Goal: Information Seeking & Learning: Learn about a topic

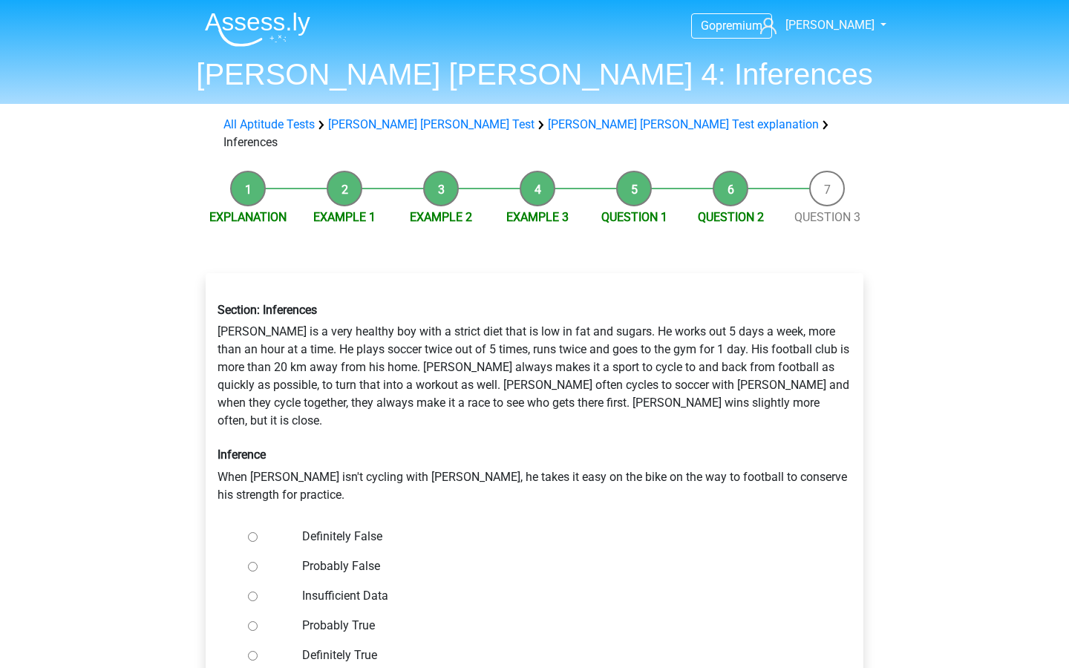
click at [635, 171] on li "Question 1" at bounding box center [634, 199] width 96 height 56
click at [634, 171] on li "Question 1" at bounding box center [634, 199] width 96 height 56
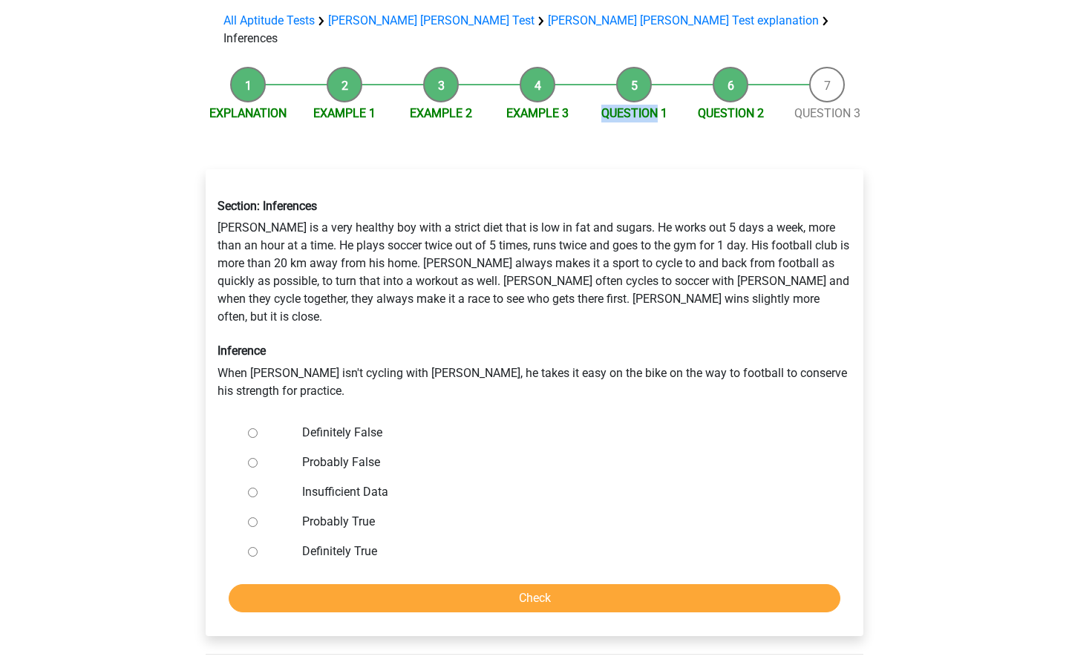
scroll to position [106, 0]
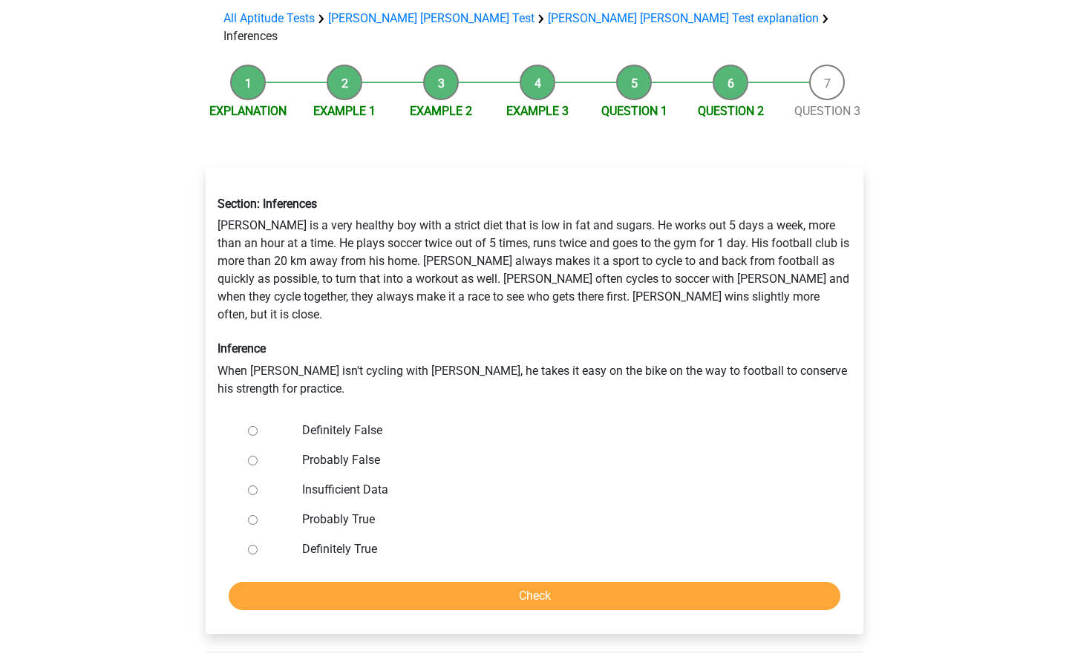
click at [540, 65] on li "Example 3" at bounding box center [537, 93] width 96 height 56
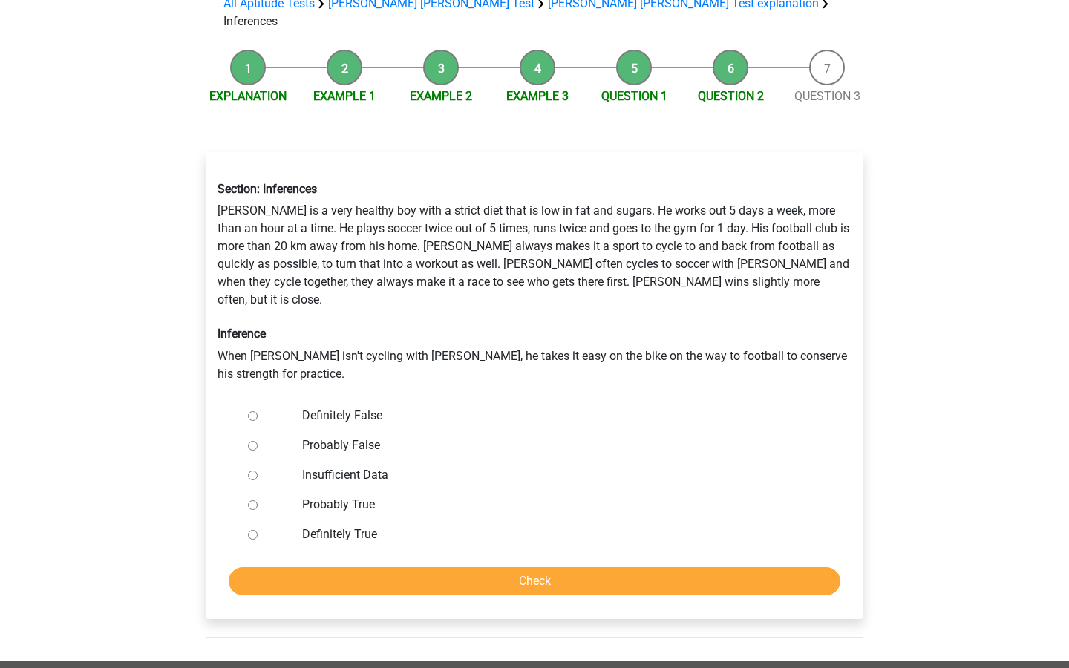
scroll to position [122, 0]
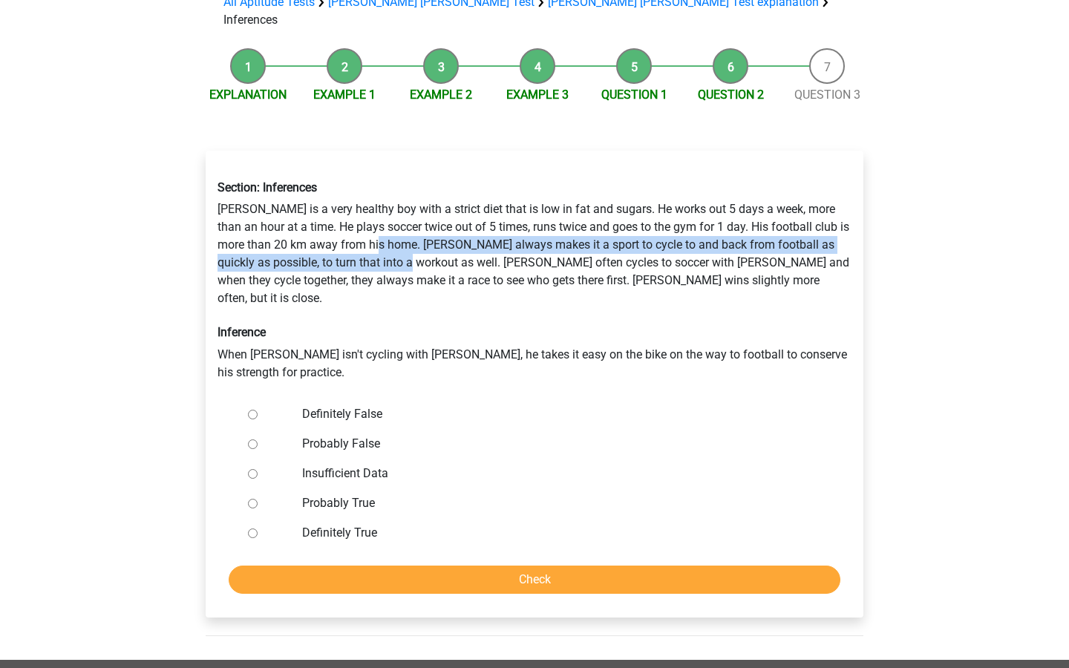
drag, startPoint x: 393, startPoint y: 227, endPoint x: 443, endPoint y: 241, distance: 51.7
click at [443, 241] on div "Section: Inferences Rowan is a very healthy boy with a strict diet that is low …" at bounding box center [534, 280] width 656 height 224
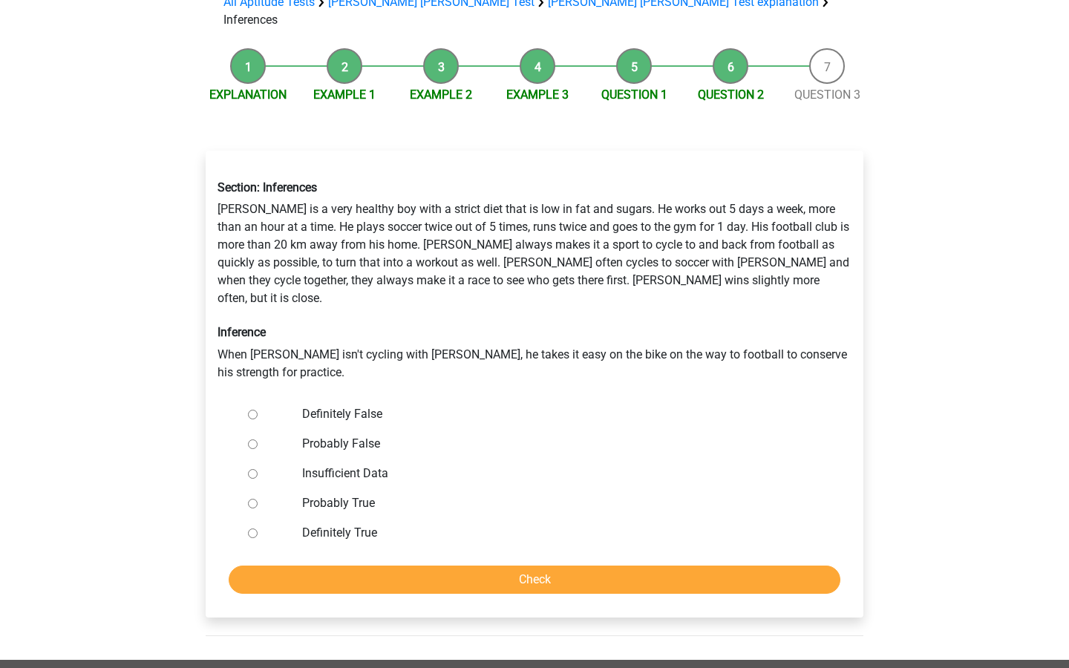
click at [330, 405] on label "Definitely False" at bounding box center [559, 414] width 514 height 18
click at [258, 410] on input "Definitely False" at bounding box center [253, 415] width 10 height 10
radio input "true"
click at [323, 405] on label "Definitely False" at bounding box center [559, 414] width 514 height 18
click at [258, 410] on input "Definitely False" at bounding box center [253, 415] width 10 height 10
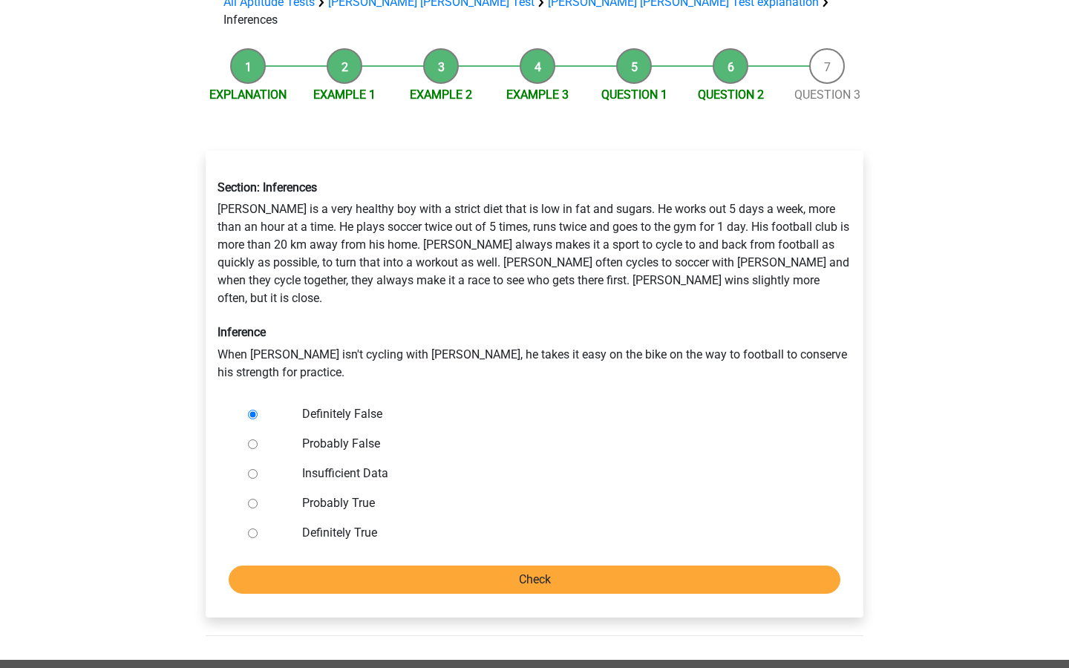
click at [406, 565] on input "Check" at bounding box center [535, 579] width 612 height 28
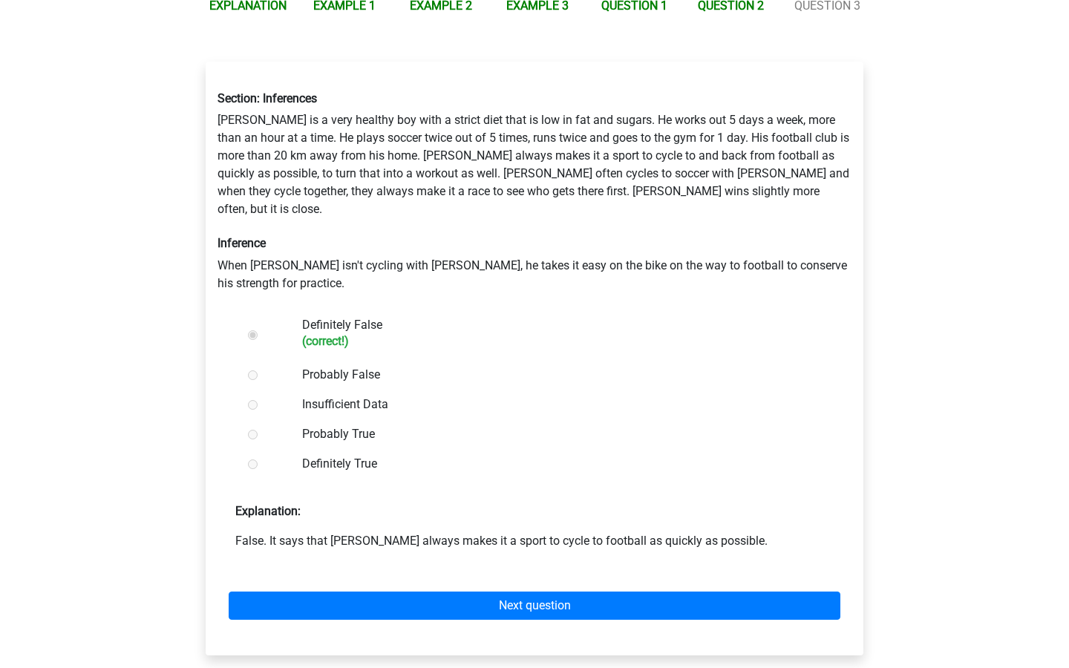
scroll to position [214, 0]
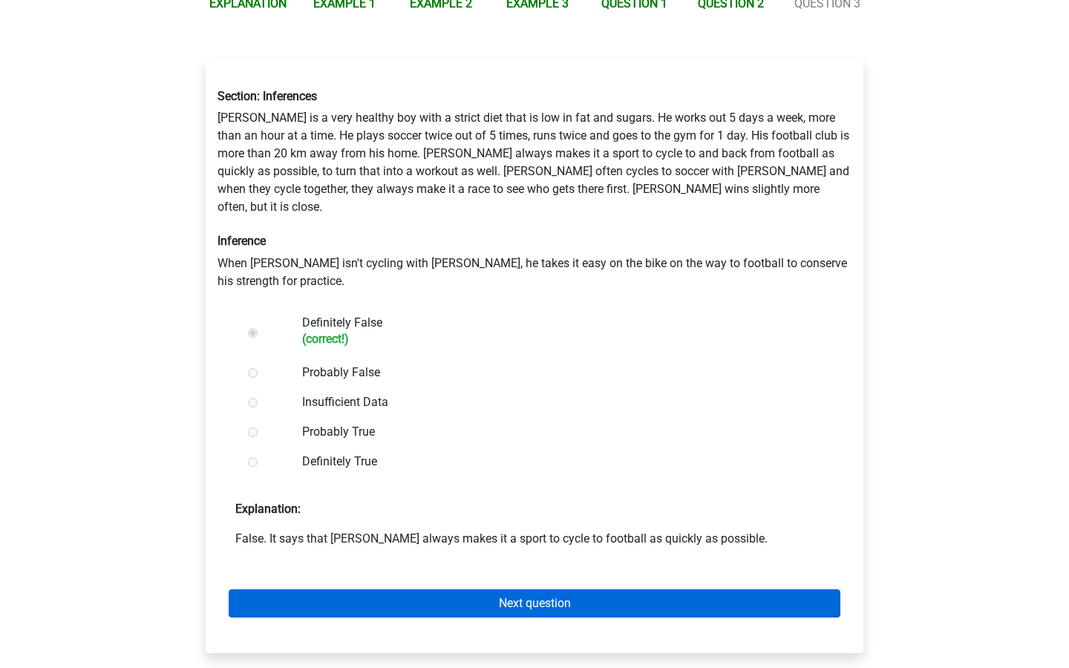
click at [408, 589] on link "Next question" at bounding box center [535, 603] width 612 height 28
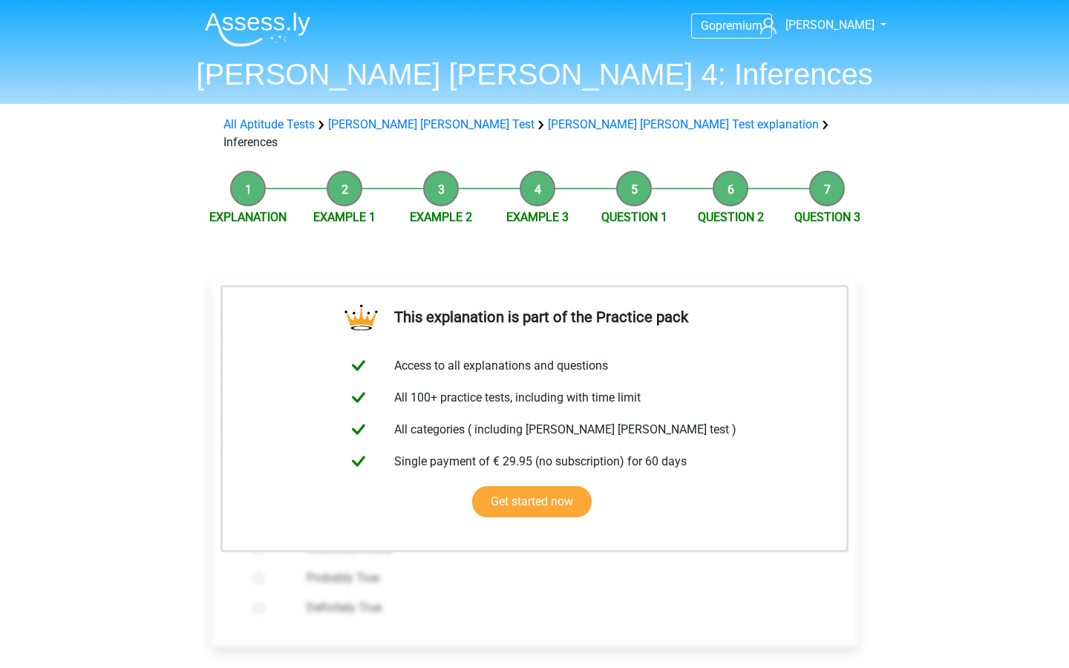
click at [548, 177] on li "Example 3" at bounding box center [537, 199] width 96 height 56
click at [545, 177] on li "Example 3" at bounding box center [537, 199] width 96 height 56
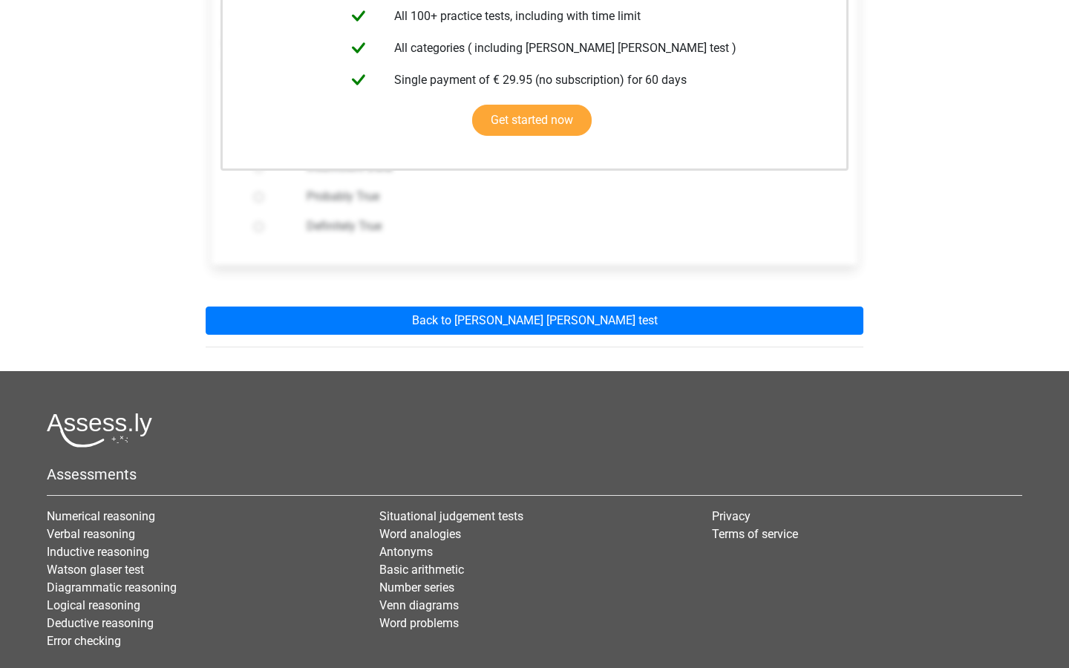
scroll to position [450, 0]
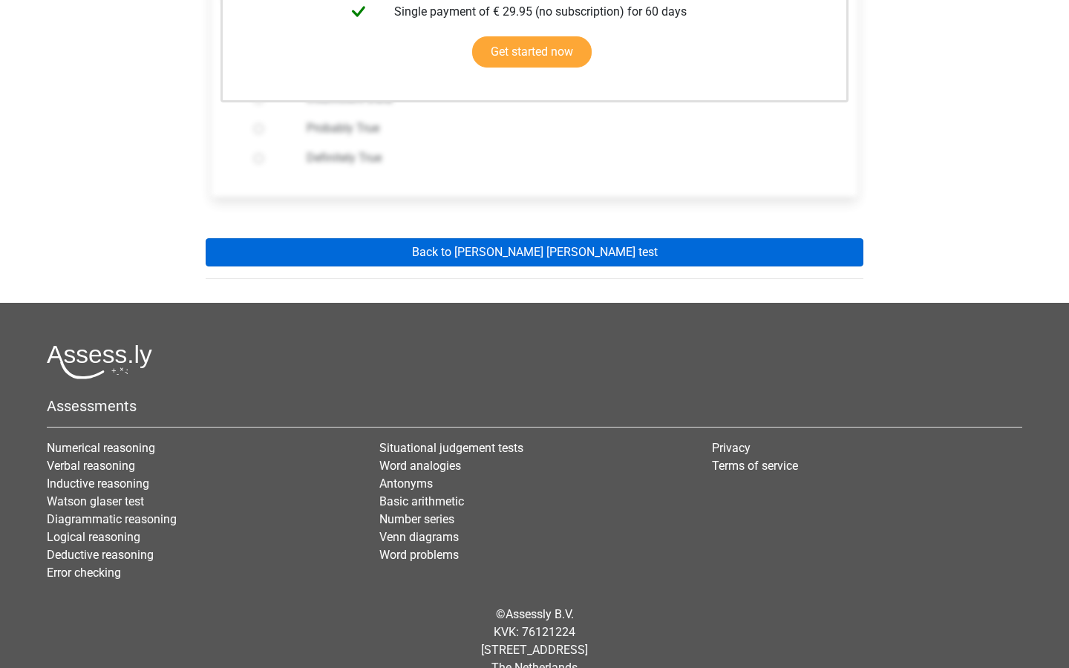
click at [542, 238] on link "Back to watson glaser test" at bounding box center [535, 252] width 658 height 28
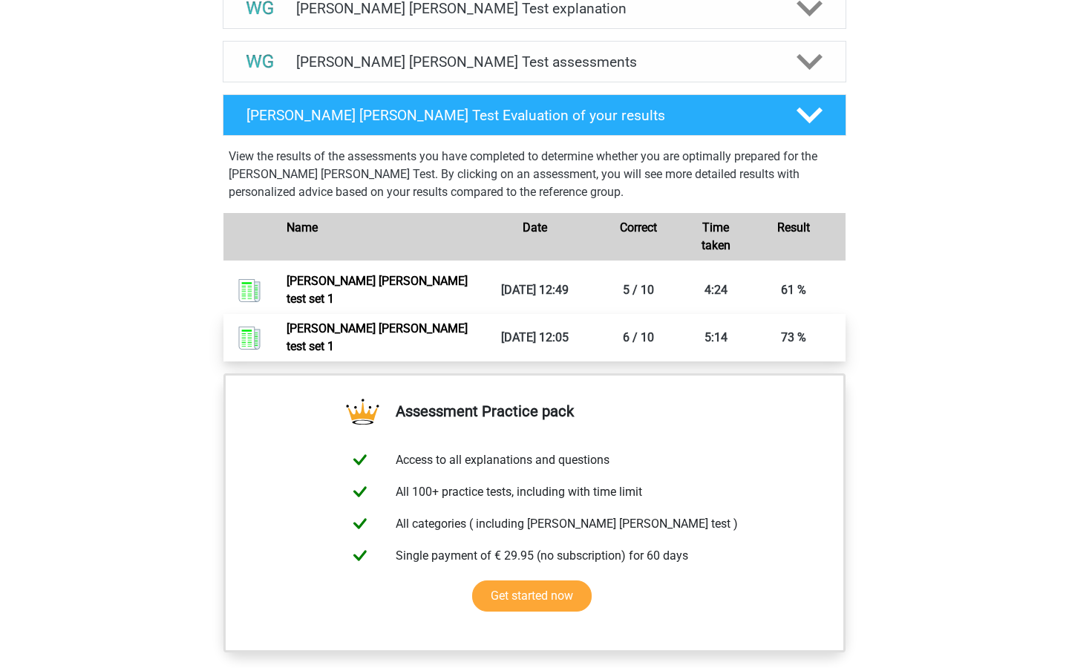
scroll to position [910, 0]
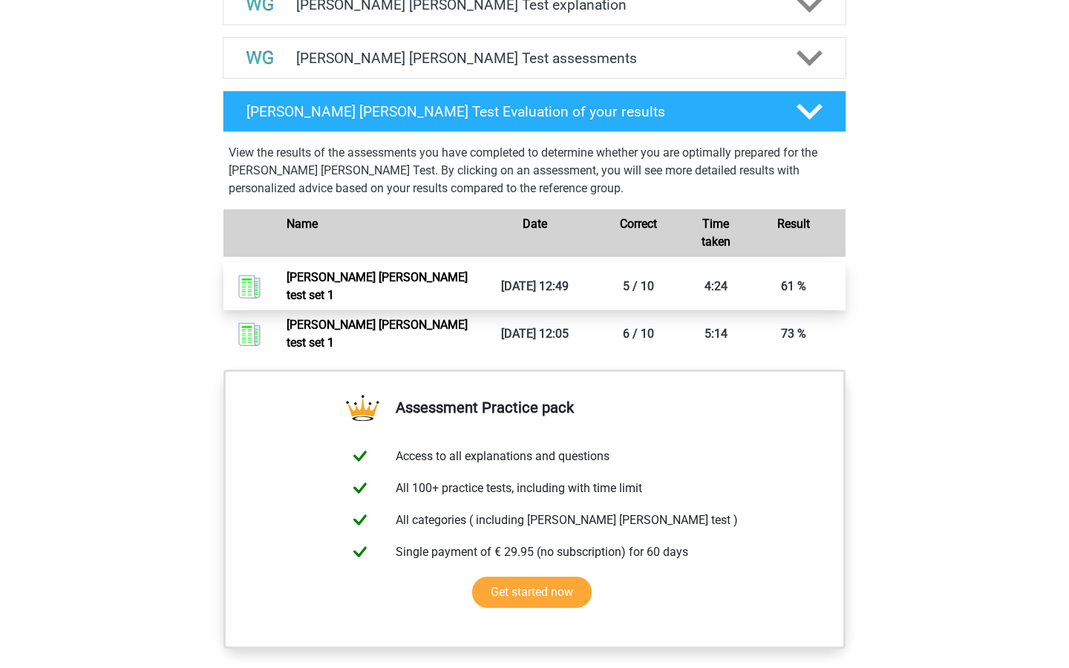
click at [468, 281] on link "Watson glaser test set 1" at bounding box center [376, 286] width 181 height 32
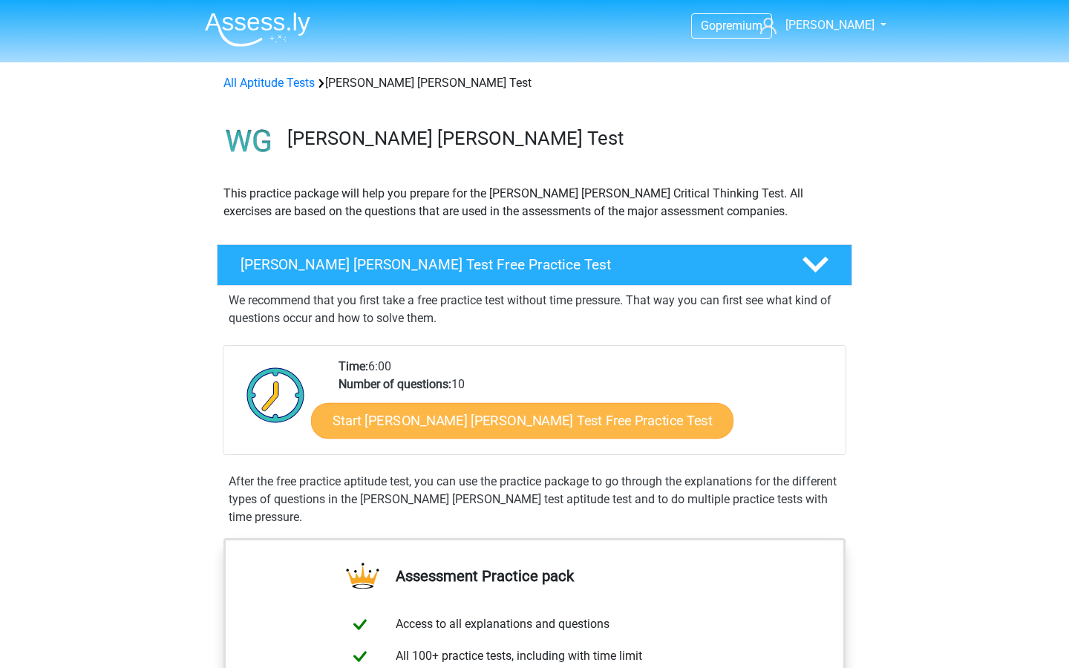
scroll to position [0, 0]
click at [410, 427] on link "Start Watson Glaser Test Free Practice Test" at bounding box center [522, 421] width 422 height 36
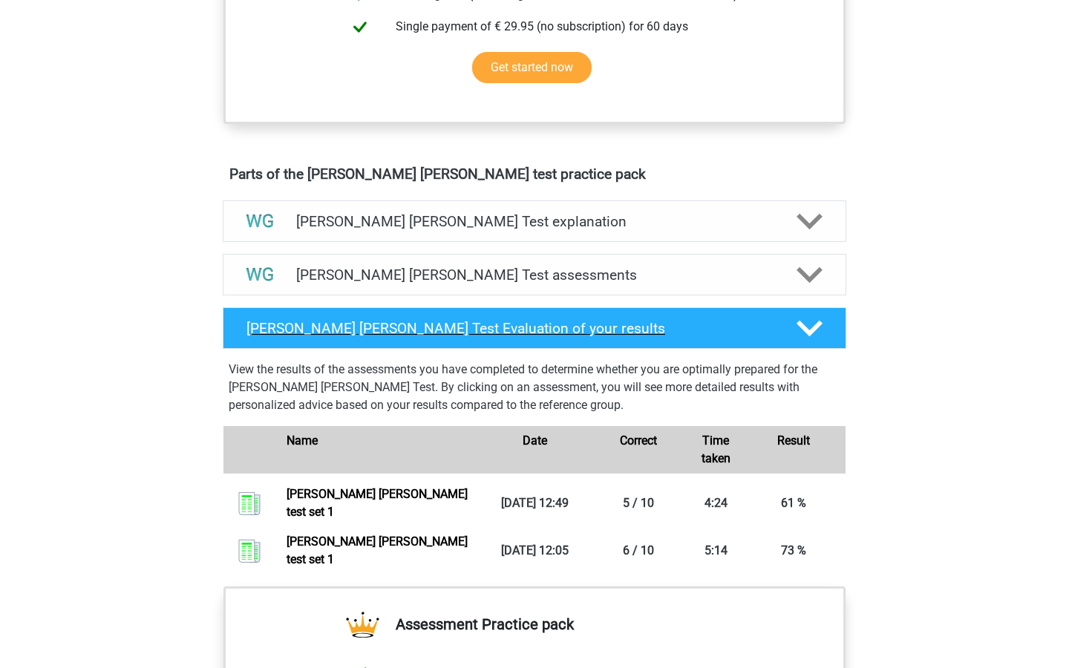
scroll to position [692, 0]
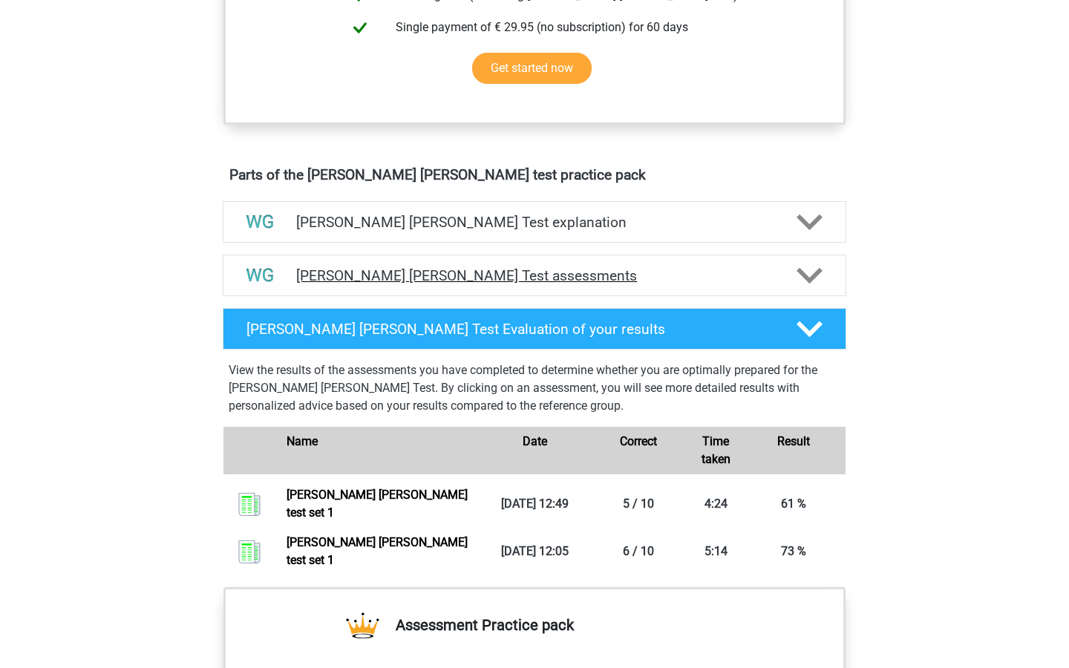
click at [704, 285] on div "[PERSON_NAME] [PERSON_NAME] Test assessments" at bounding box center [534, 276] width 623 height 42
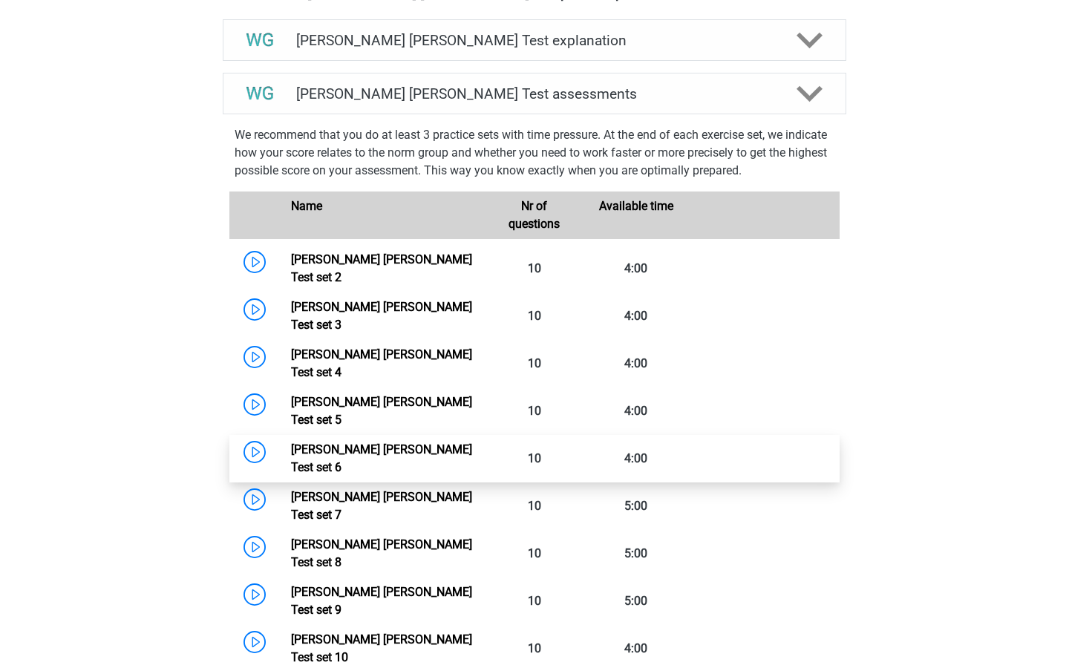
scroll to position [873, 0]
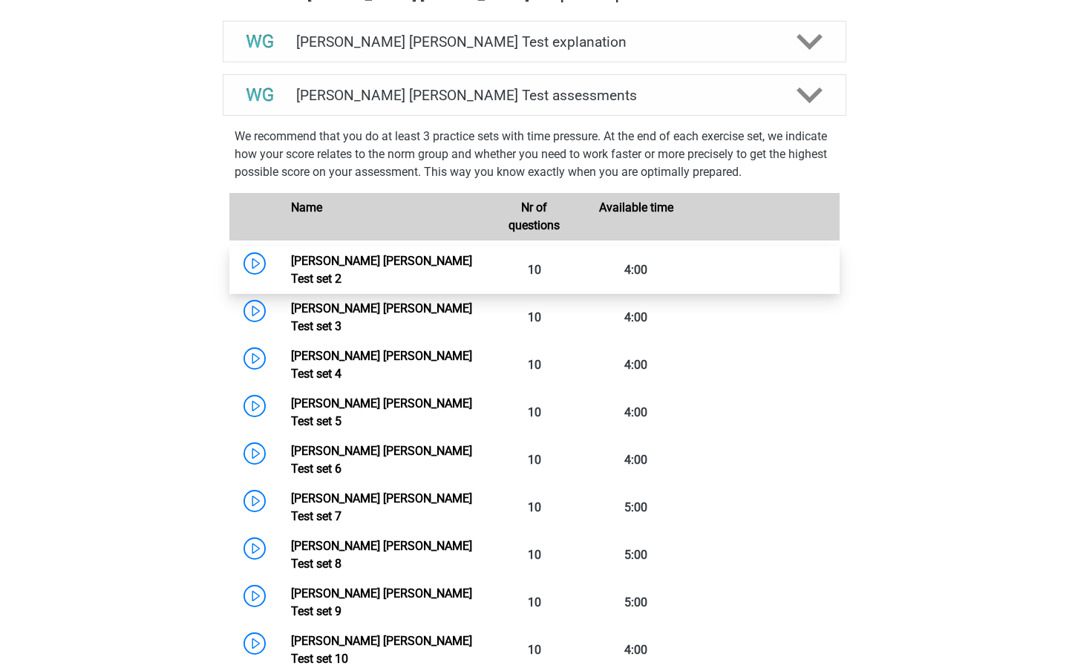
click at [291, 259] on link "Watson Glaser Test set 2" at bounding box center [381, 270] width 181 height 32
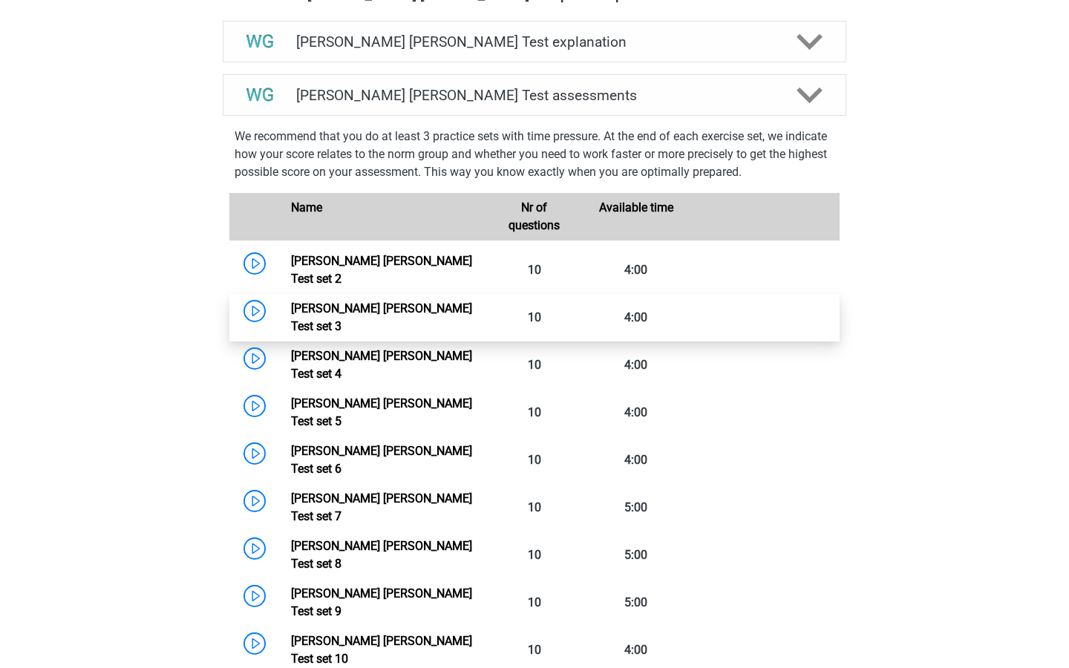
click at [291, 301] on link "Watson Glaser Test set 3" at bounding box center [381, 317] width 181 height 32
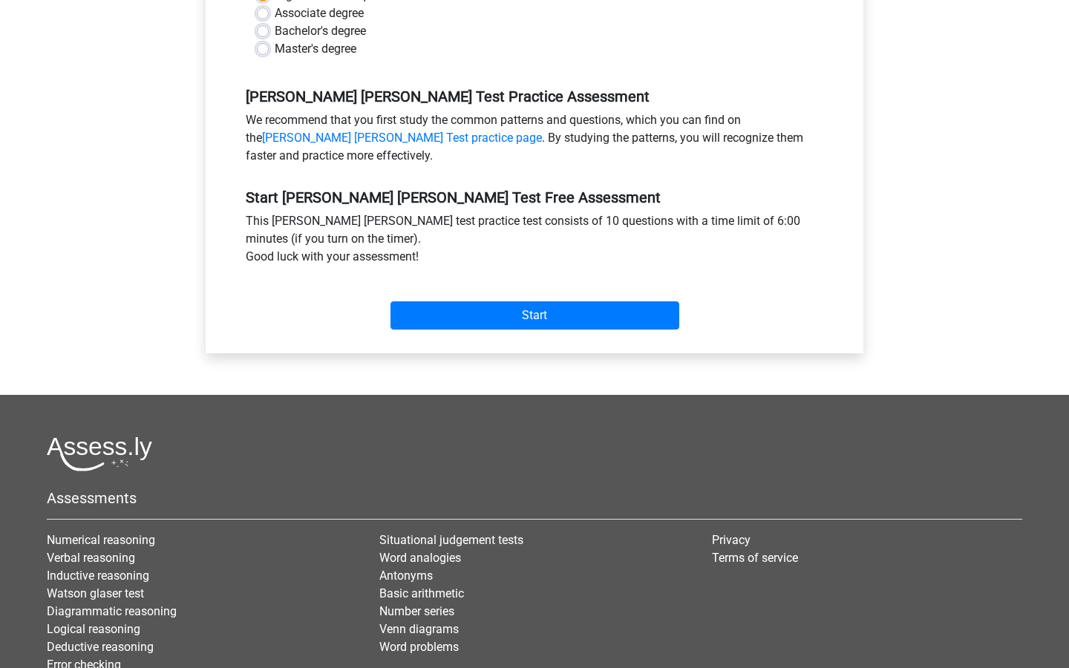
scroll to position [253, 0]
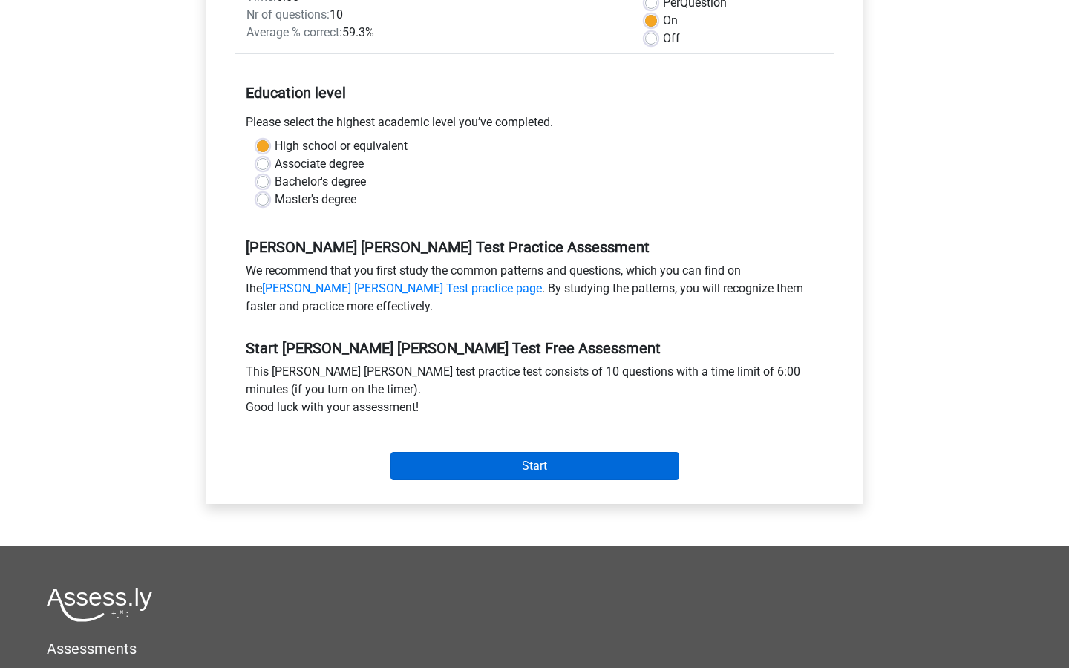
click at [443, 452] on input "Start" at bounding box center [534, 466] width 289 height 28
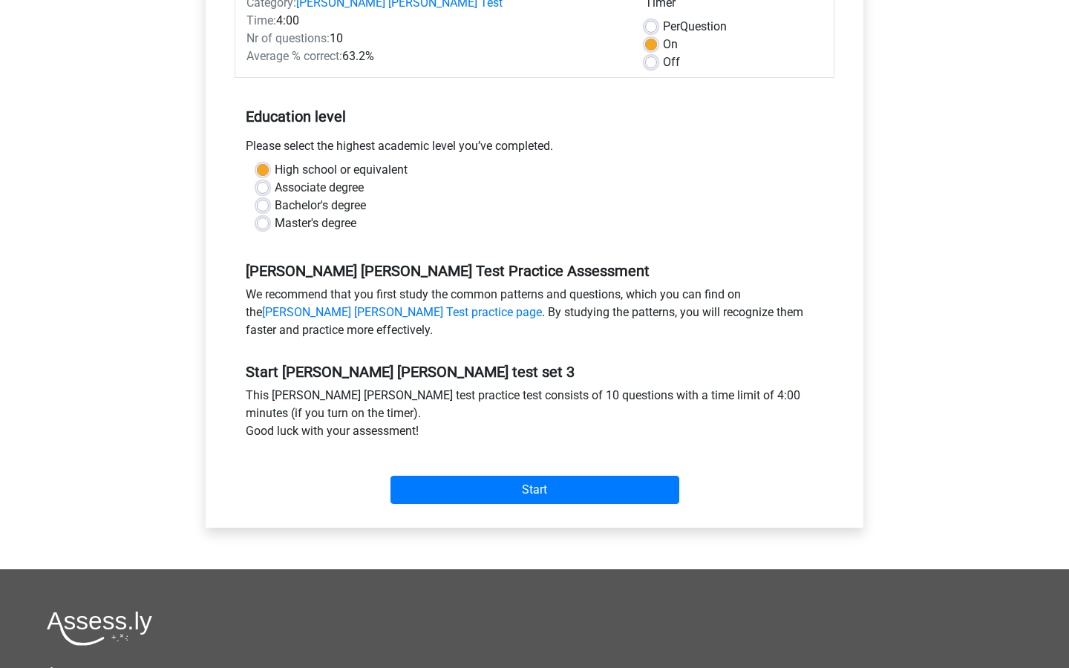
scroll to position [266, 0]
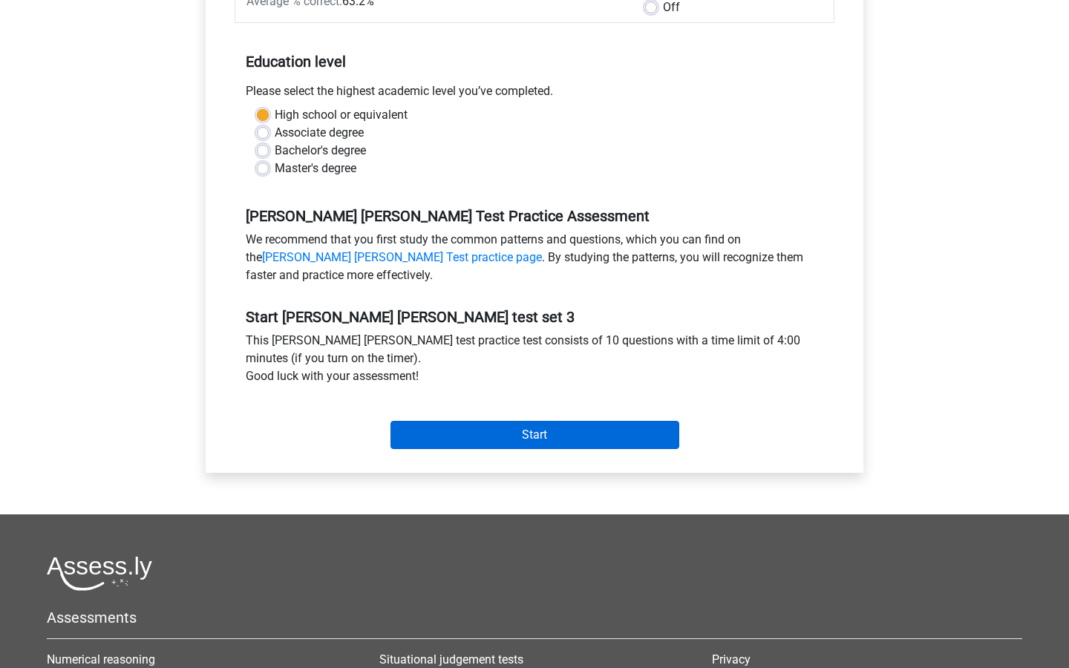
click at [510, 444] on input "Start" at bounding box center [534, 435] width 289 height 28
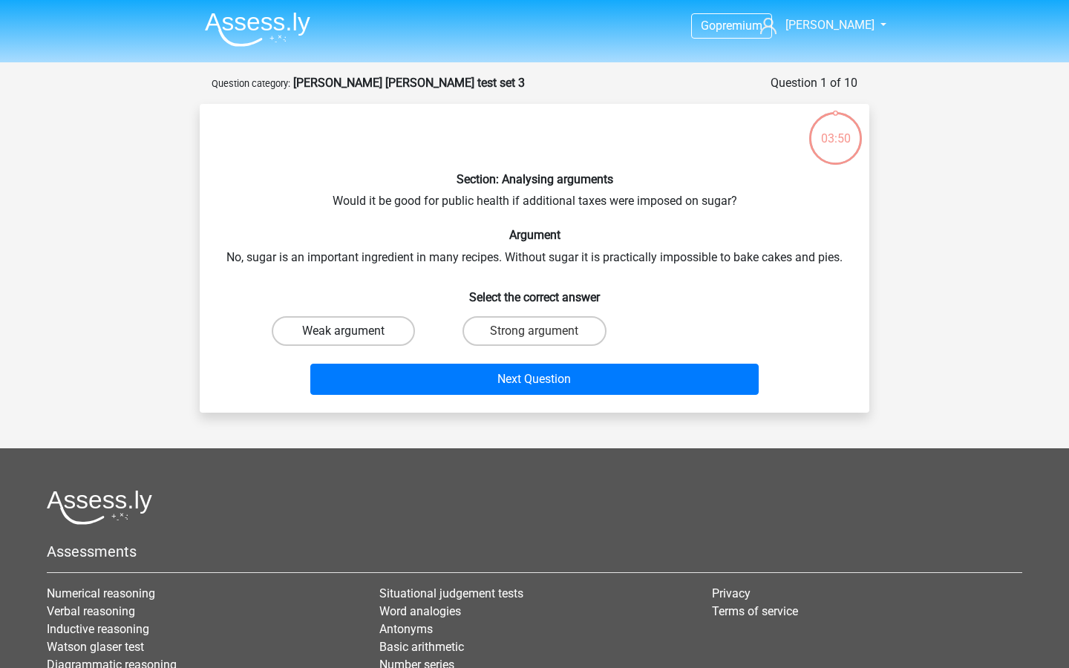
click at [350, 324] on label "Weak argument" at bounding box center [343, 331] width 143 height 30
click at [350, 331] on input "Weak argument" at bounding box center [349, 336] width 10 height 10
radio input "true"
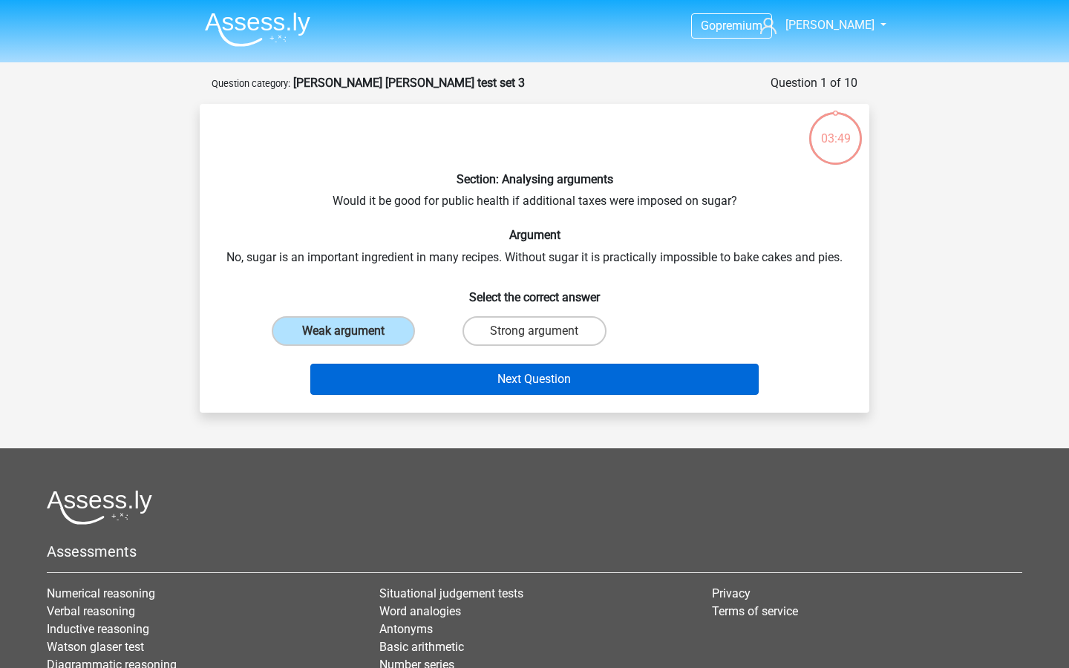
click at [401, 389] on button "Next Question" at bounding box center [534, 379] width 449 height 31
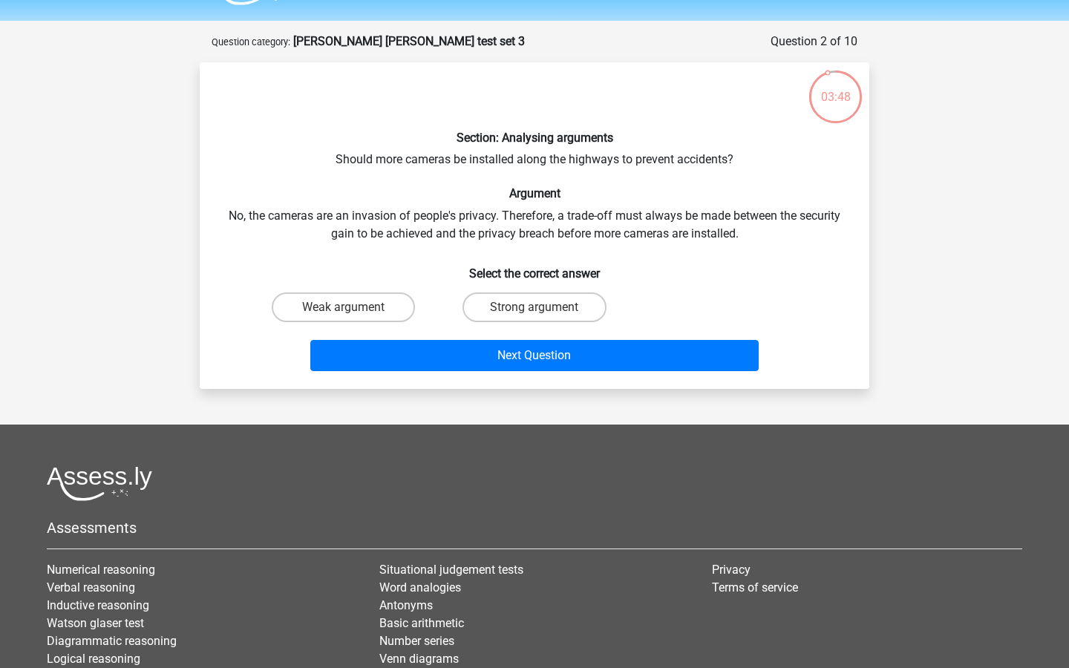
scroll to position [27, 0]
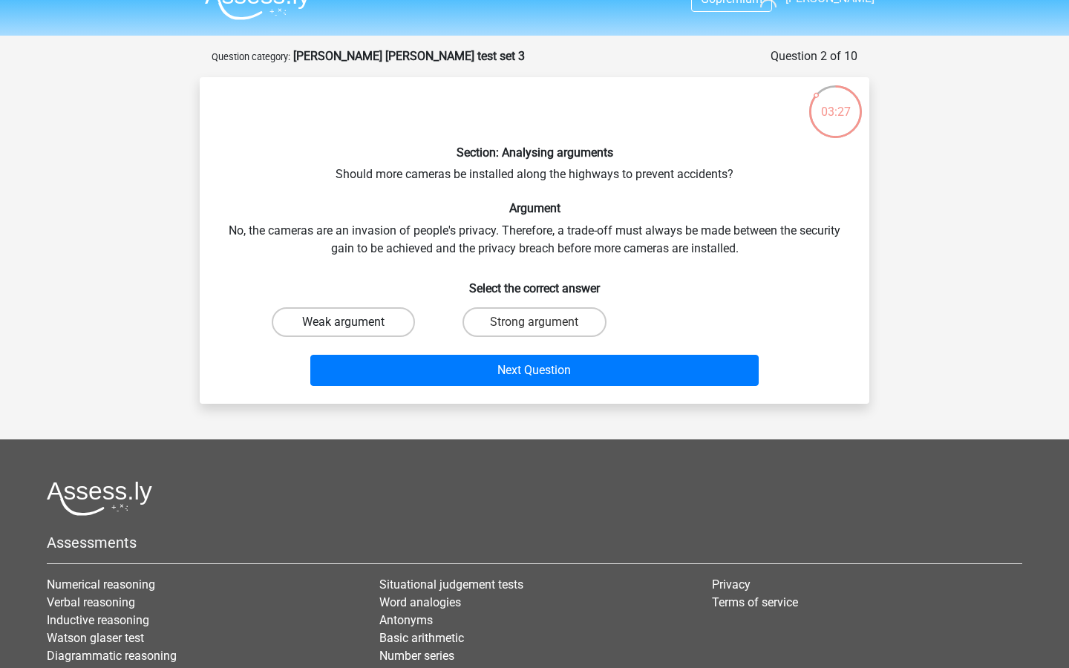
click at [374, 318] on label "Weak argument" at bounding box center [343, 322] width 143 height 30
click at [353, 322] on input "Weak argument" at bounding box center [349, 327] width 10 height 10
radio input "true"
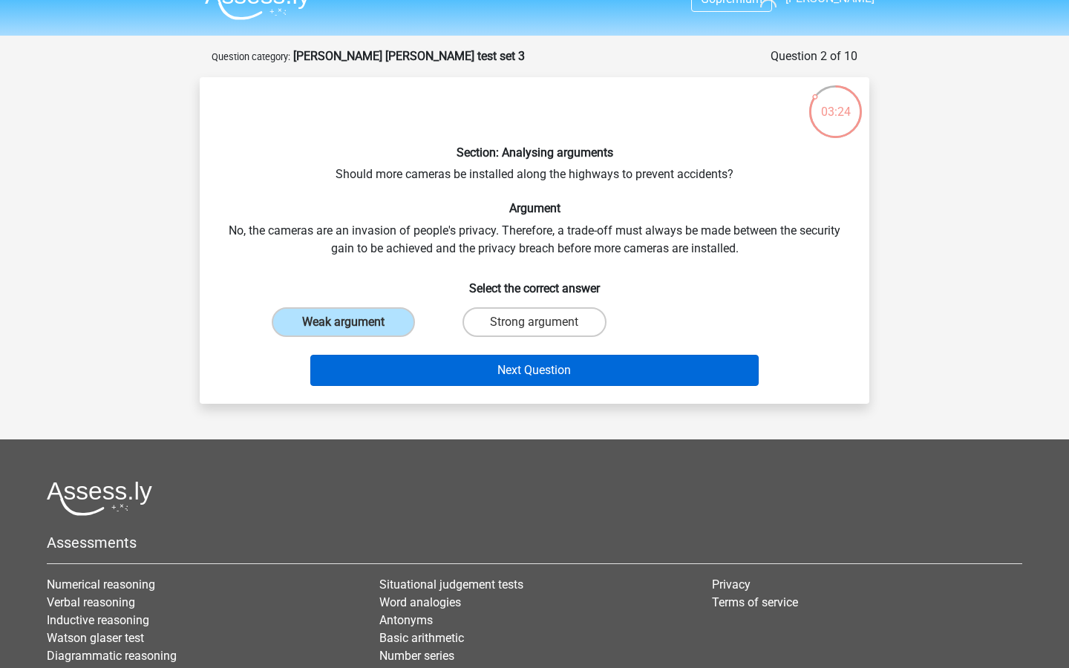
click at [439, 363] on button "Next Question" at bounding box center [534, 370] width 449 height 31
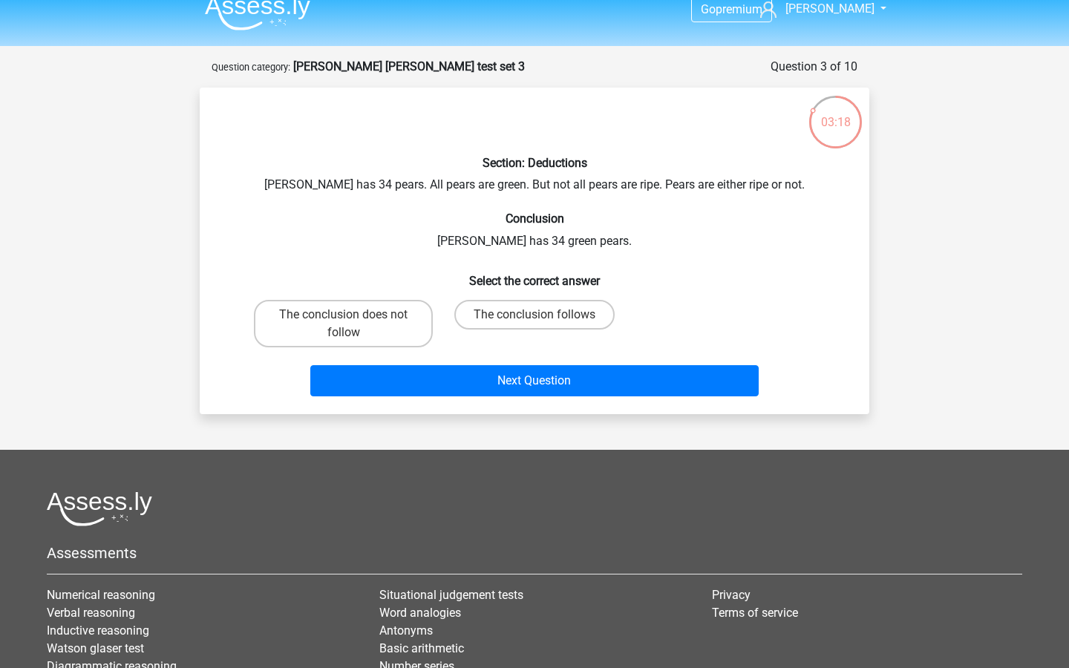
scroll to position [21, 0]
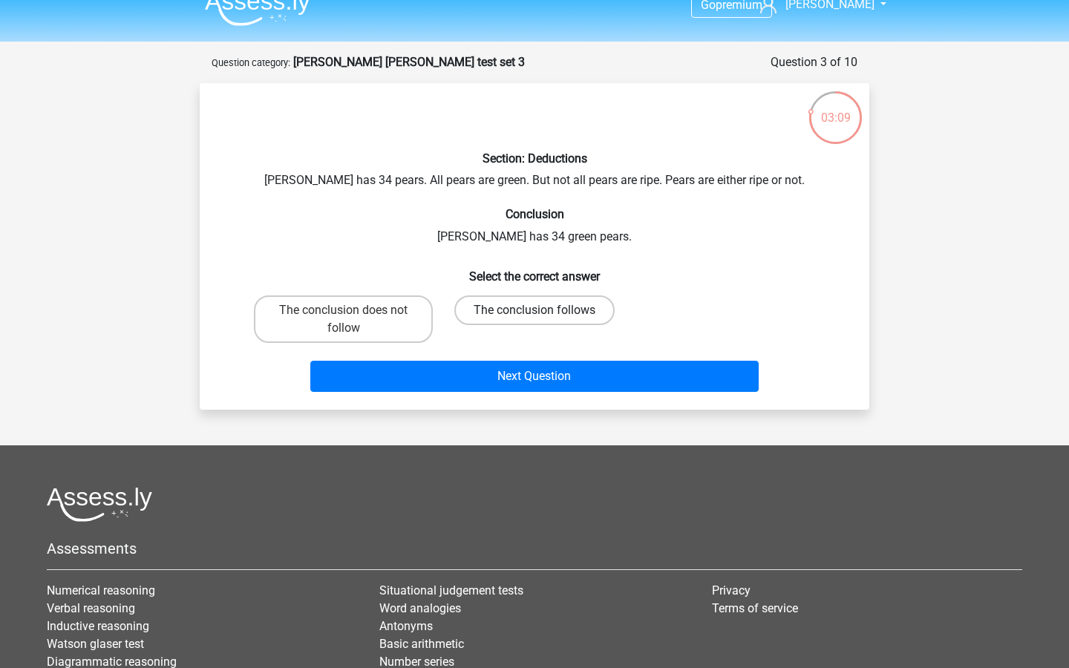
click at [511, 305] on label "The conclusion follows" at bounding box center [534, 310] width 160 height 30
click at [534, 310] on input "The conclusion follows" at bounding box center [539, 315] width 10 height 10
radio input "true"
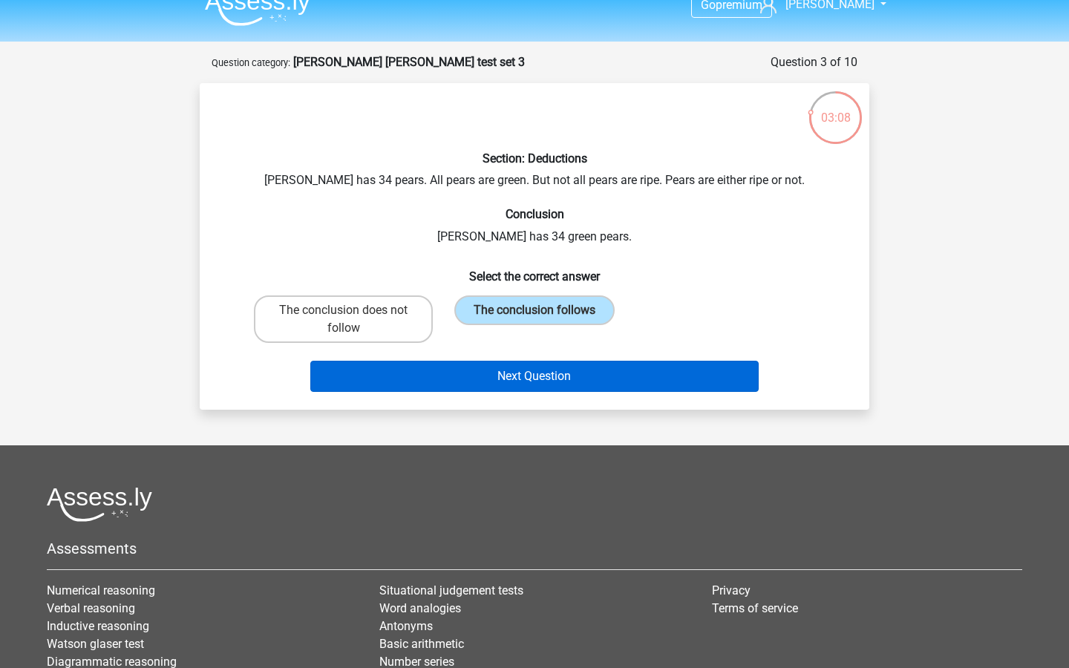
click at [510, 383] on button "Next Question" at bounding box center [534, 376] width 449 height 31
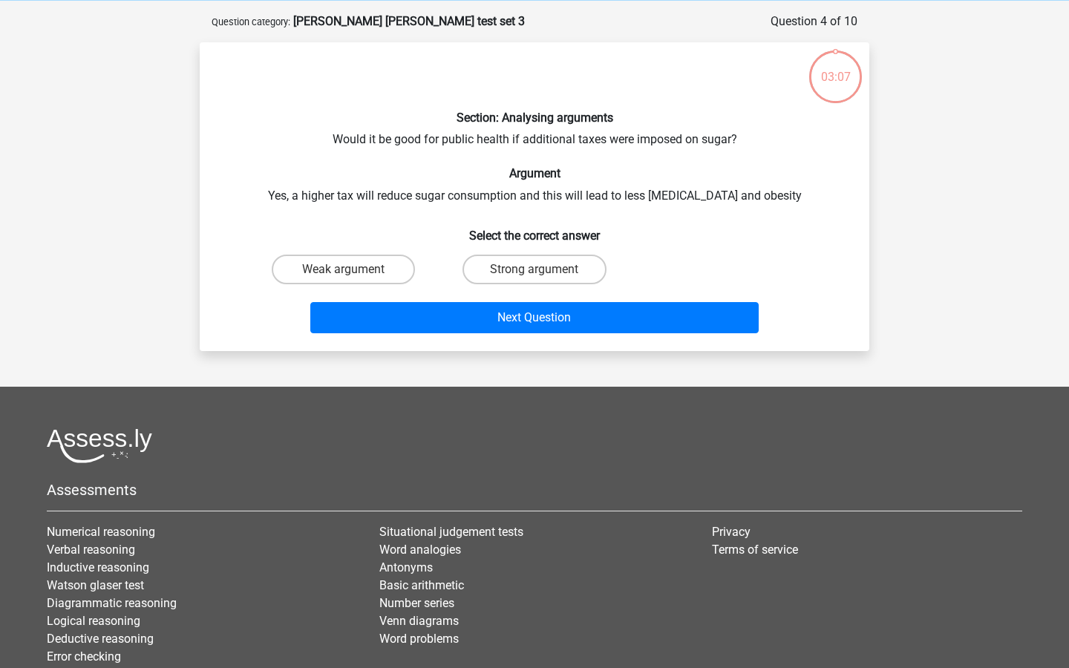
scroll to position [61, 0]
click at [528, 273] on label "Strong argument" at bounding box center [533, 270] width 143 height 30
click at [534, 273] on input "Strong argument" at bounding box center [539, 275] width 10 height 10
radio input "true"
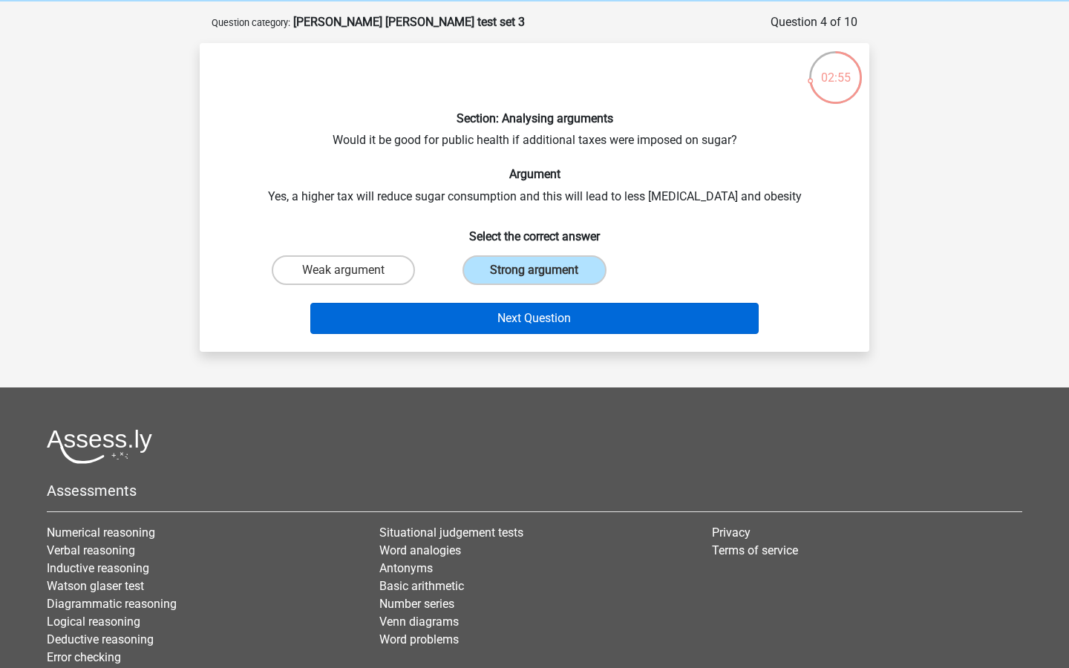
click at [528, 324] on button "Next Question" at bounding box center [534, 318] width 449 height 31
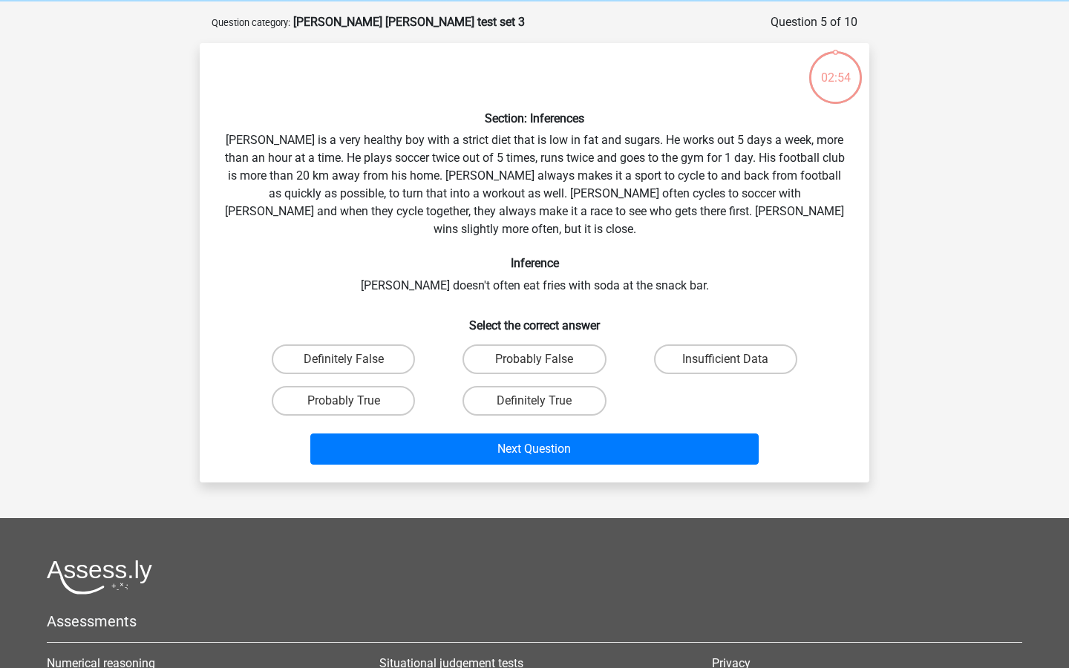
scroll to position [74, 0]
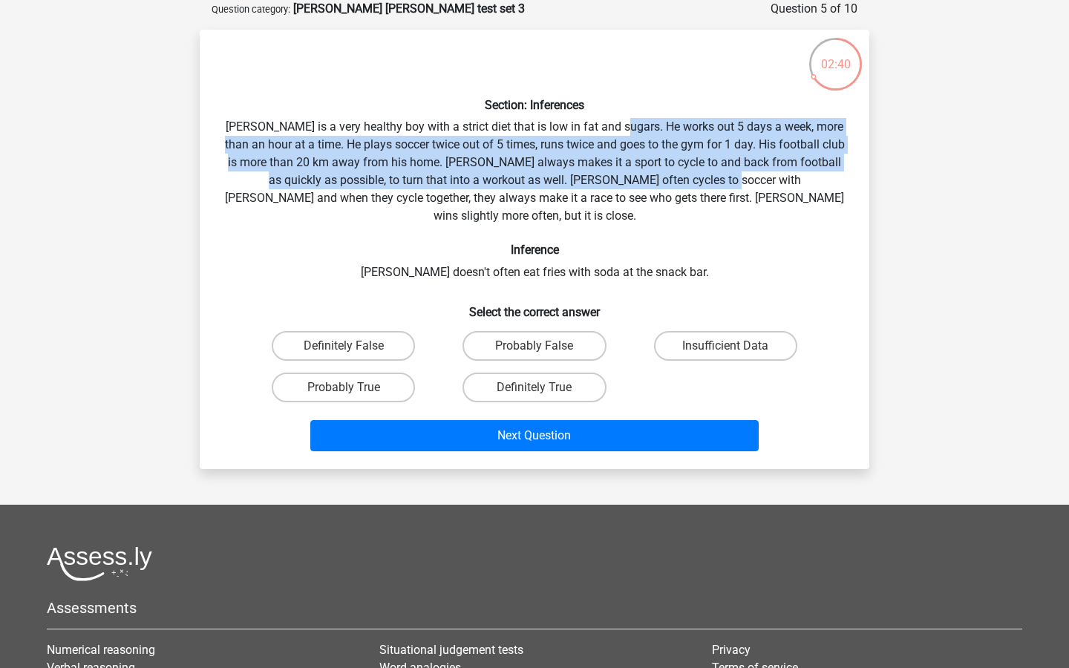
drag, startPoint x: 626, startPoint y: 127, endPoint x: 712, endPoint y: 178, distance: 100.8
click at [712, 178] on div "Section: Inferences Rowan is a very healthy boy with a strict diet that is low …" at bounding box center [535, 250] width 658 height 416
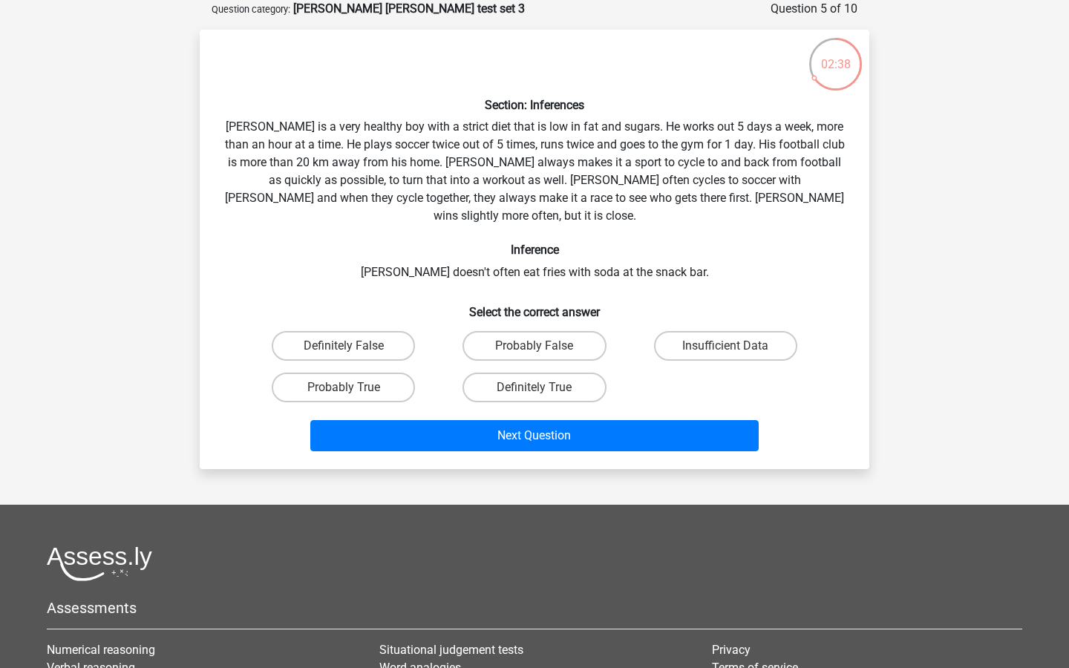
click at [255, 130] on div "Section: Inferences Rowan is a very healthy boy with a strict diet that is low …" at bounding box center [535, 250] width 658 height 416
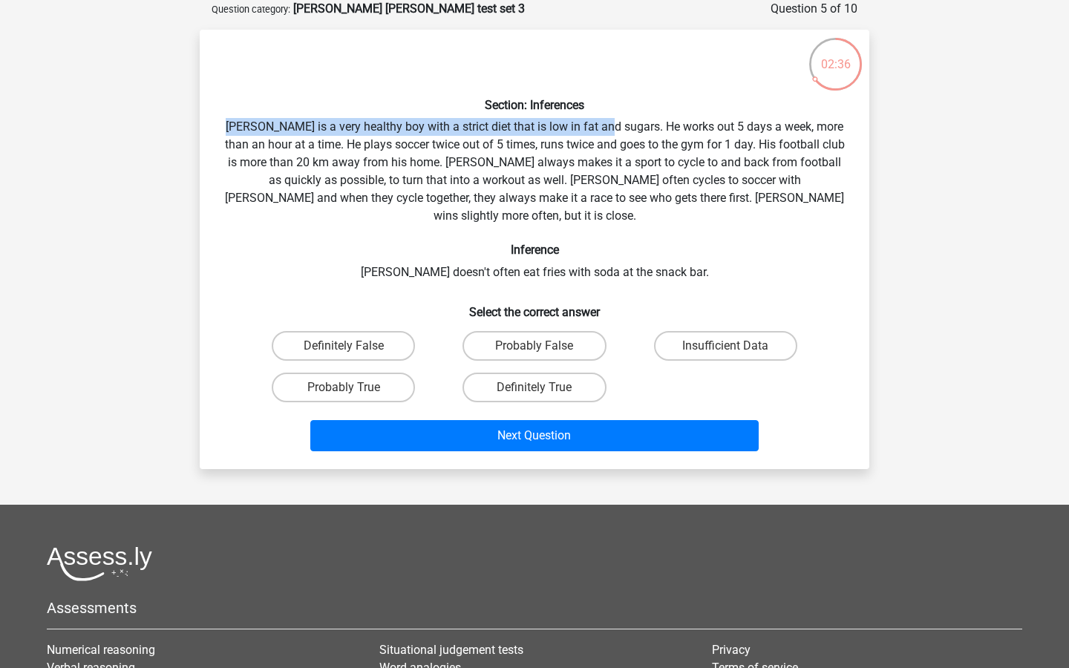
drag, startPoint x: 227, startPoint y: 122, endPoint x: 612, endPoint y: 125, distance: 384.4
click at [612, 125] on div "Section: Inferences Rowan is a very healthy boy with a strict diet that is low …" at bounding box center [535, 250] width 658 height 416
click at [394, 373] on label "Probably True" at bounding box center [343, 388] width 143 height 30
click at [353, 387] on input "Probably True" at bounding box center [349, 392] width 10 height 10
radio input "true"
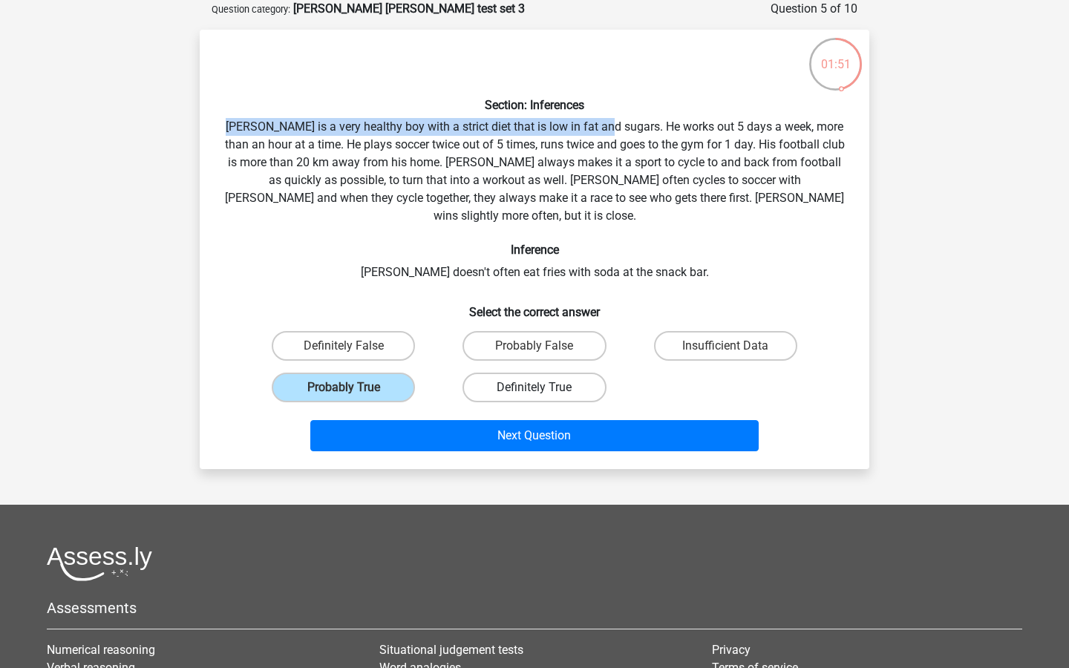
click at [517, 373] on label "Definitely True" at bounding box center [533, 388] width 143 height 30
click at [534, 387] on input "Definitely True" at bounding box center [539, 392] width 10 height 10
radio input "true"
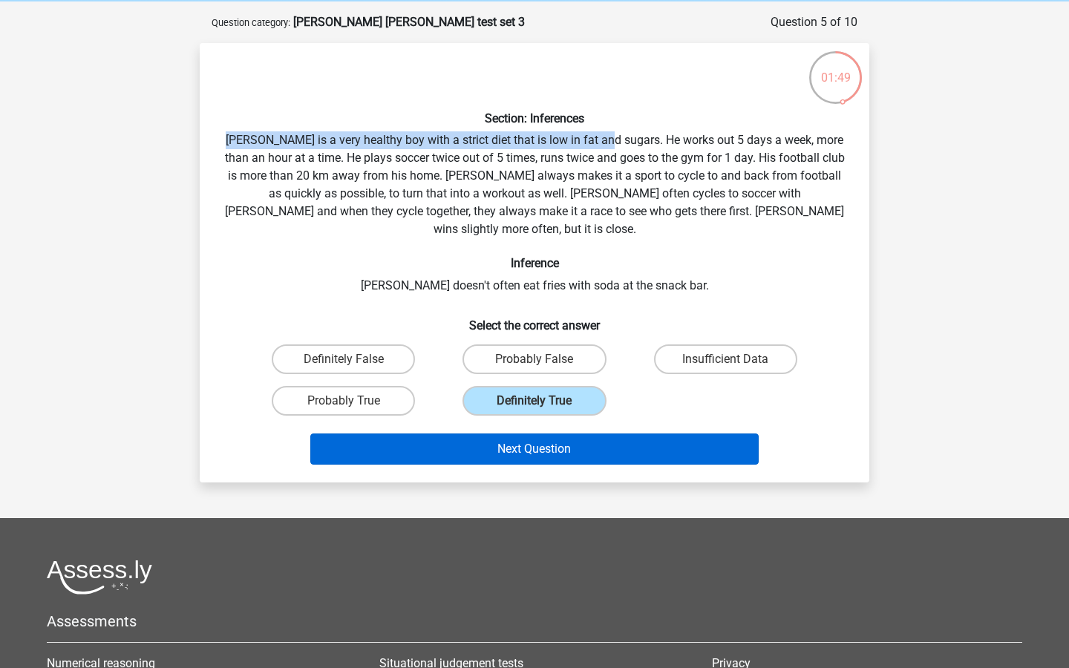
scroll to position [59, 0]
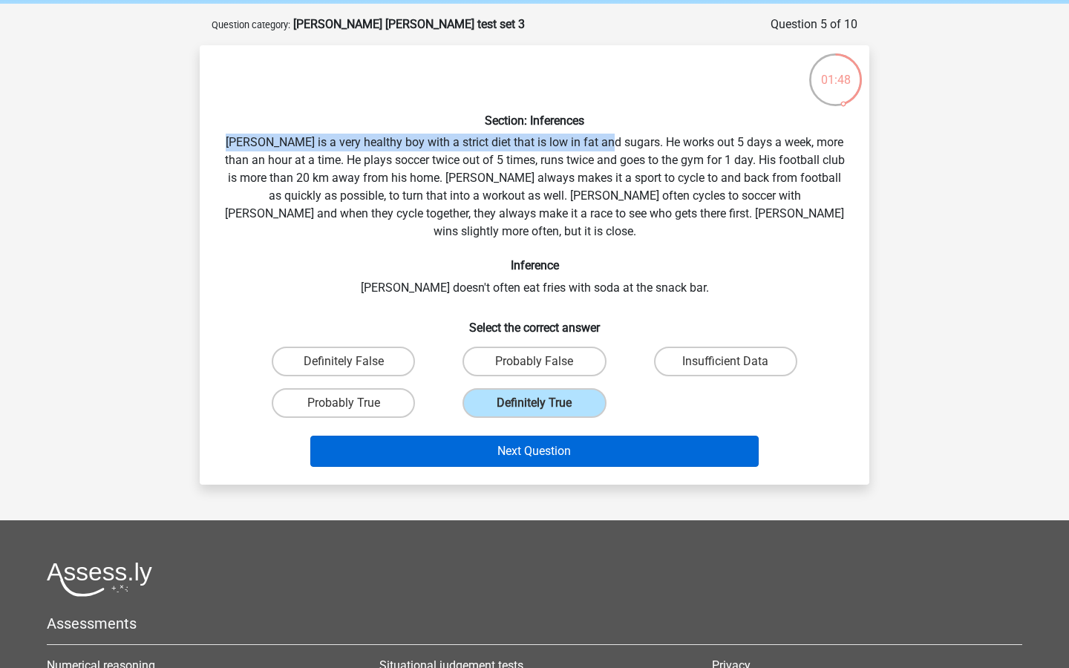
click at [515, 436] on button "Next Question" at bounding box center [534, 451] width 449 height 31
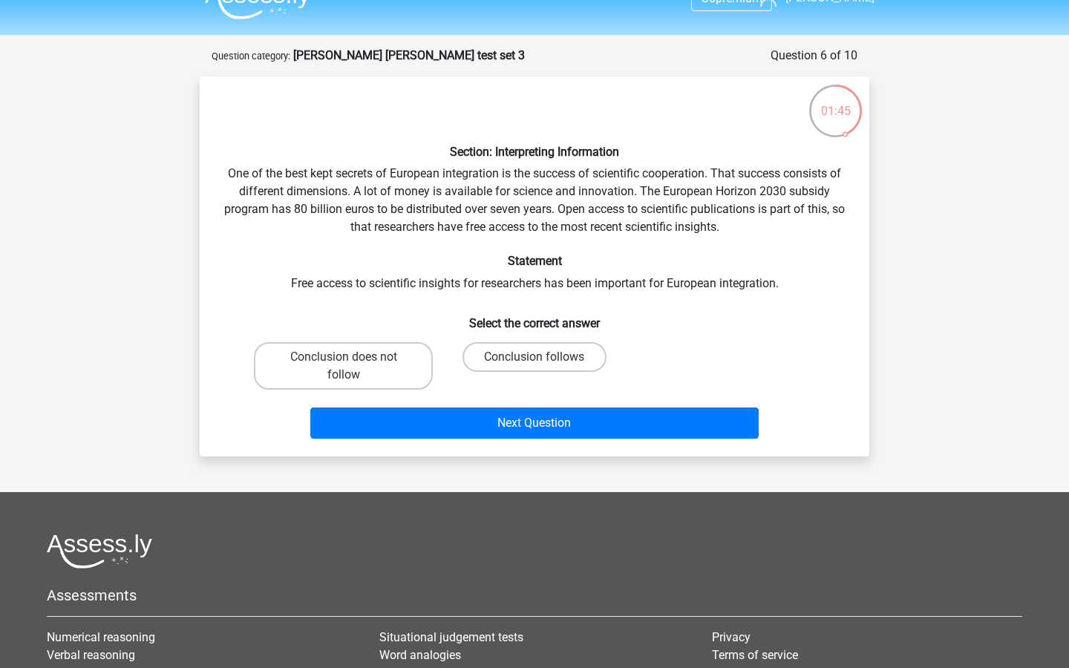
scroll to position [24, 0]
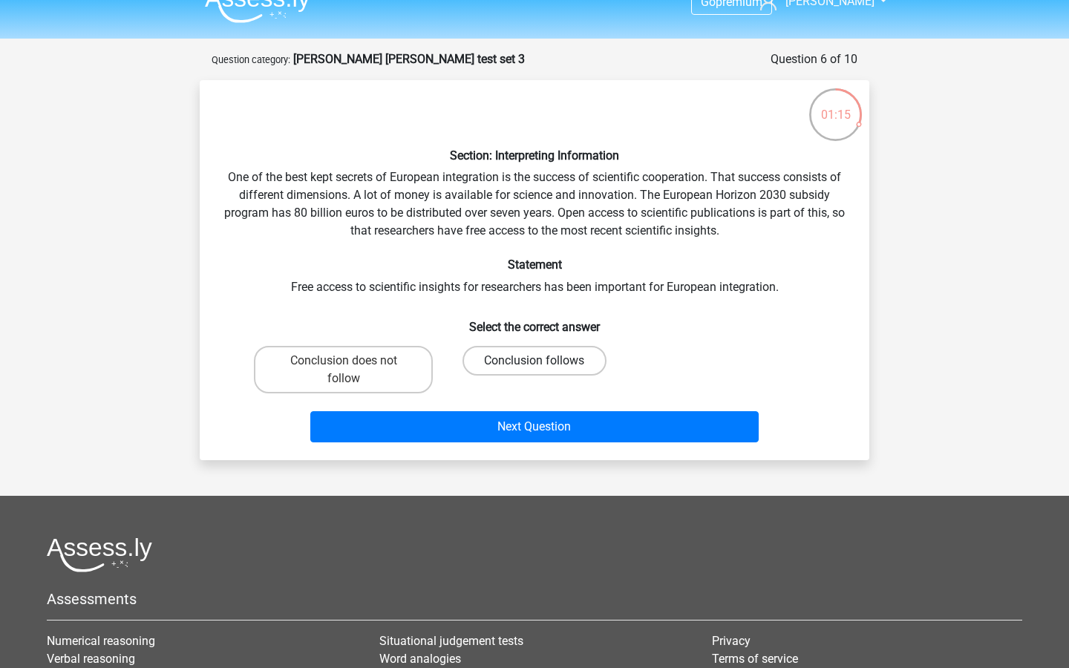
click at [554, 367] on label "Conclusion follows" at bounding box center [533, 361] width 143 height 30
click at [544, 367] on input "Conclusion follows" at bounding box center [539, 366] width 10 height 10
radio input "true"
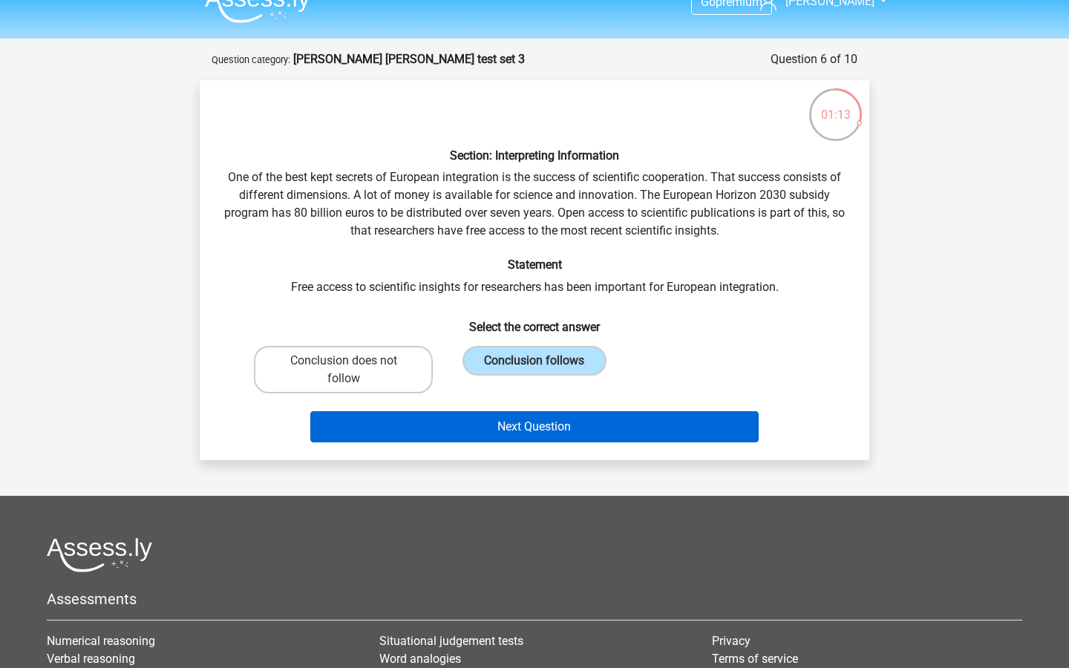
click at [549, 430] on button "Next Question" at bounding box center [534, 426] width 449 height 31
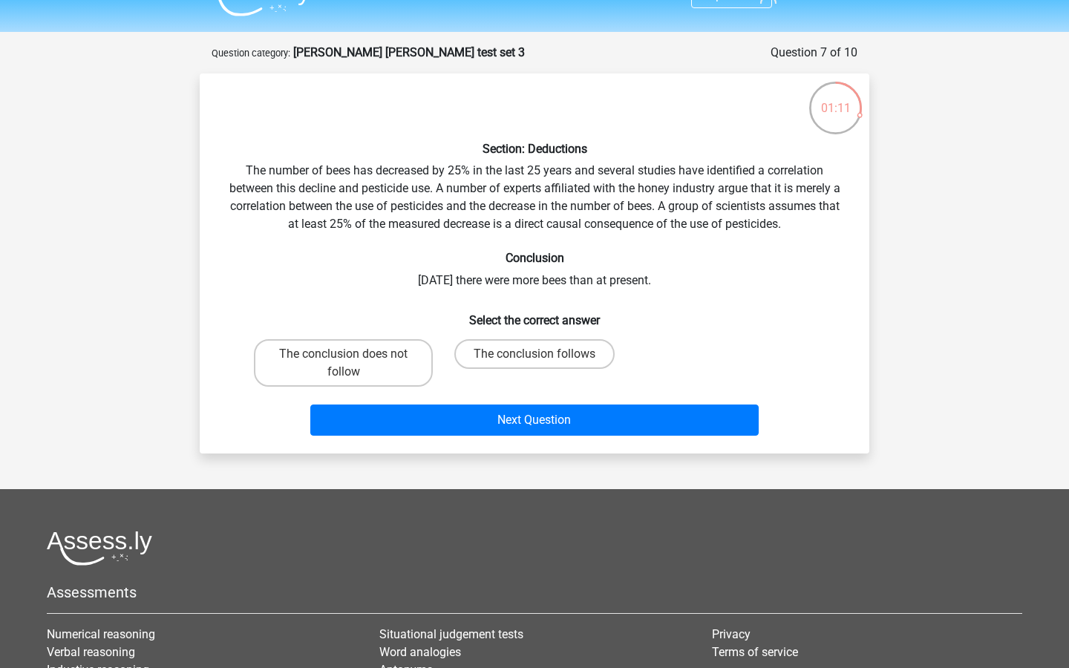
scroll to position [28, 0]
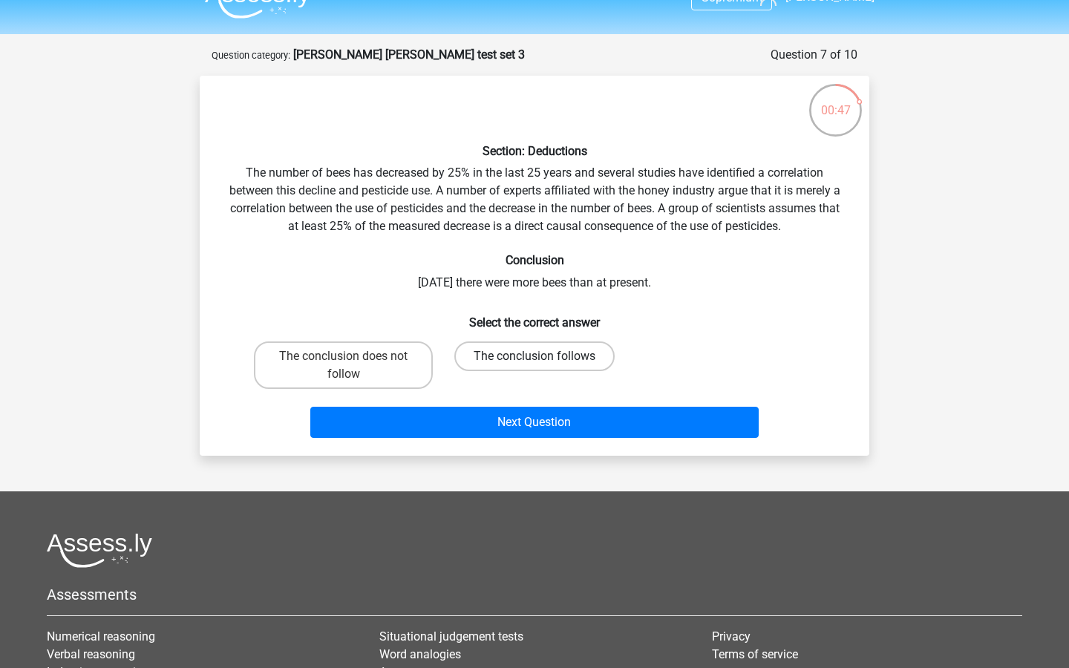
click at [520, 363] on label "The conclusion follows" at bounding box center [534, 356] width 160 height 30
click at [534, 363] on input "The conclusion follows" at bounding box center [539, 361] width 10 height 10
radio input "true"
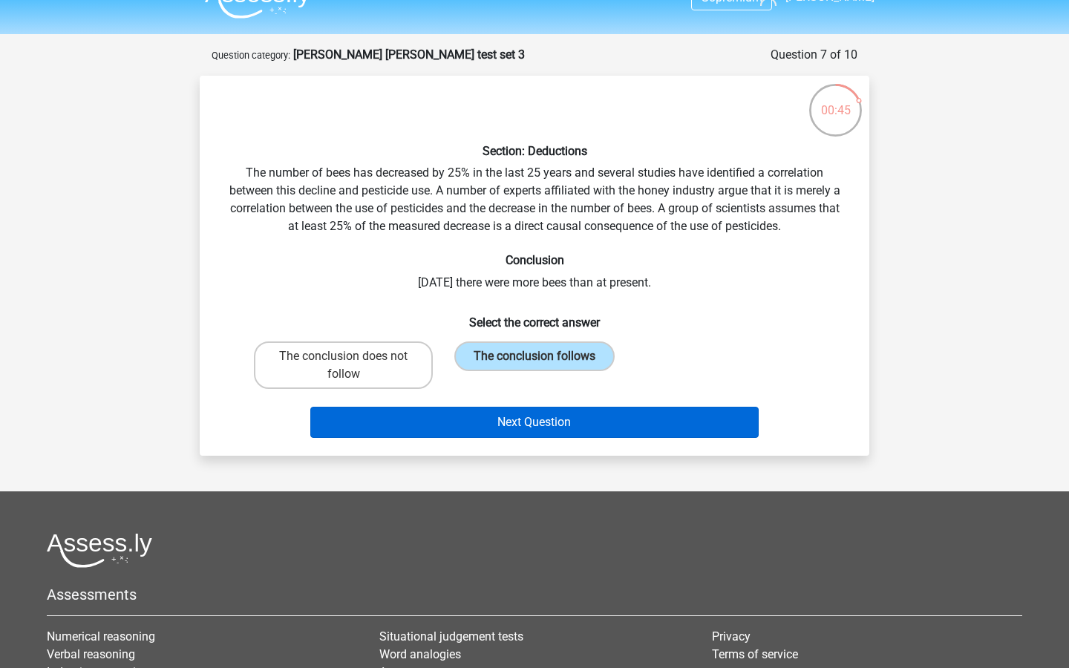
click at [540, 430] on button "Next Question" at bounding box center [534, 422] width 449 height 31
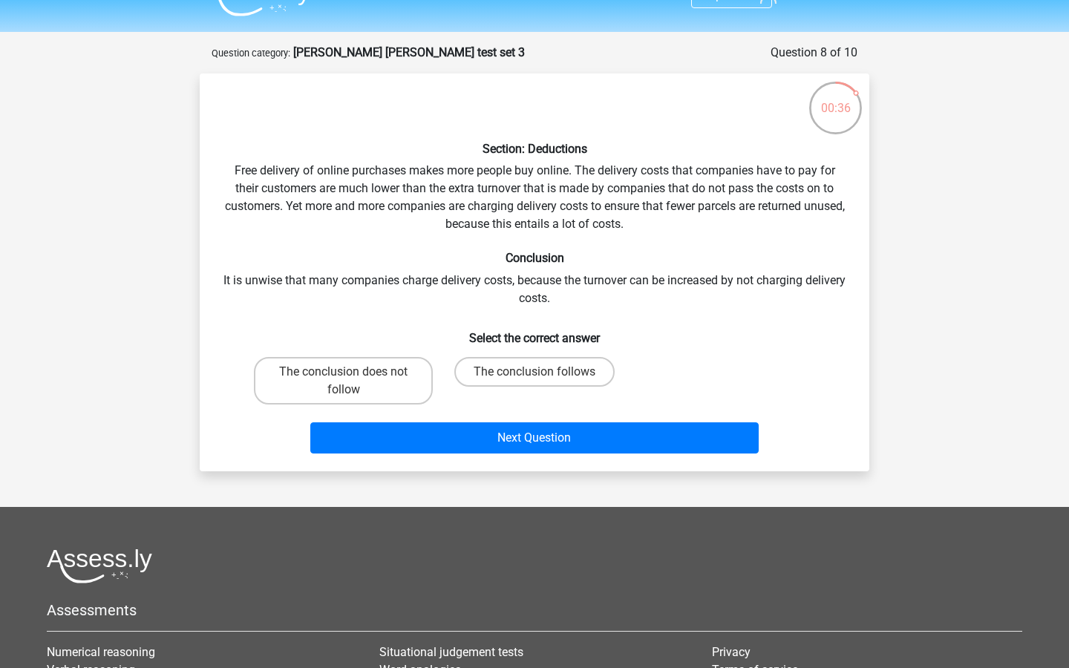
scroll to position [29, 0]
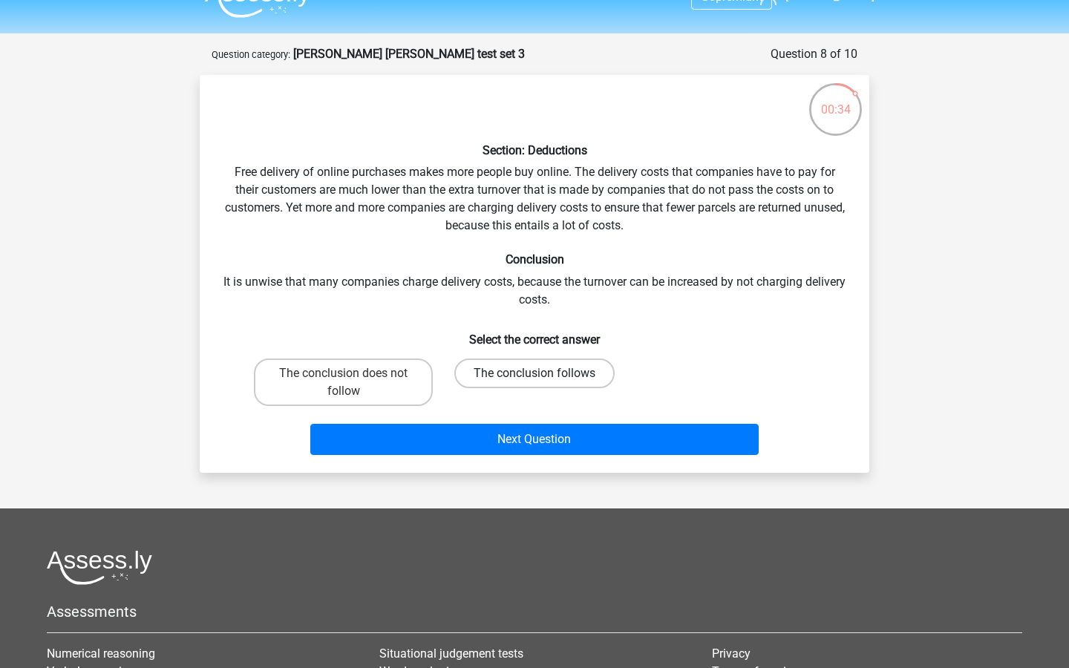
click at [513, 374] on label "The conclusion follows" at bounding box center [534, 373] width 160 height 30
click at [534, 374] on input "The conclusion follows" at bounding box center [539, 378] width 10 height 10
radio input "true"
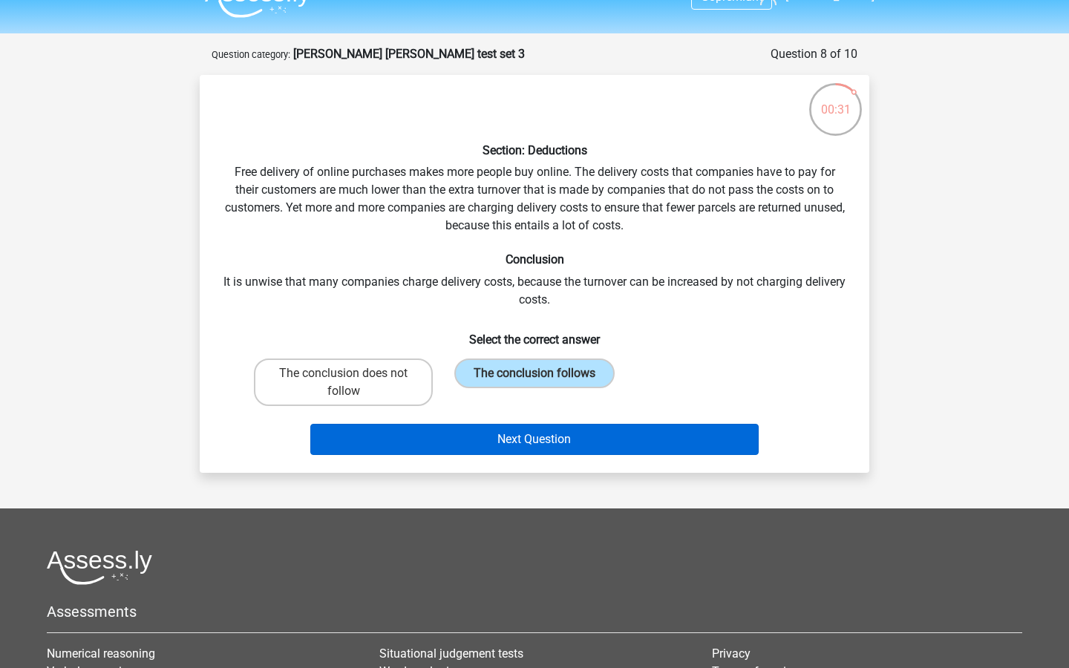
click at [533, 437] on button "Next Question" at bounding box center [534, 439] width 449 height 31
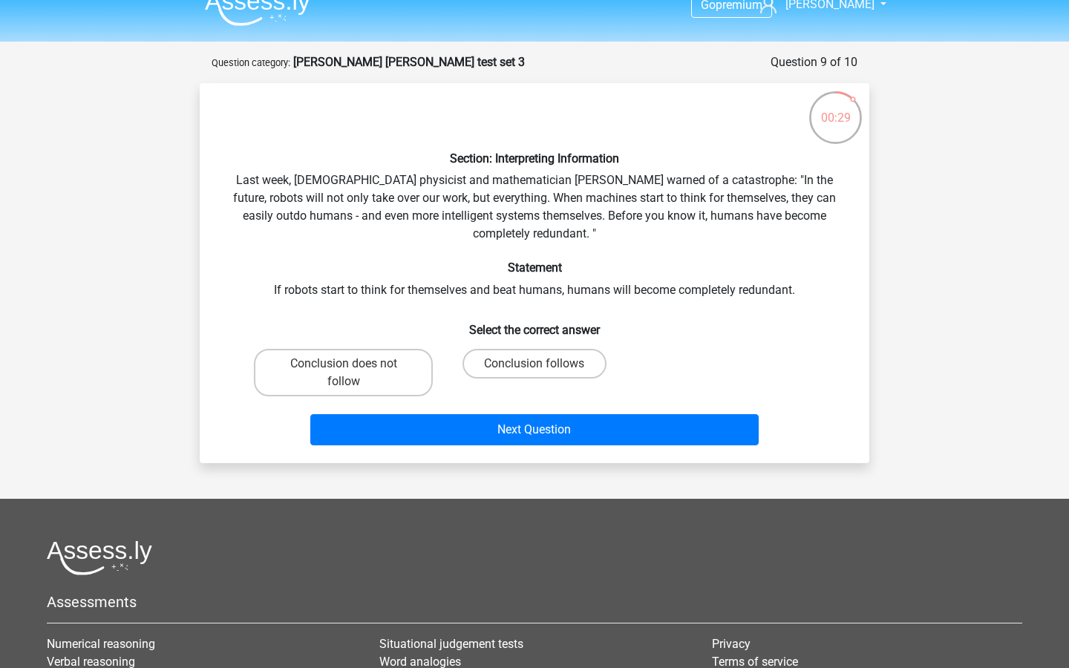
scroll to position [17, 0]
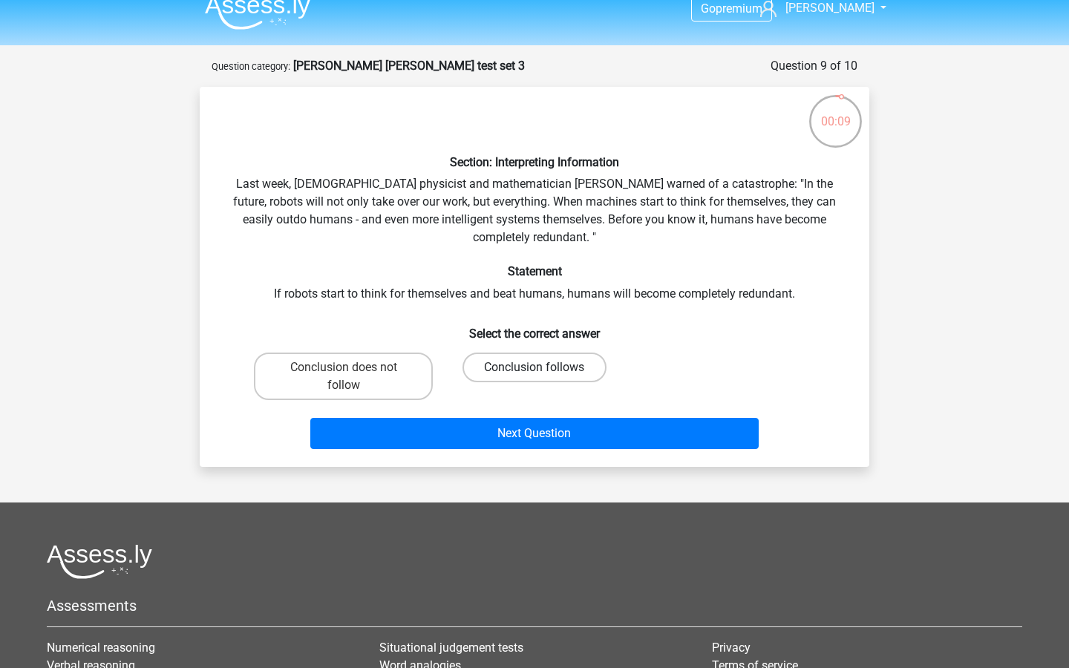
click at [522, 365] on label "Conclusion follows" at bounding box center [533, 368] width 143 height 30
click at [534, 367] on input "Conclusion follows" at bounding box center [539, 372] width 10 height 10
radio input "true"
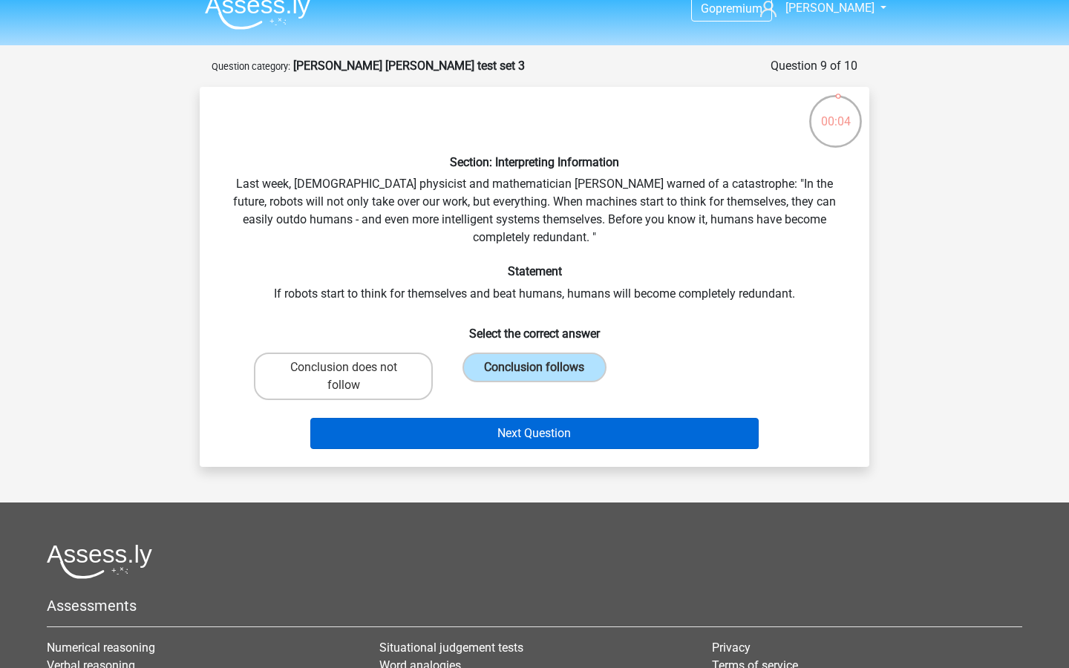
click at [531, 431] on button "Next Question" at bounding box center [534, 433] width 449 height 31
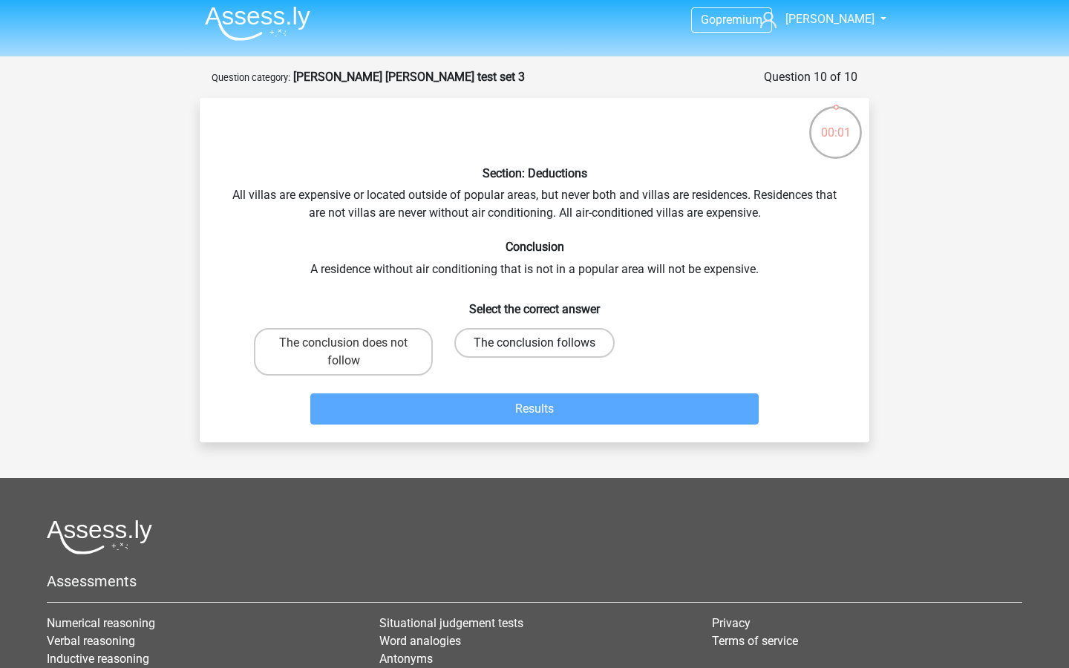
scroll to position [1, 0]
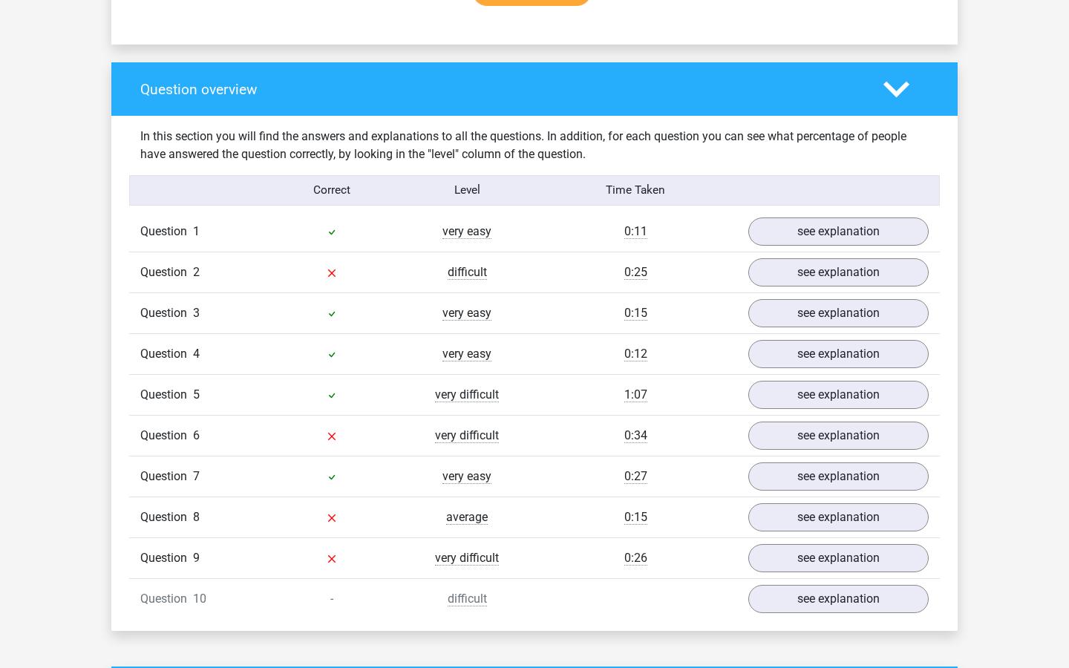
scroll to position [1048, 0]
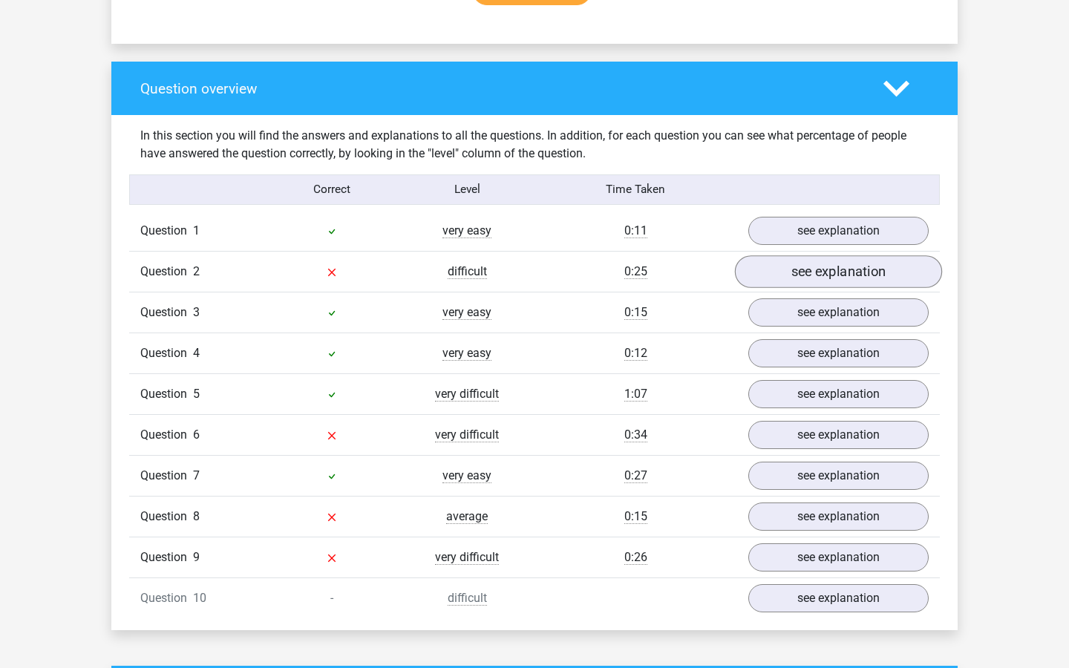
click at [796, 255] on link "see explanation" at bounding box center [838, 271] width 207 height 33
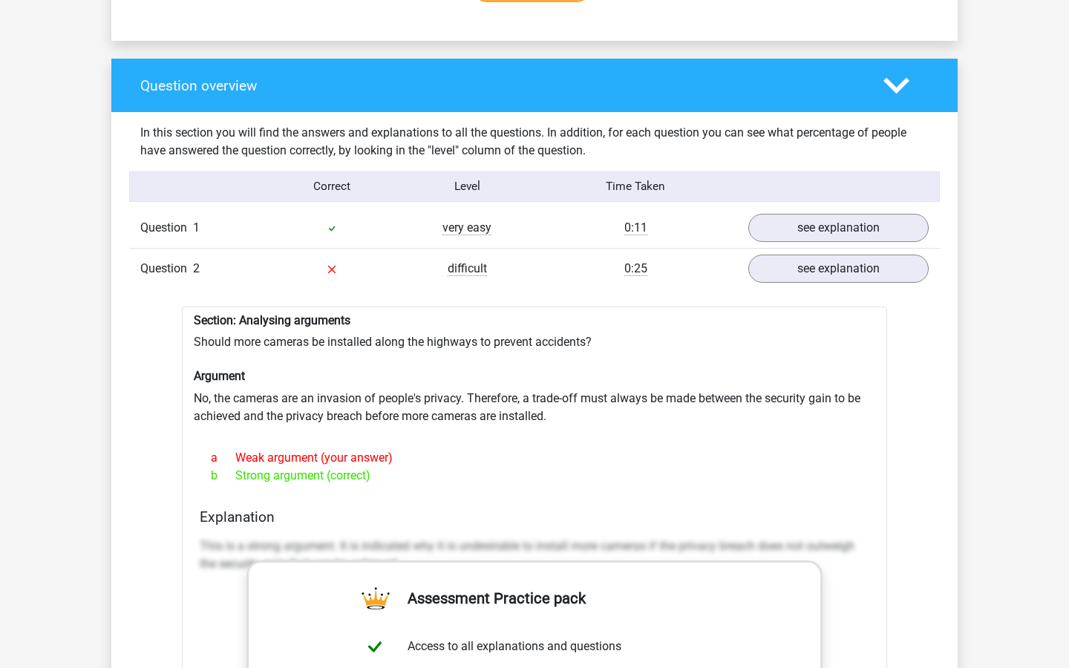
scroll to position [1052, 0]
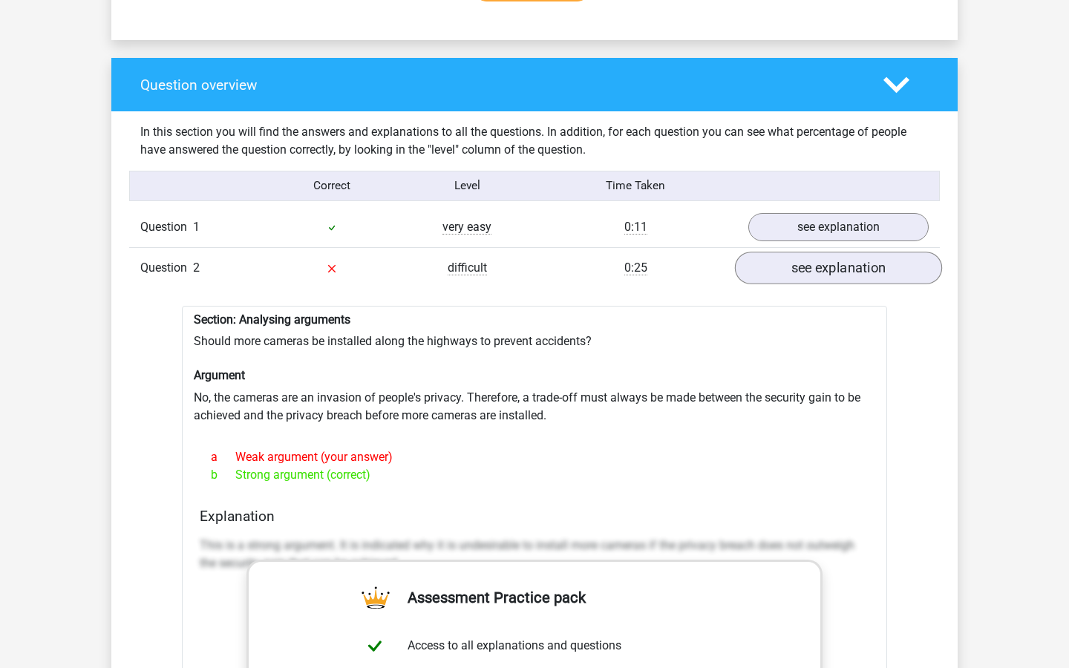
click at [791, 263] on link "see explanation" at bounding box center [838, 268] width 207 height 33
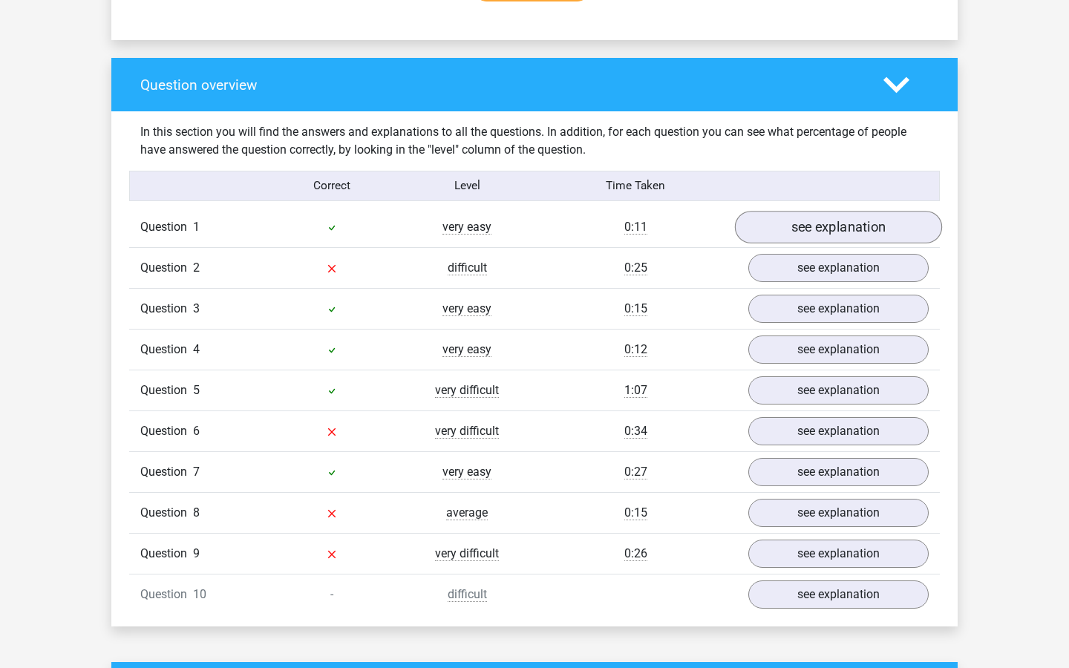
click at [799, 224] on link "see explanation" at bounding box center [838, 227] width 207 height 33
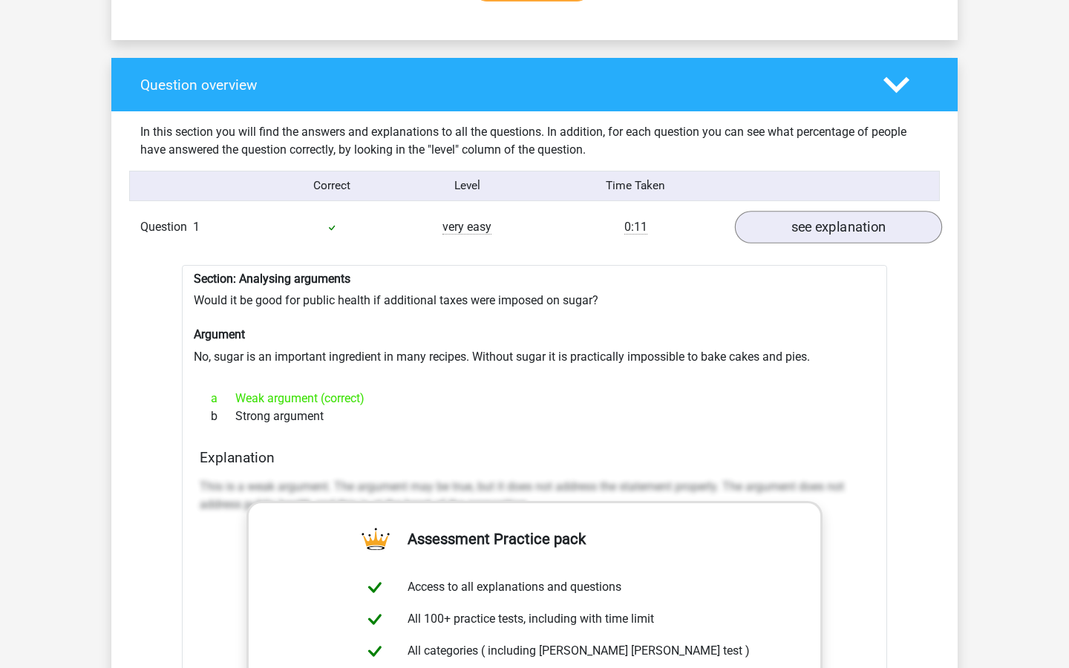
click at [799, 224] on link "see explanation" at bounding box center [838, 227] width 207 height 33
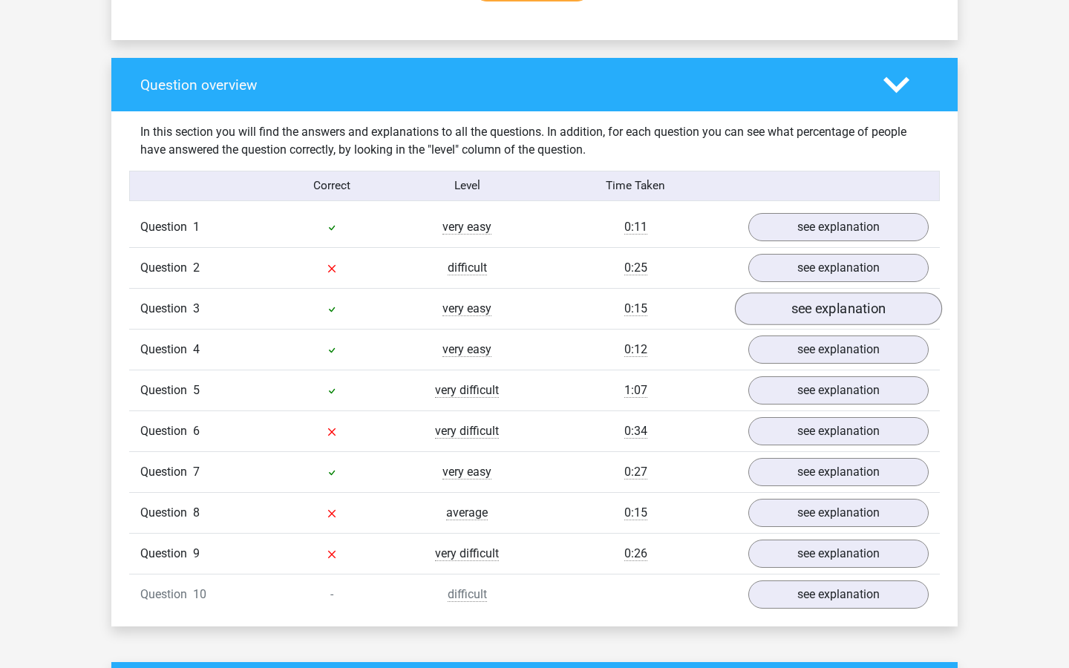
click at [796, 300] on link "see explanation" at bounding box center [838, 308] width 207 height 33
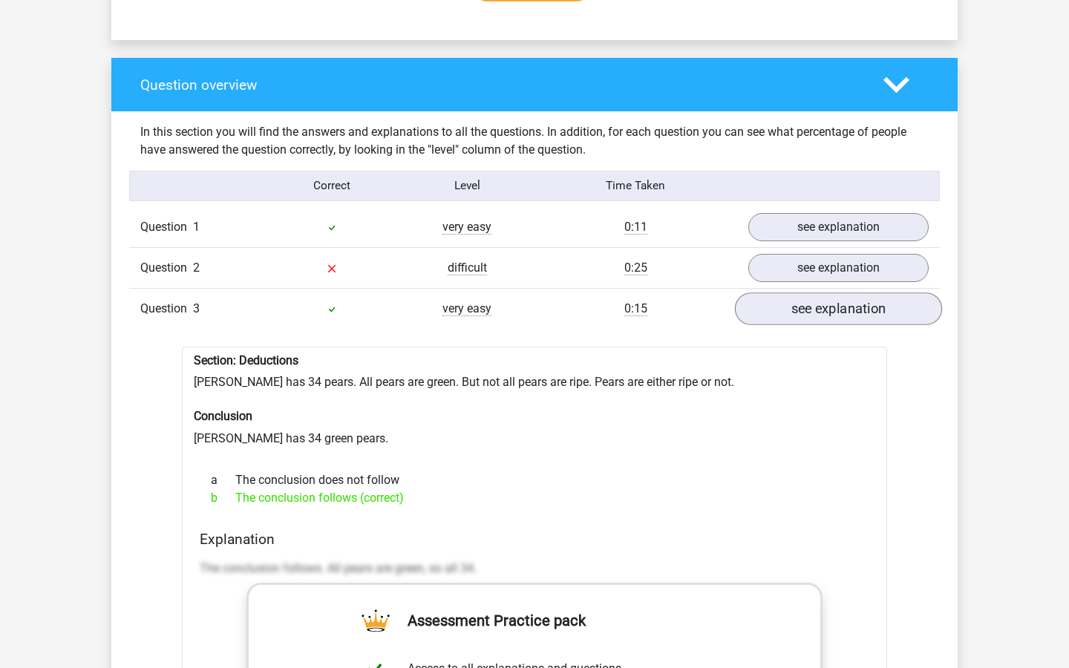
click at [796, 301] on link "see explanation" at bounding box center [838, 308] width 207 height 33
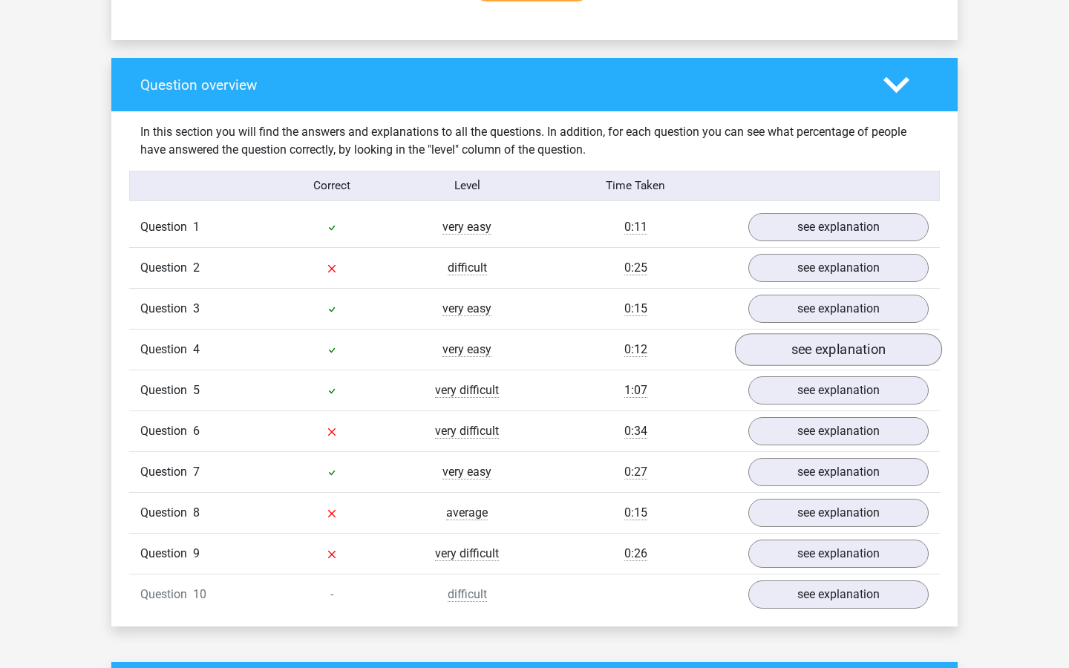
click at [800, 341] on link "see explanation" at bounding box center [838, 349] width 207 height 33
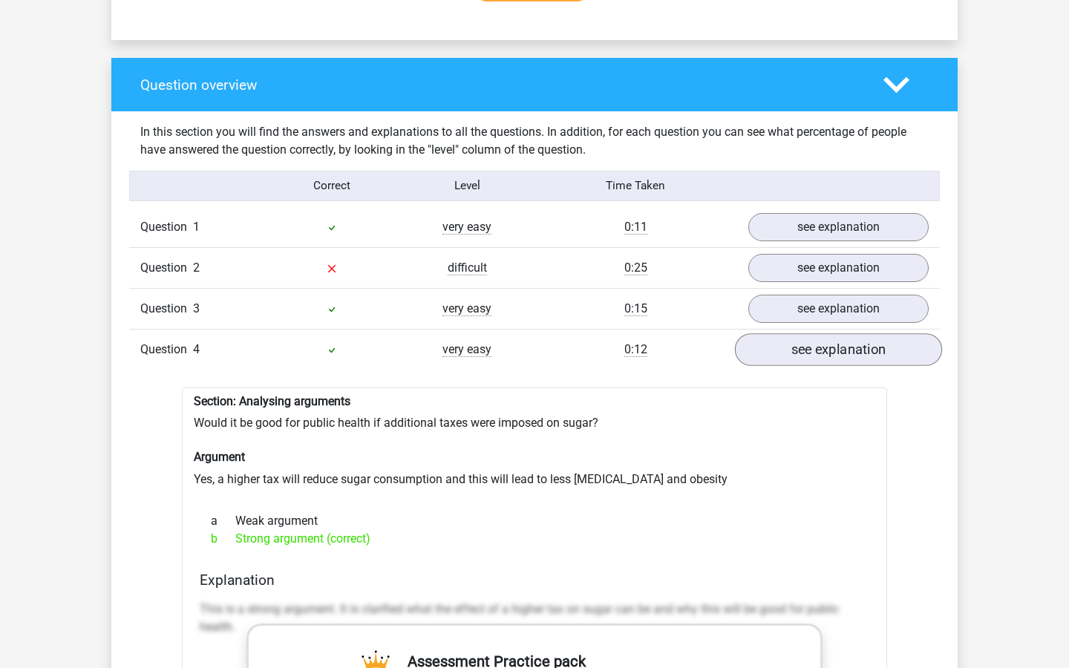
click at [799, 340] on link "see explanation" at bounding box center [838, 349] width 207 height 33
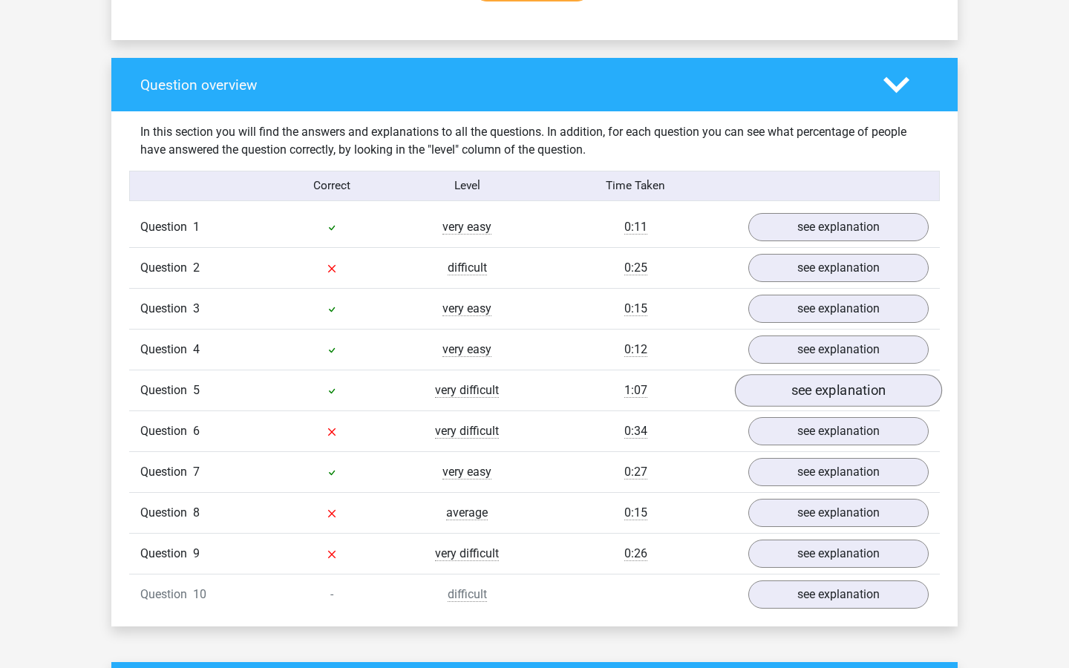
click at [797, 376] on link "see explanation" at bounding box center [838, 390] width 207 height 33
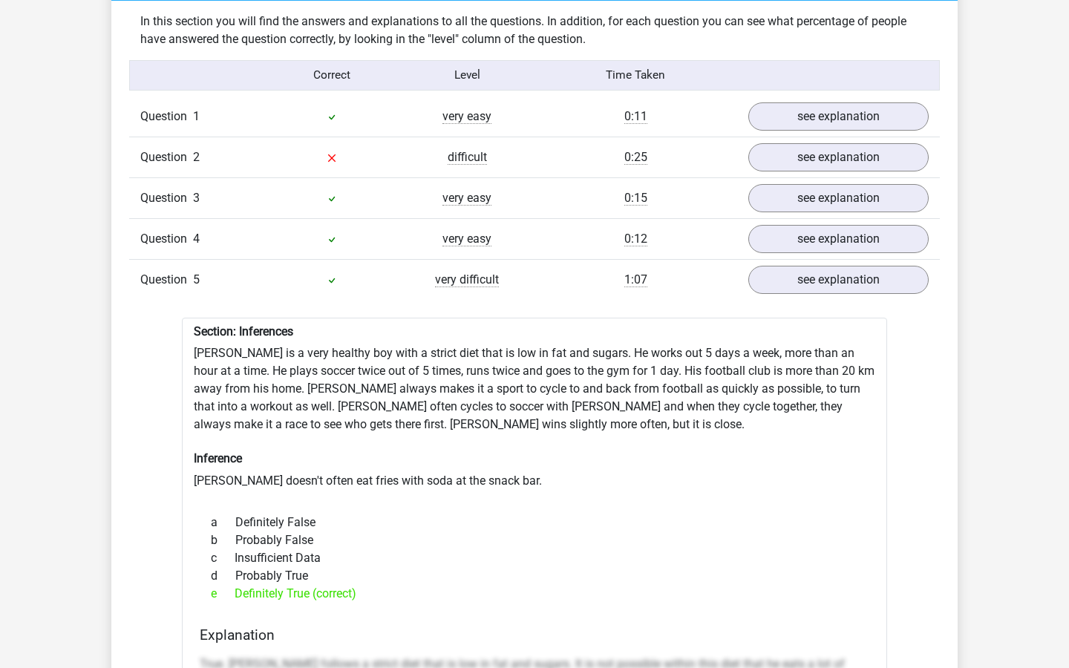
scroll to position [1162, 0]
click at [856, 272] on link "see explanation" at bounding box center [838, 279] width 207 height 33
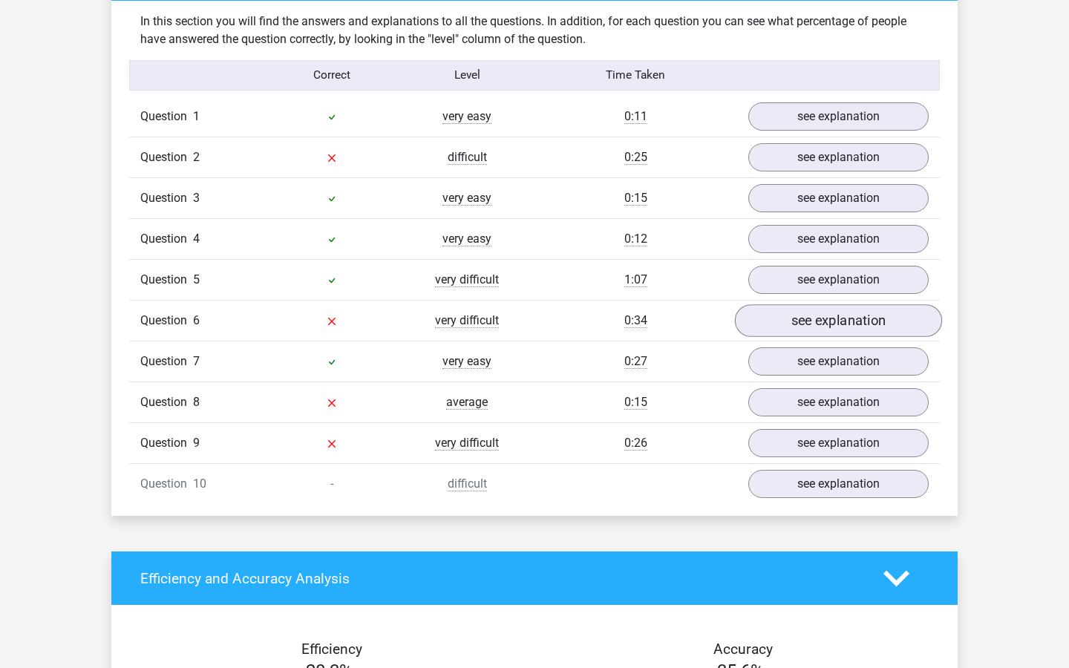
click at [845, 311] on link "see explanation" at bounding box center [838, 320] width 207 height 33
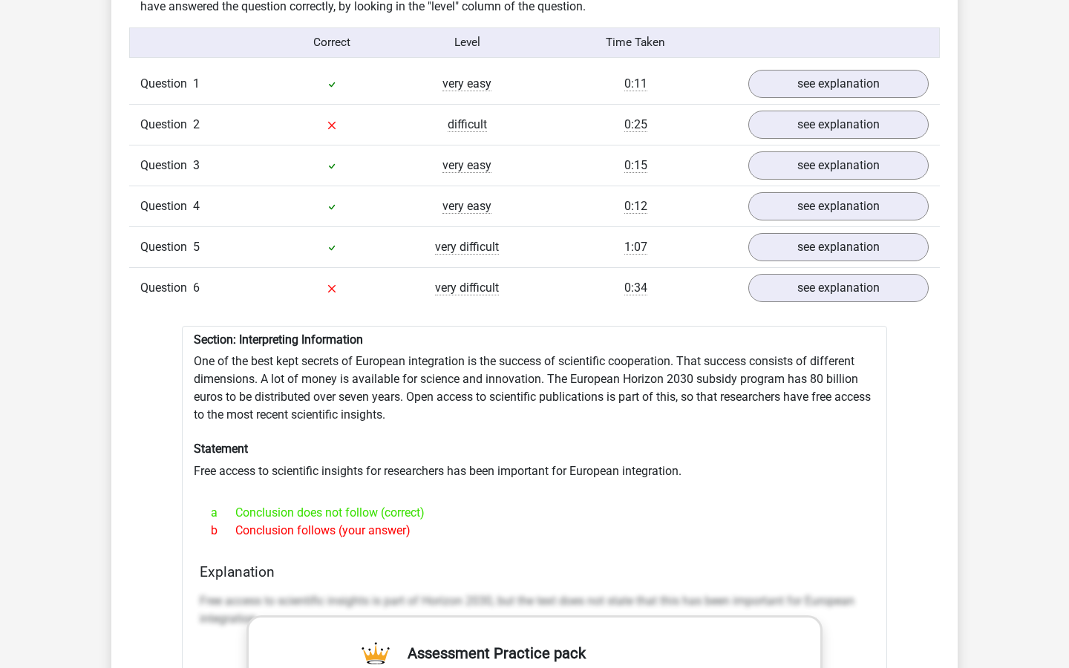
scroll to position [1197, 0]
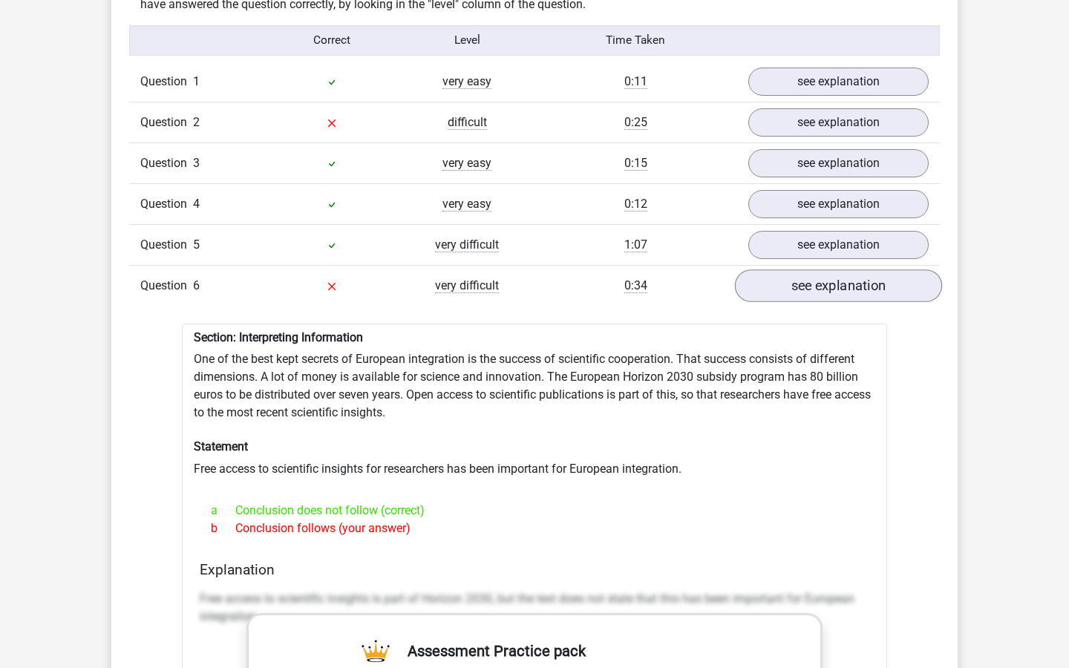
click at [861, 278] on link "see explanation" at bounding box center [838, 285] width 207 height 33
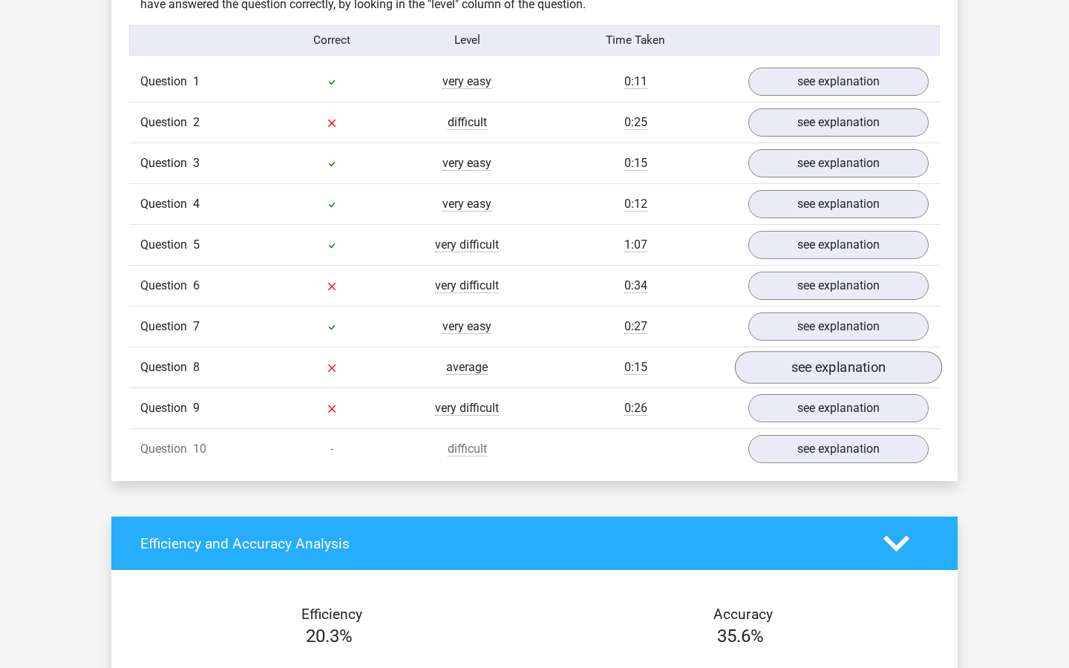
click at [845, 355] on link "see explanation" at bounding box center [838, 367] width 207 height 33
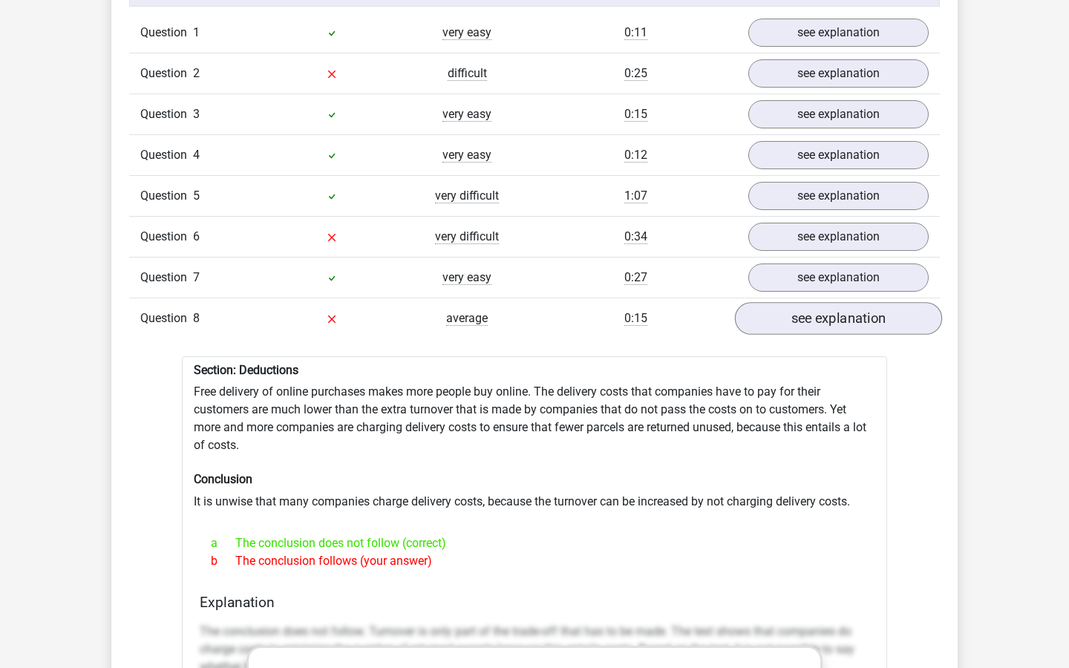
scroll to position [1247, 0]
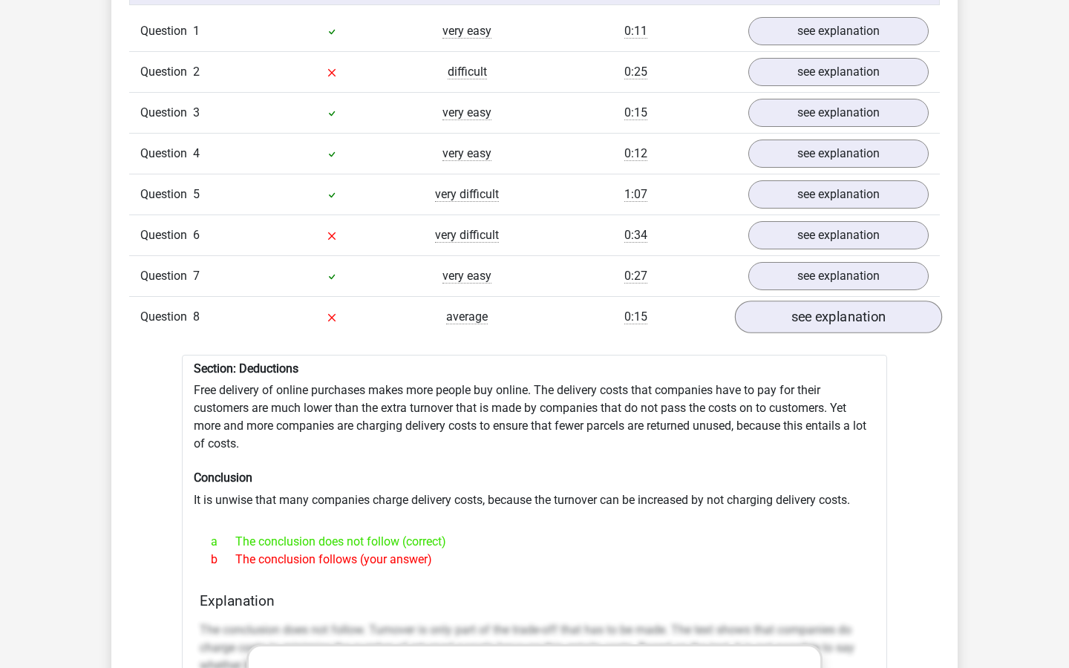
click at [855, 305] on link "see explanation" at bounding box center [838, 317] width 207 height 33
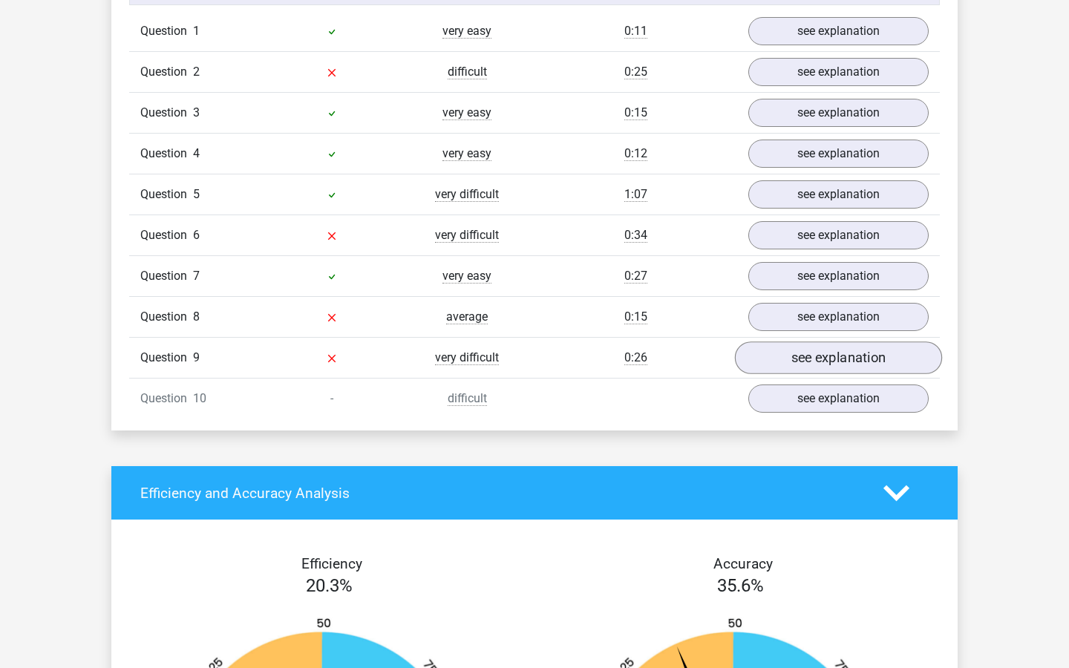
click at [853, 341] on link "see explanation" at bounding box center [838, 357] width 207 height 33
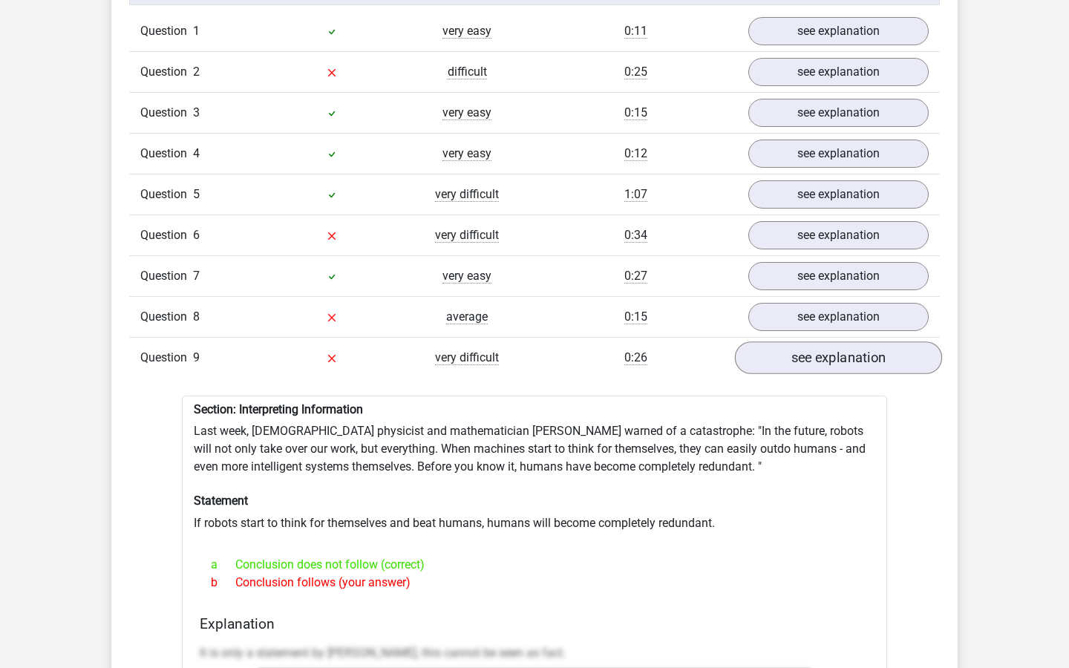
click at [853, 342] on link "see explanation" at bounding box center [838, 357] width 207 height 33
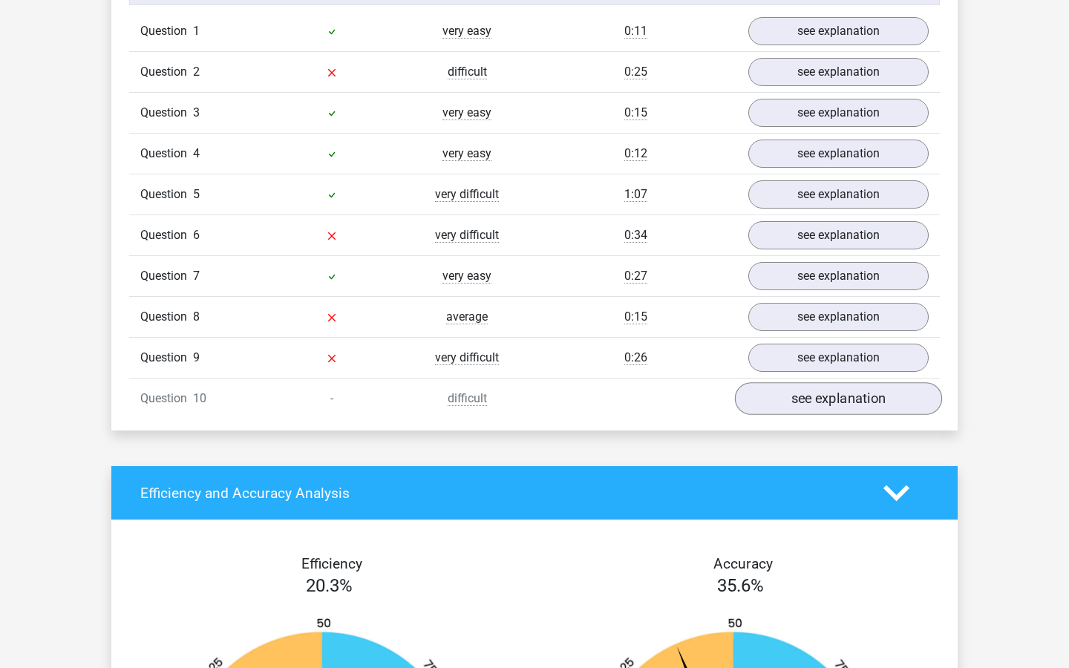
click at [853, 384] on link "see explanation" at bounding box center [838, 398] width 207 height 33
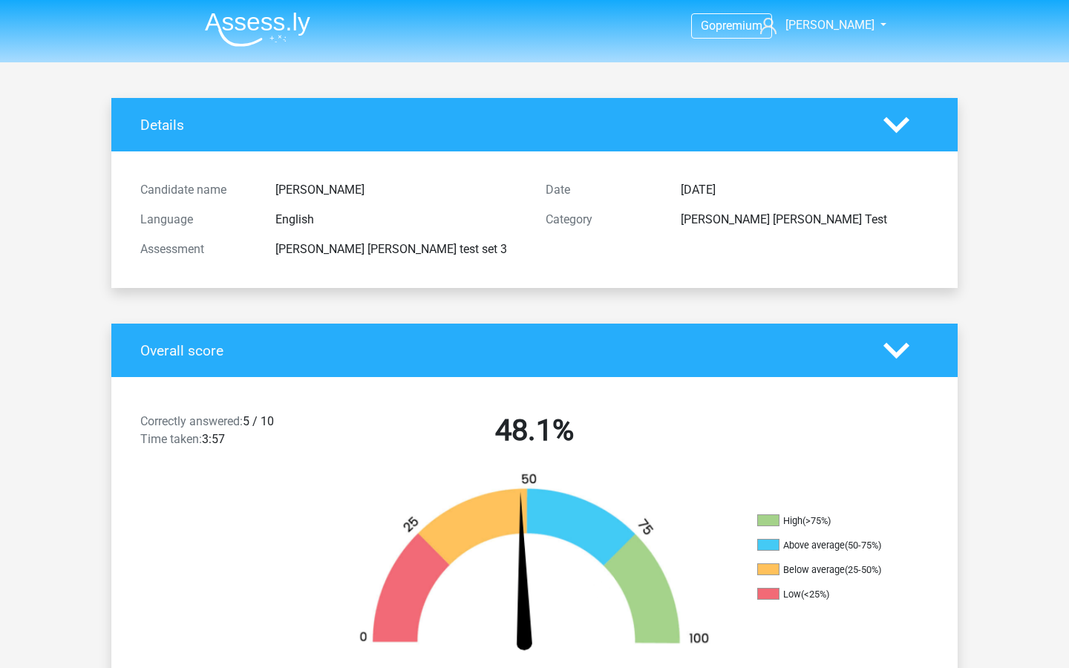
scroll to position [0, 0]
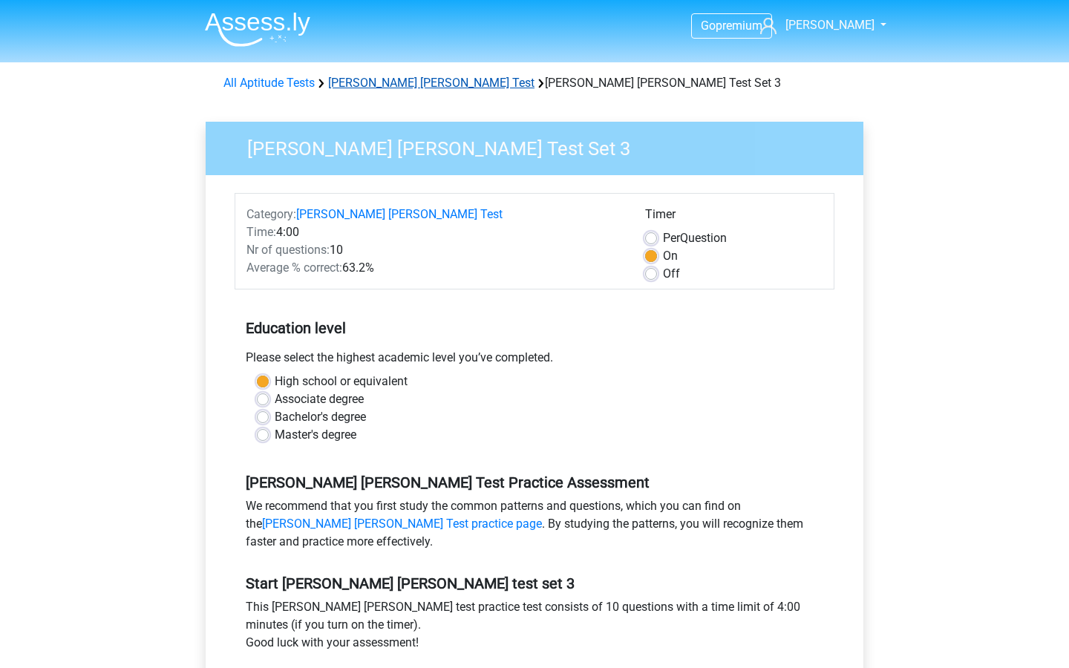
click at [390, 86] on link "[PERSON_NAME] [PERSON_NAME] Test" at bounding box center [431, 83] width 206 height 14
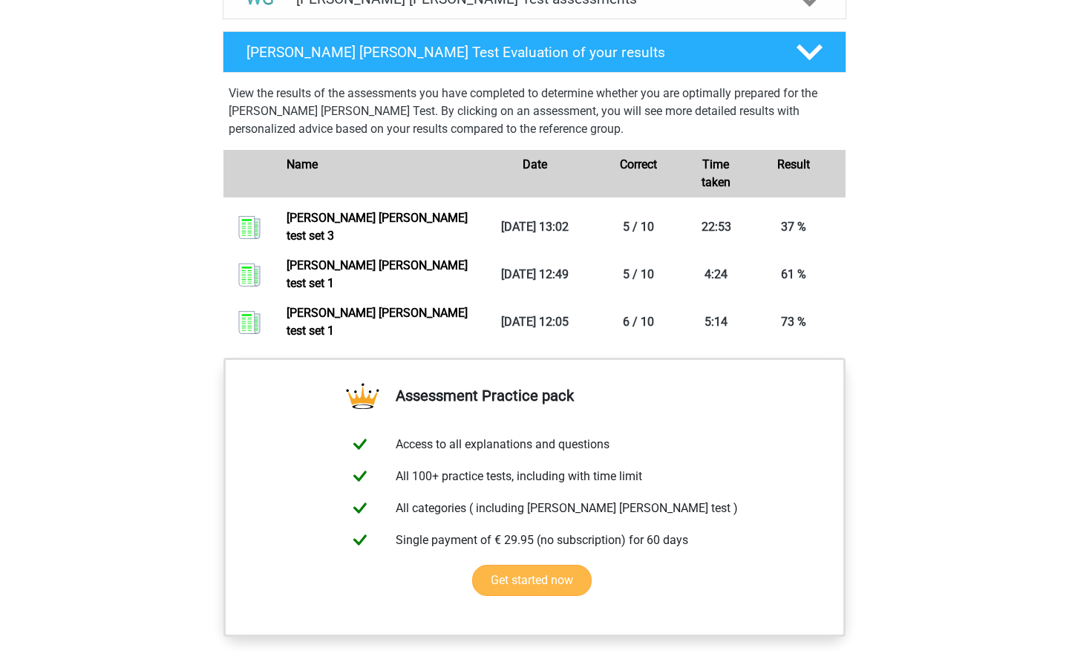
scroll to position [652, 0]
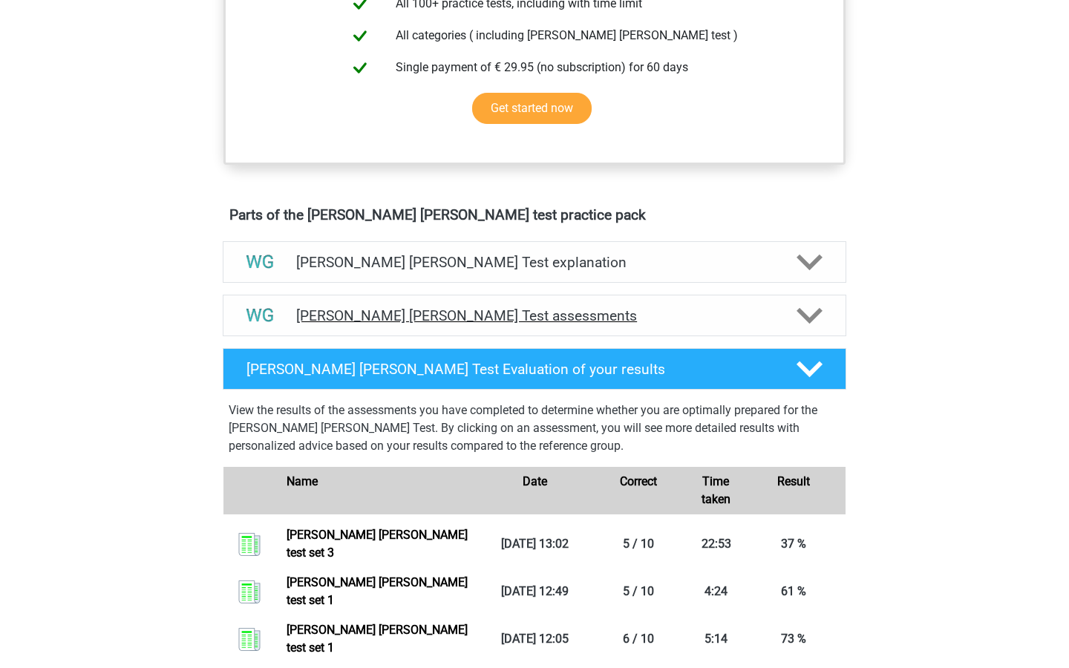
click at [528, 318] on h4 "[PERSON_NAME] [PERSON_NAME] Test assessments" at bounding box center [534, 315] width 476 height 17
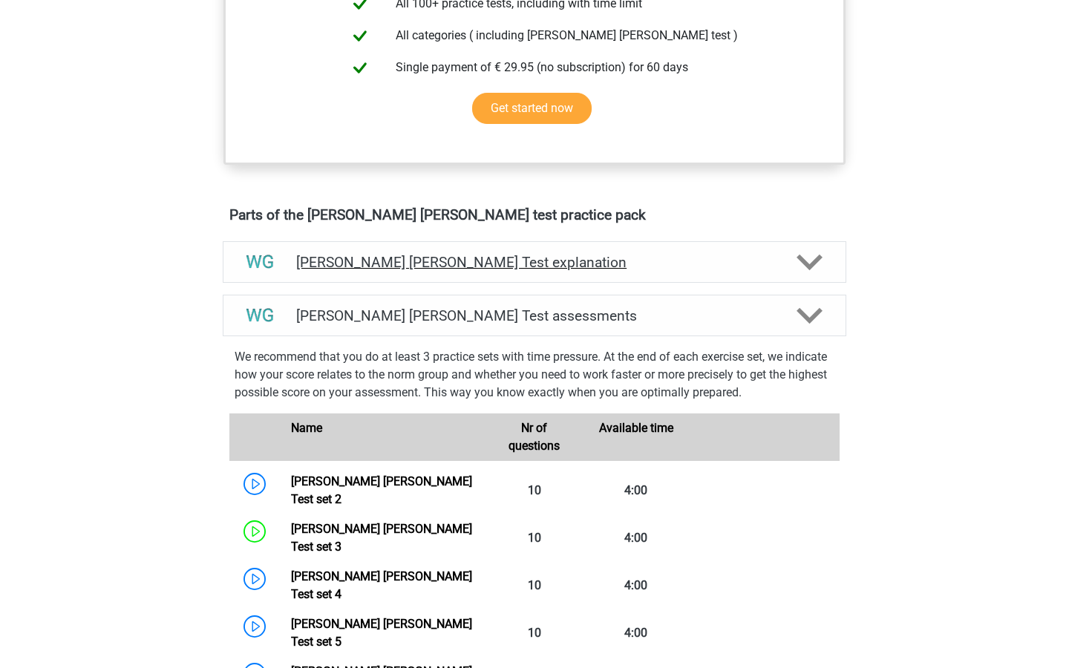
click at [557, 275] on div "[PERSON_NAME] [PERSON_NAME] Test explanation" at bounding box center [534, 262] width 623 height 42
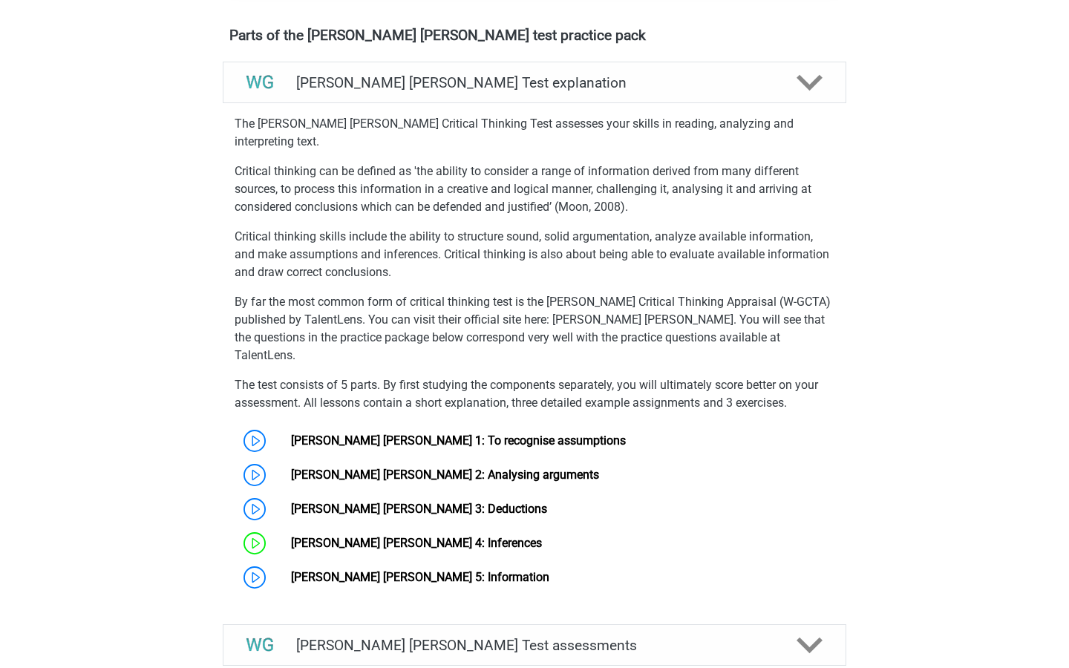
scroll to position [833, 0]
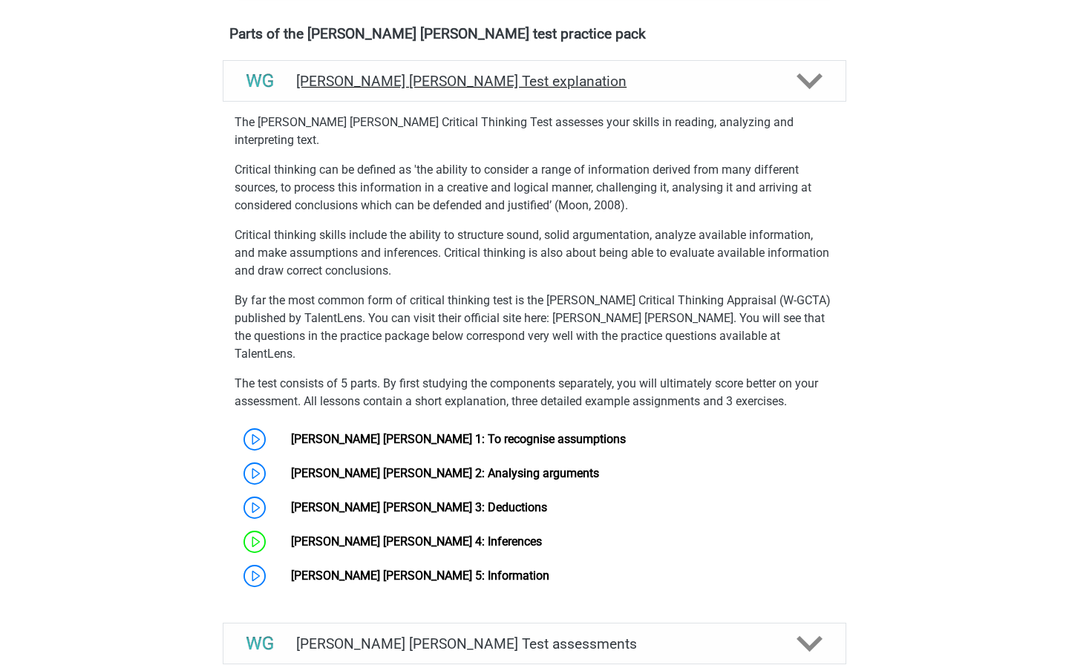
click at [596, 87] on h4 "[PERSON_NAME] [PERSON_NAME] Test explanation" at bounding box center [534, 81] width 476 height 17
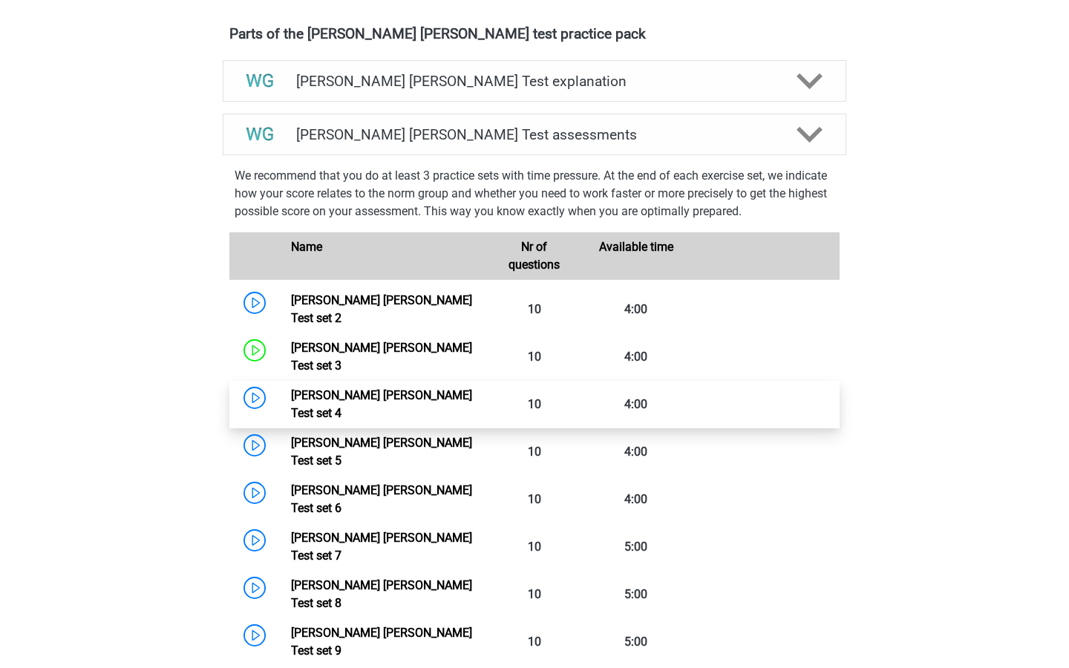
click at [472, 388] on link "[PERSON_NAME] [PERSON_NAME] Test set 4" at bounding box center [381, 404] width 181 height 32
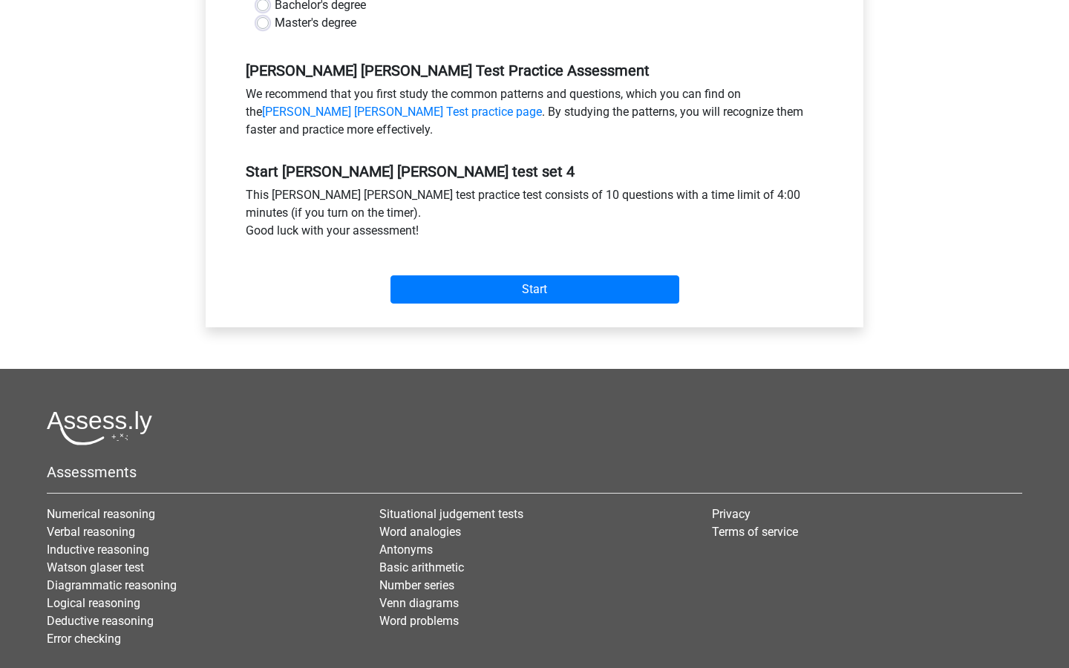
scroll to position [505, 0]
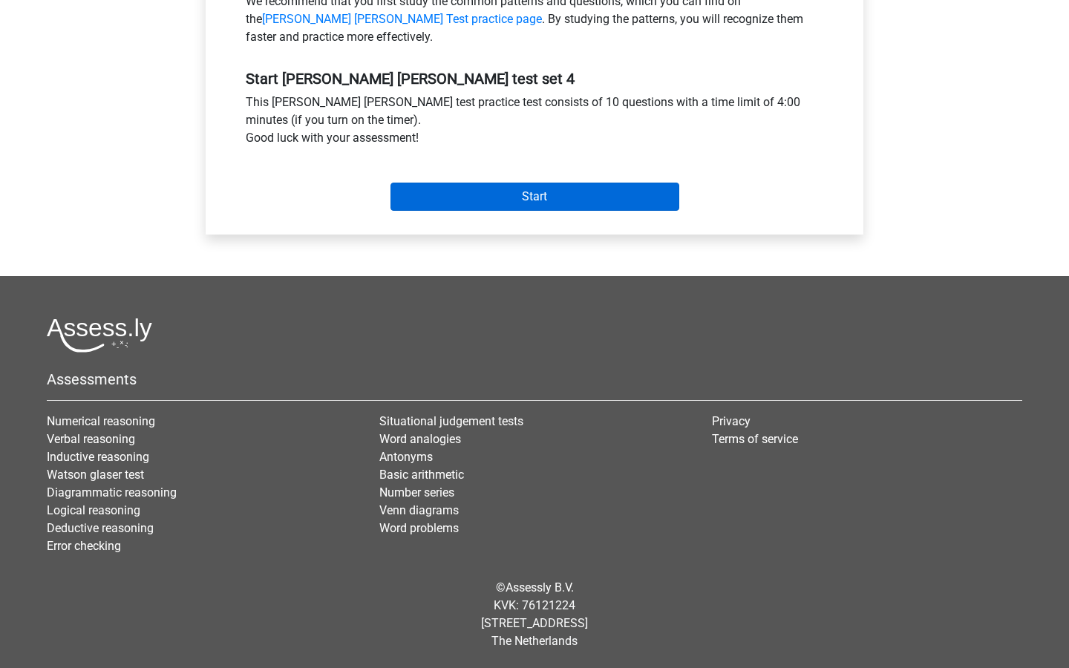
click at [560, 198] on input "Start" at bounding box center [534, 197] width 289 height 28
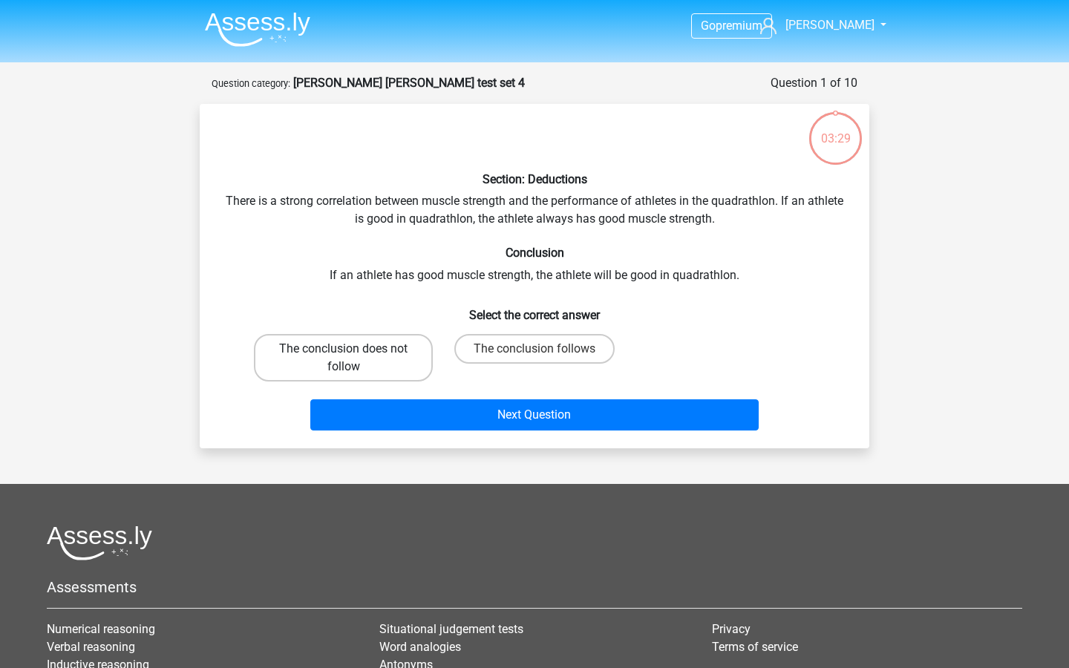
click at [404, 367] on label "The conclusion does not follow" at bounding box center [343, 357] width 179 height 47
click at [353, 358] on input "The conclusion does not follow" at bounding box center [349, 354] width 10 height 10
radio input "true"
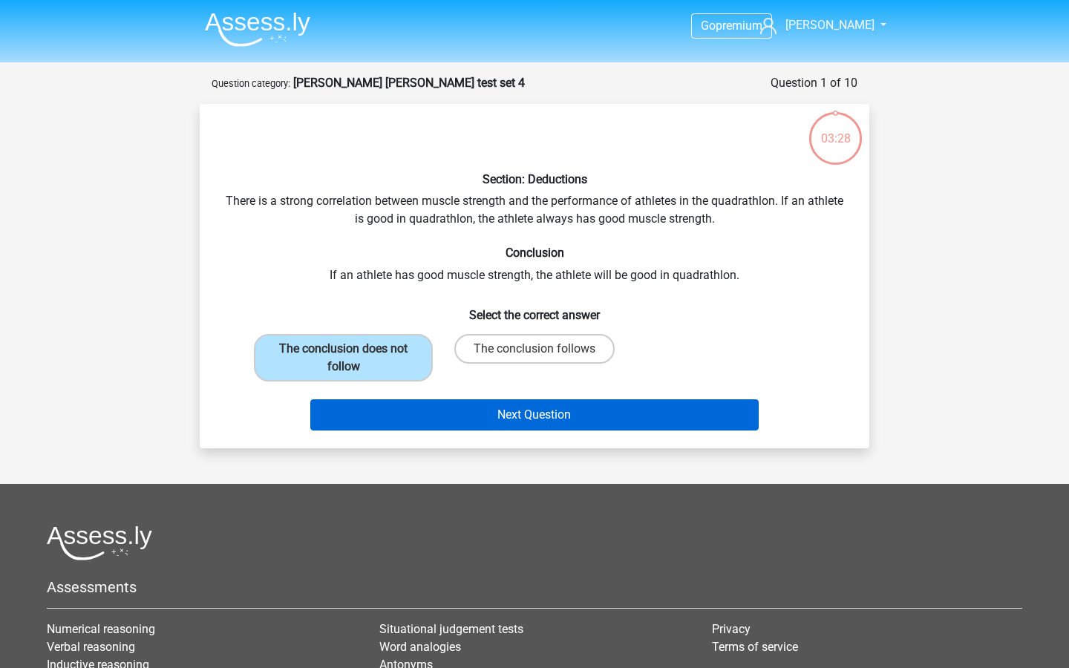
click at [452, 417] on button "Next Question" at bounding box center [534, 414] width 449 height 31
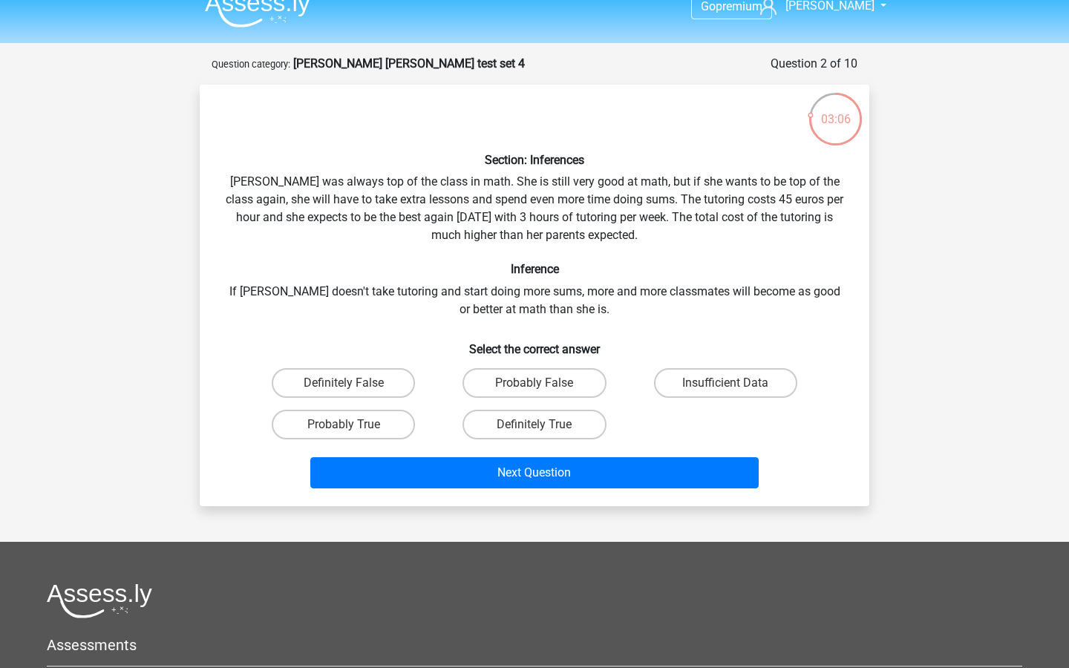
scroll to position [23, 0]
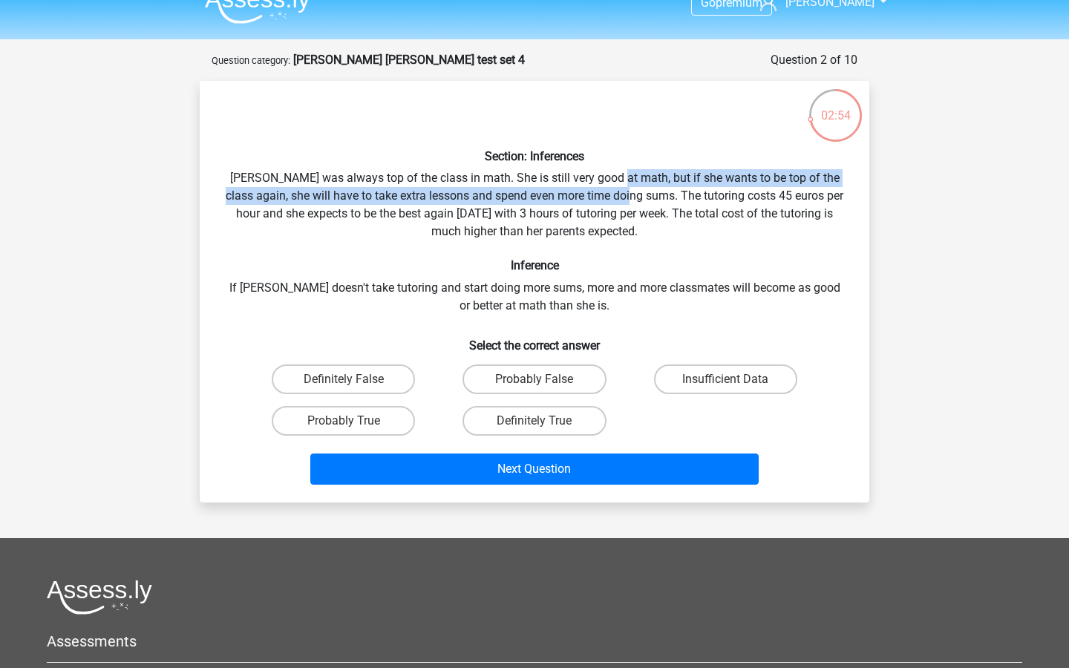
drag, startPoint x: 609, startPoint y: 176, endPoint x: 620, endPoint y: 194, distance: 22.0
click at [620, 194] on div "Section: Inferences Maria was always top of the class in math. She is still ver…" at bounding box center [535, 292] width 658 height 398
click at [402, 422] on label "Probably True" at bounding box center [343, 421] width 143 height 30
click at [353, 422] on input "Probably True" at bounding box center [349, 426] width 10 height 10
radio input "true"
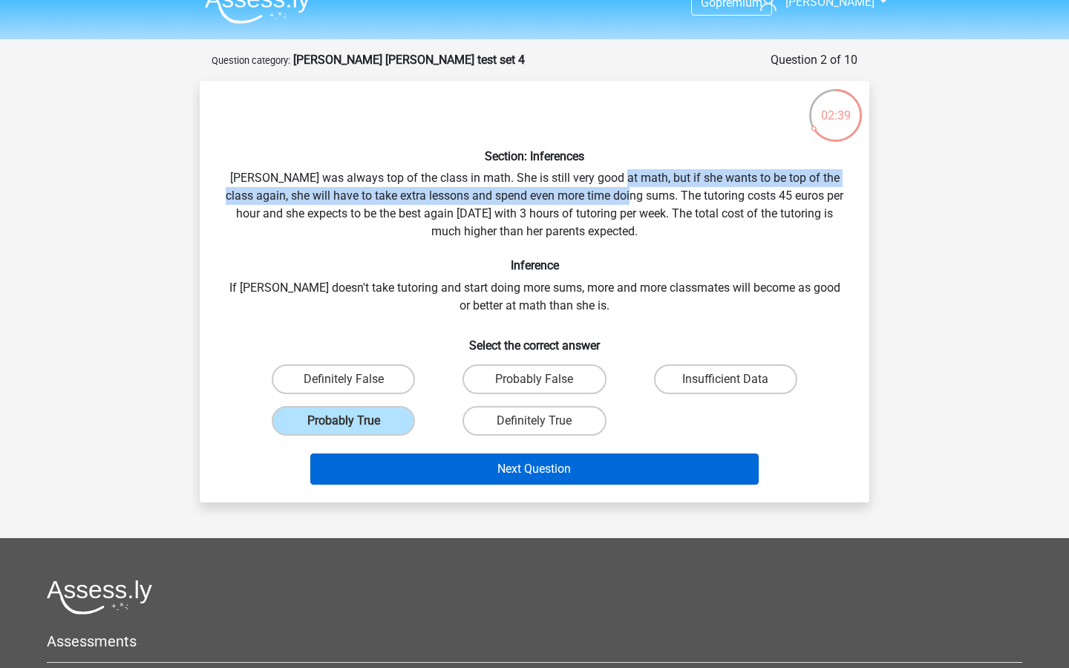
click at [470, 468] on button "Next Question" at bounding box center [534, 468] width 449 height 31
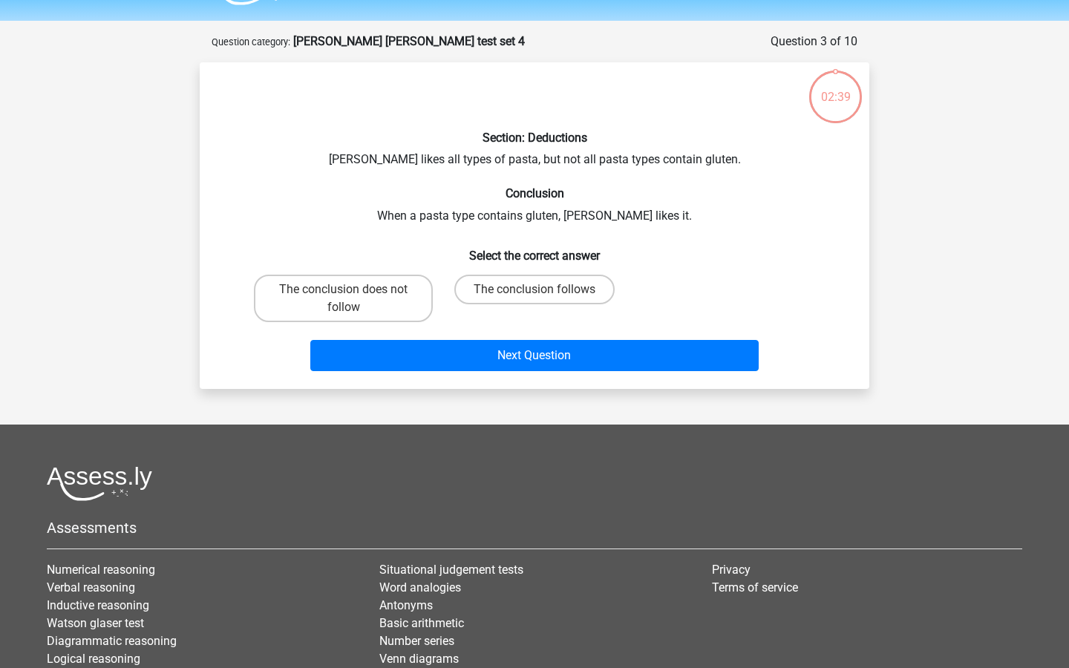
scroll to position [36, 0]
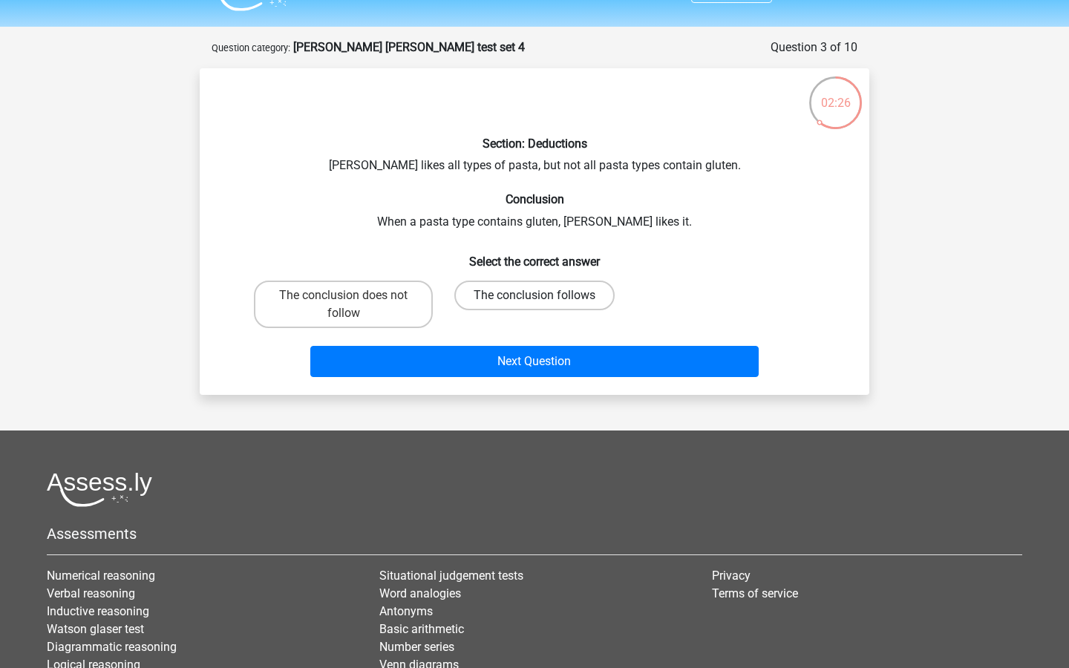
click at [581, 288] on label "The conclusion follows" at bounding box center [534, 296] width 160 height 30
click at [544, 295] on input "The conclusion follows" at bounding box center [539, 300] width 10 height 10
radio input "true"
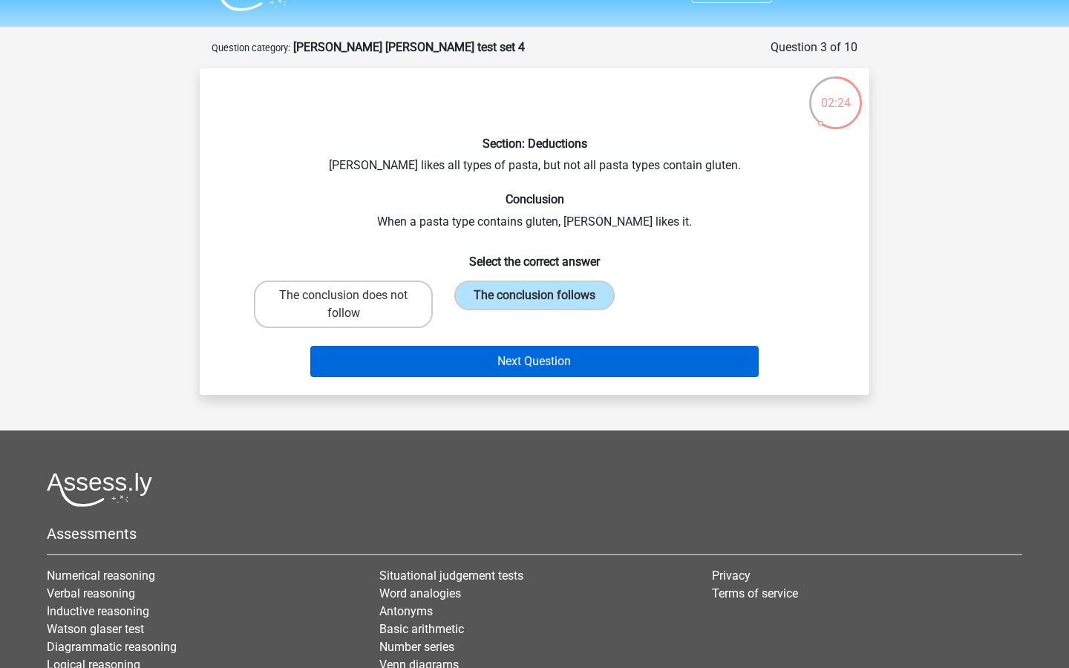
click at [583, 358] on button "Next Question" at bounding box center [534, 361] width 449 height 31
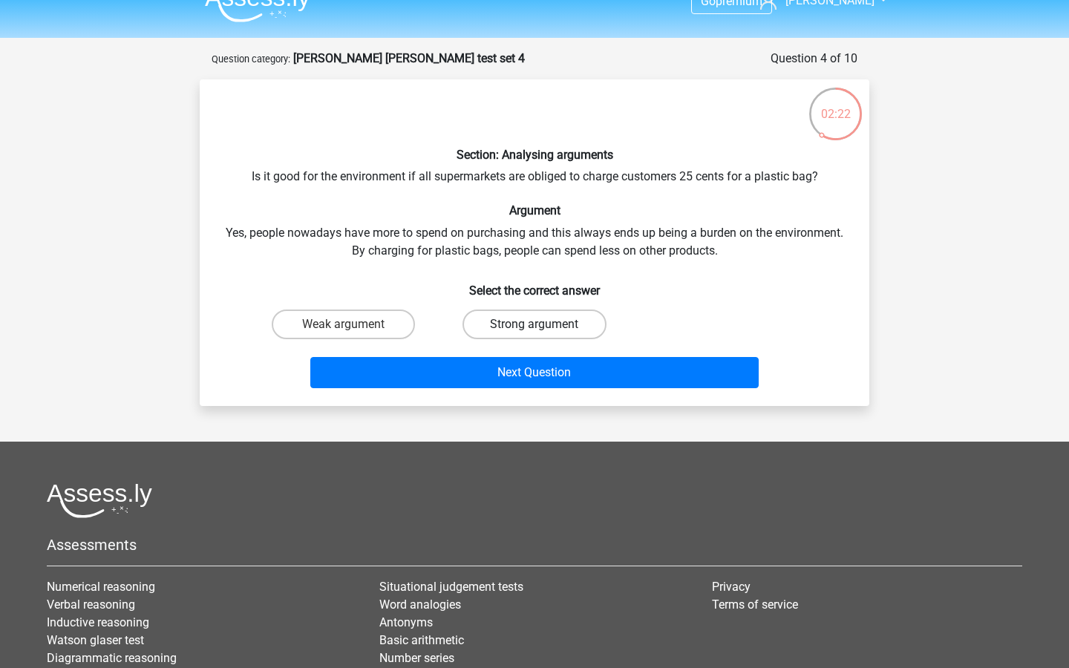
scroll to position [23, 0]
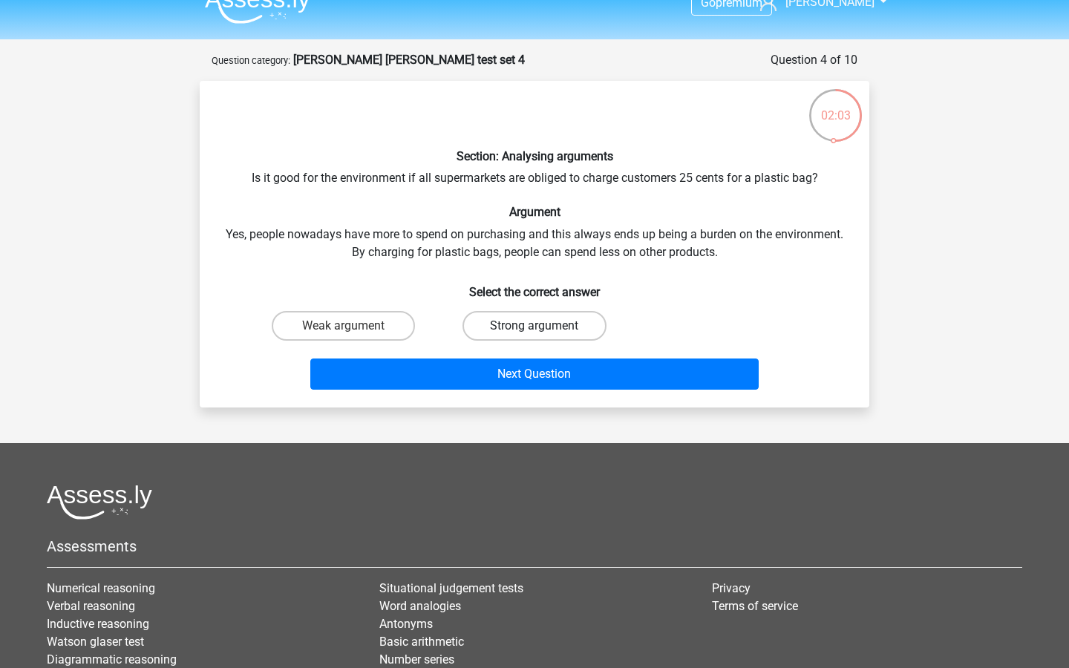
click at [509, 318] on label "Strong argument" at bounding box center [533, 326] width 143 height 30
click at [534, 326] on input "Strong argument" at bounding box center [539, 331] width 10 height 10
radio input "true"
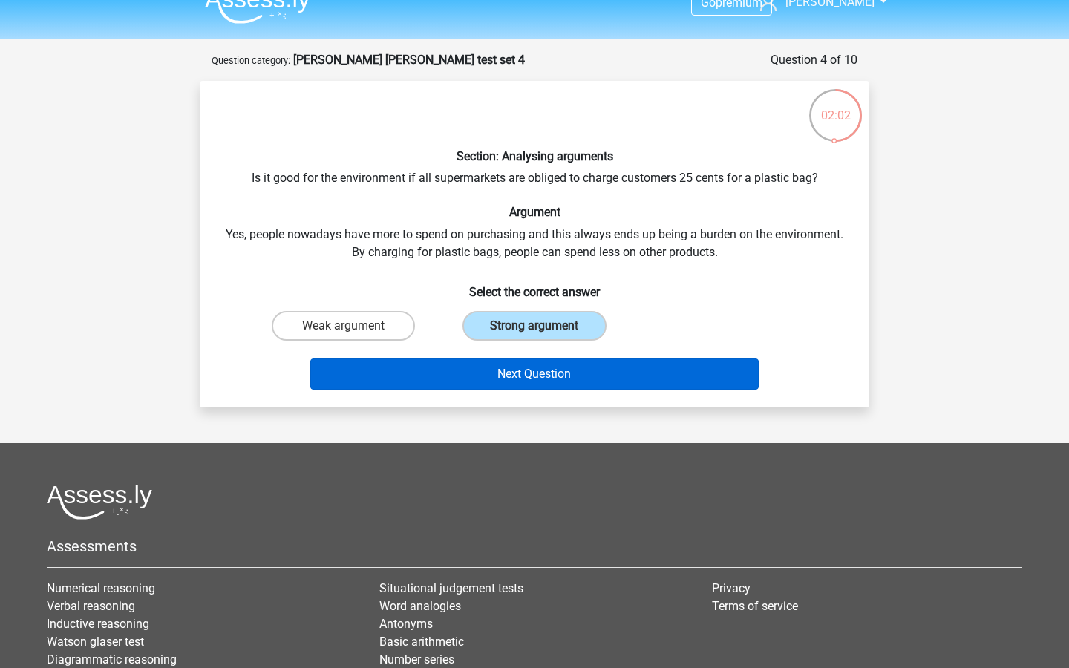
click at [517, 372] on button "Next Question" at bounding box center [534, 373] width 449 height 31
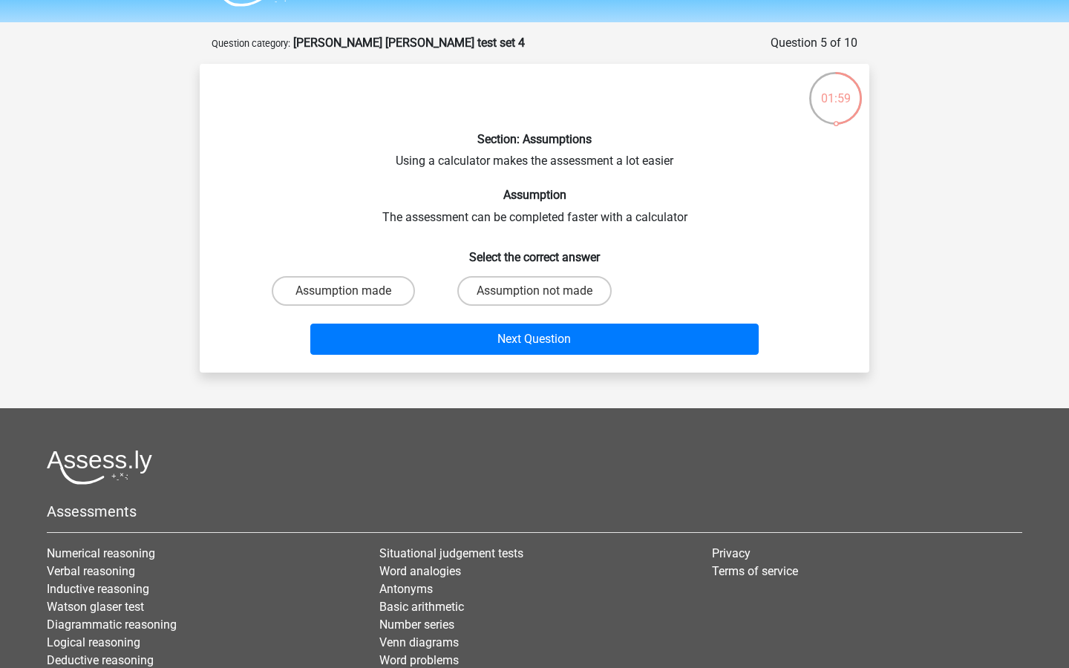
scroll to position [40, 0]
click at [494, 293] on label "Assumption not made" at bounding box center [534, 291] width 154 height 30
click at [534, 293] on input "Assumption not made" at bounding box center [539, 296] width 10 height 10
radio input "true"
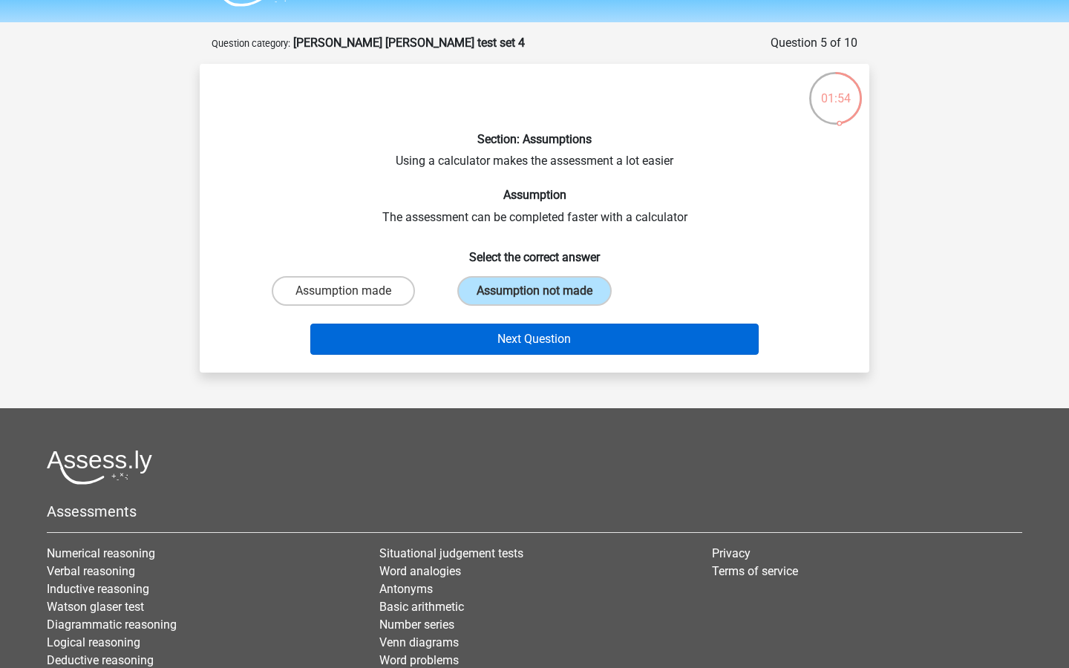
click at [494, 350] on button "Next Question" at bounding box center [534, 339] width 449 height 31
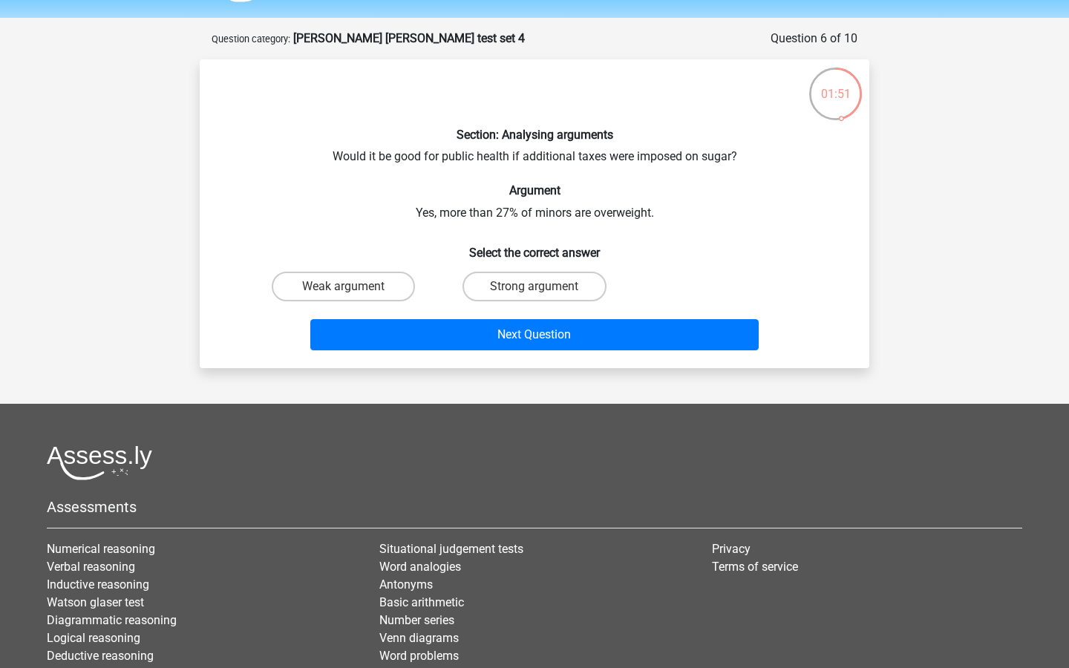
scroll to position [39, 0]
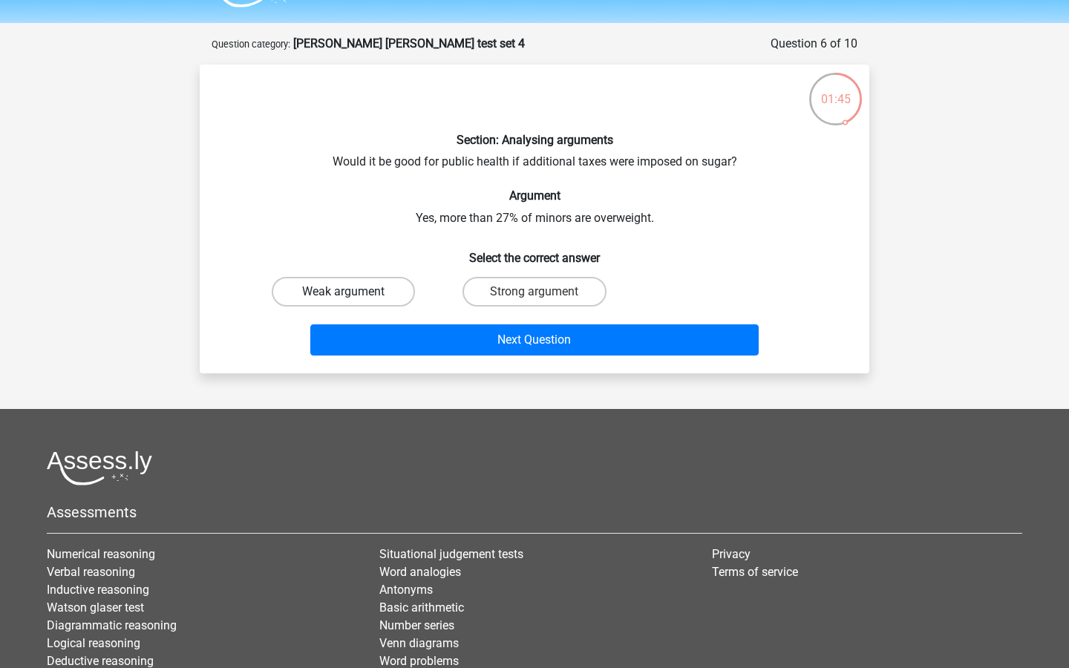
click at [387, 292] on label "Weak argument" at bounding box center [343, 292] width 143 height 30
click at [353, 292] on input "Weak argument" at bounding box center [349, 297] width 10 height 10
radio input "true"
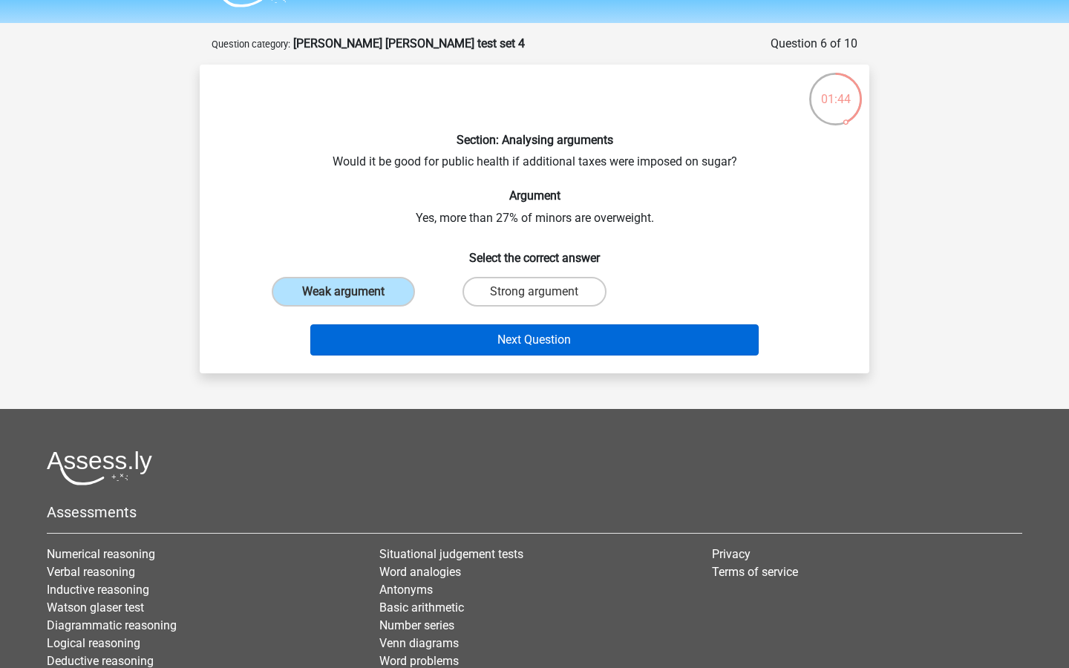
click at [450, 341] on button "Next Question" at bounding box center [534, 339] width 449 height 31
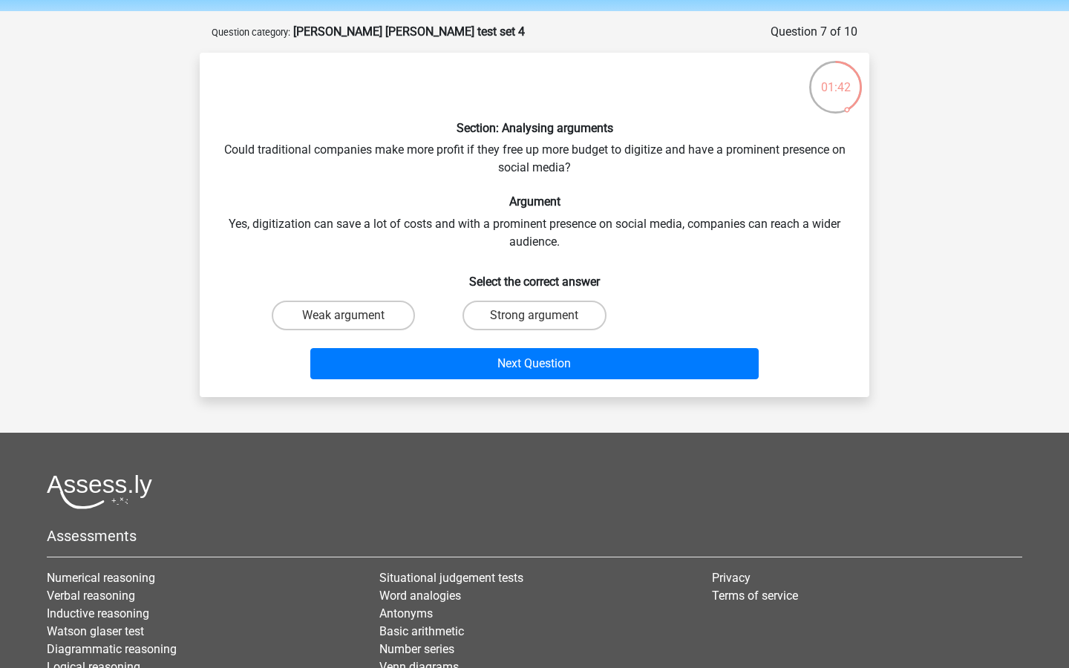
scroll to position [42, 0]
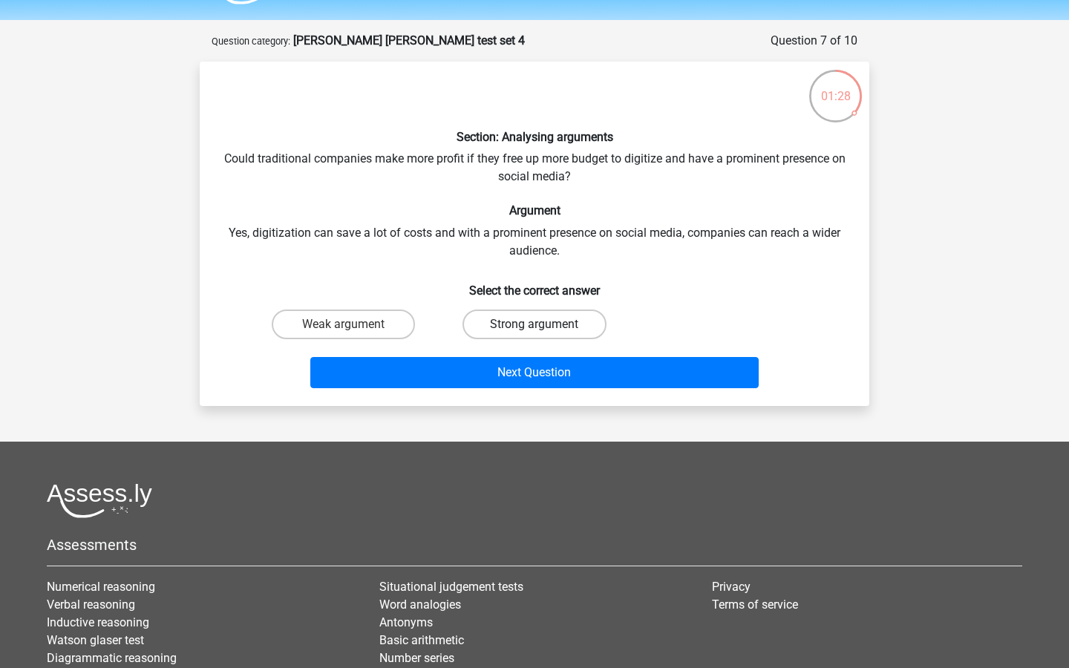
click at [517, 328] on label "Strong argument" at bounding box center [533, 324] width 143 height 30
click at [534, 328] on input "Strong argument" at bounding box center [539, 329] width 10 height 10
radio input "true"
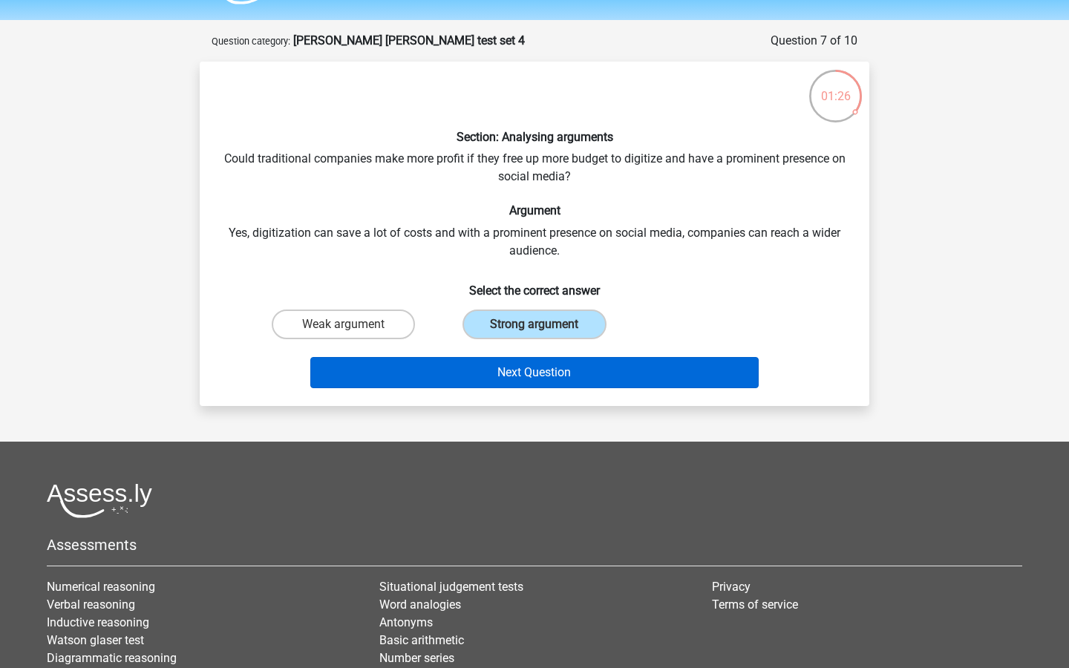
click at [517, 371] on button "Next Question" at bounding box center [534, 372] width 449 height 31
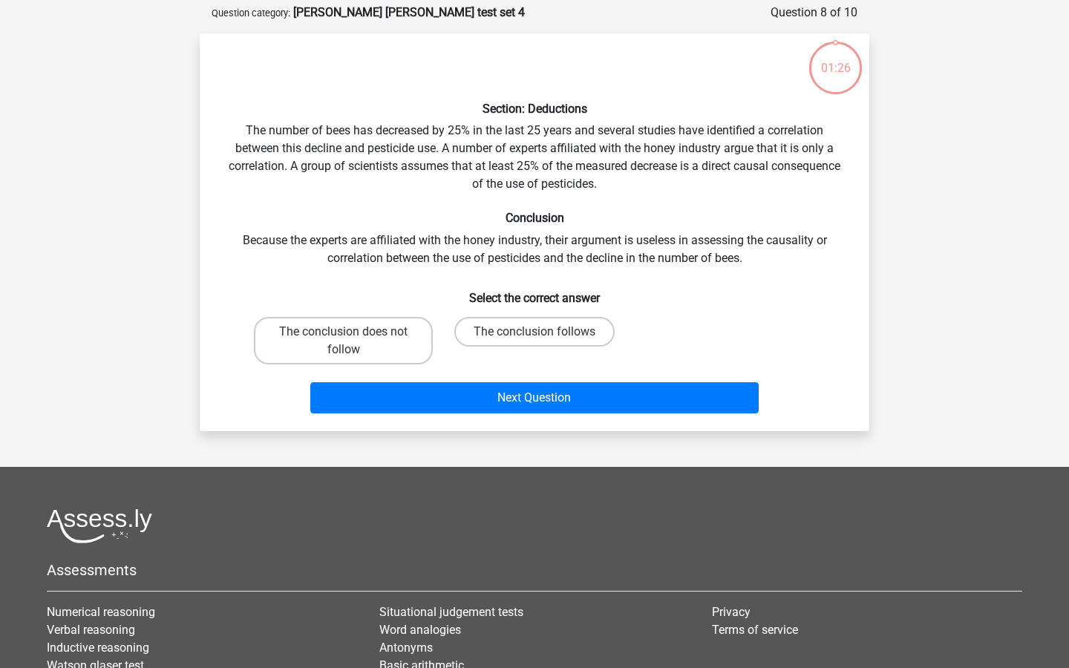
scroll to position [70, 0]
click at [384, 330] on label "The conclusion does not follow" at bounding box center [343, 341] width 179 height 47
click at [353, 332] on input "The conclusion does not follow" at bounding box center [349, 337] width 10 height 10
radio input "true"
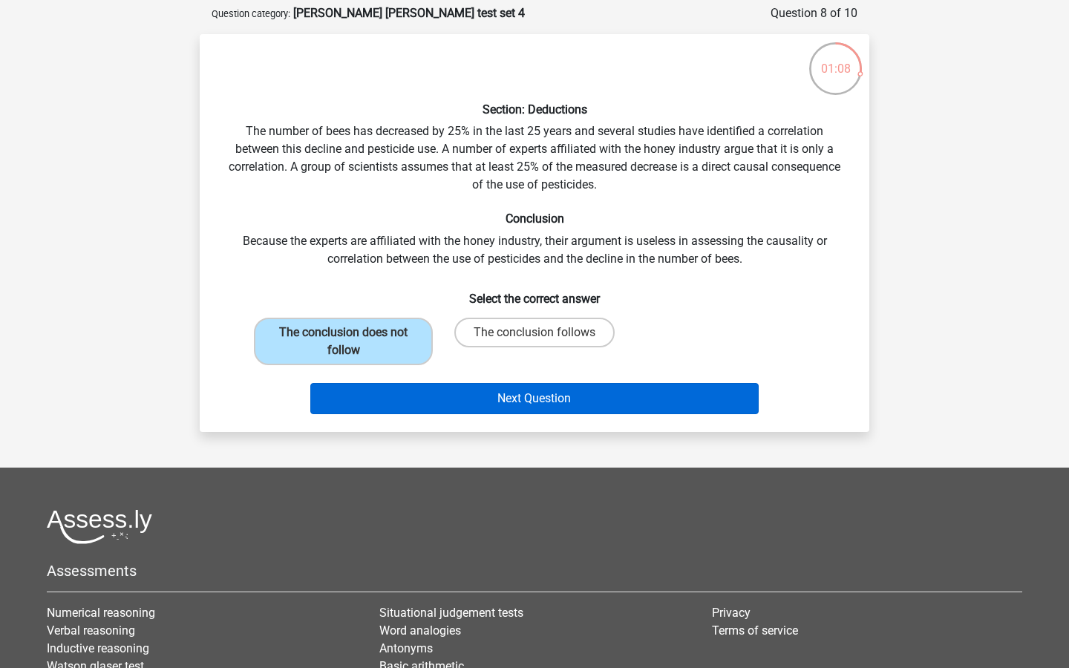
click at [499, 399] on button "Next Question" at bounding box center [534, 398] width 449 height 31
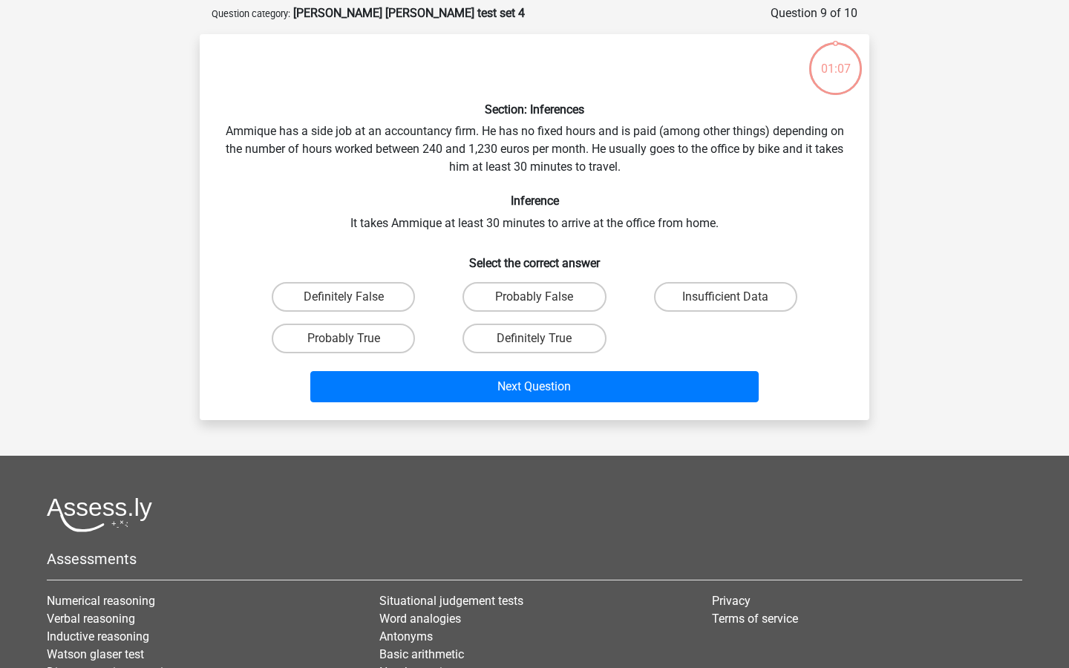
scroll to position [74, 0]
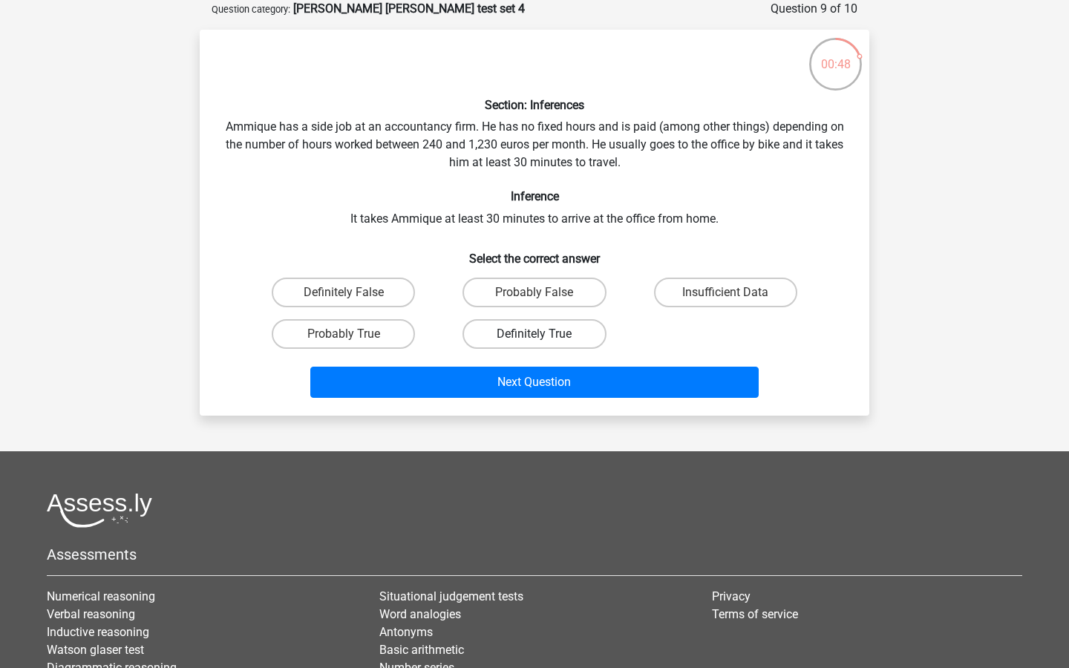
click at [526, 341] on label "Definitely True" at bounding box center [533, 334] width 143 height 30
click at [534, 341] on input "Definitely True" at bounding box center [539, 339] width 10 height 10
radio input "true"
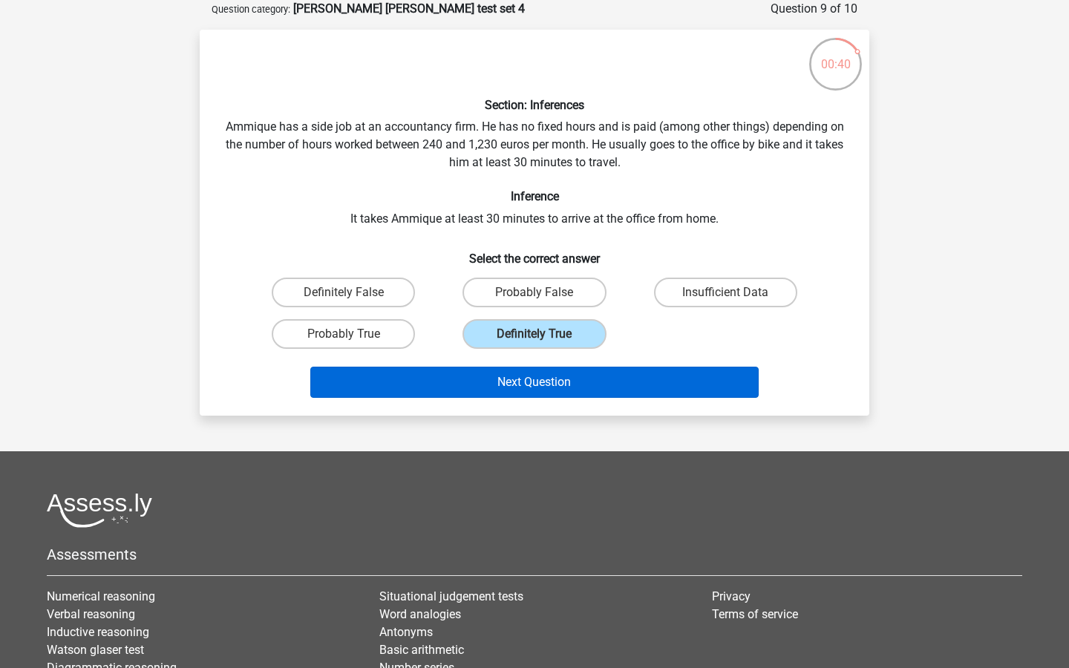
click at [571, 376] on button "Next Question" at bounding box center [534, 382] width 449 height 31
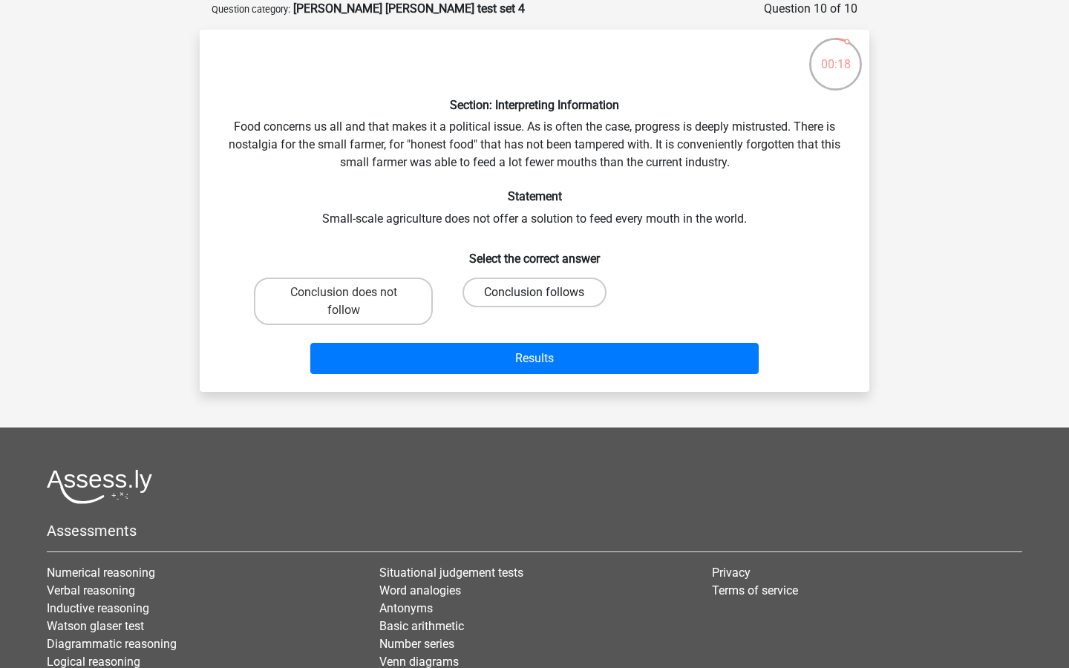
click at [508, 296] on label "Conclusion follows" at bounding box center [533, 293] width 143 height 30
click at [534, 296] on input "Conclusion follows" at bounding box center [539, 297] width 10 height 10
radio input "true"
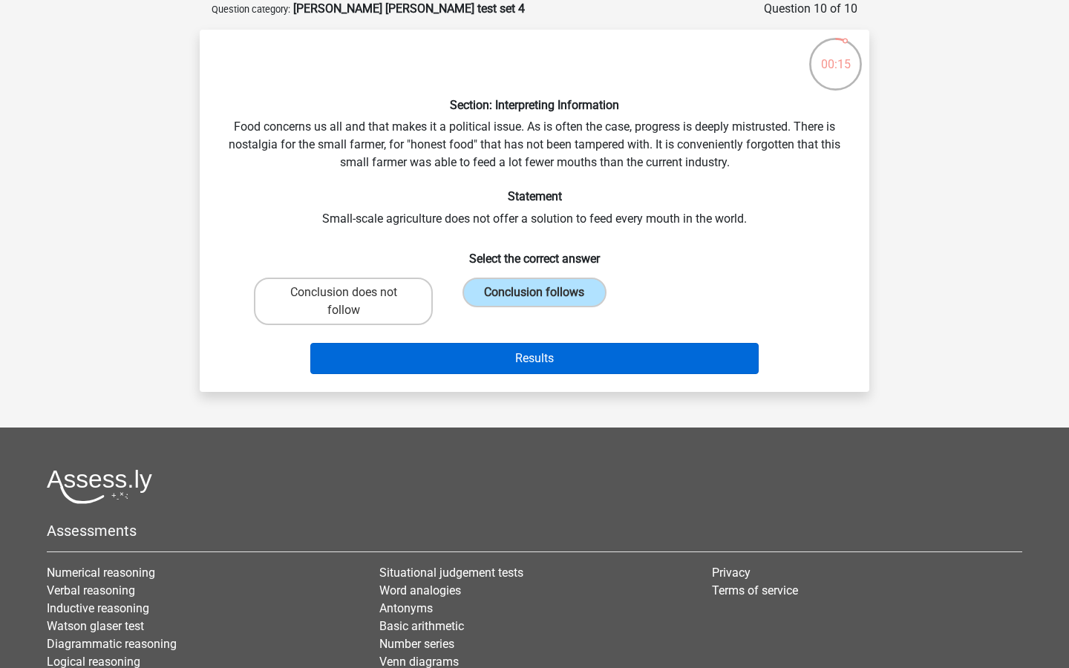
click at [540, 349] on button "Results" at bounding box center [534, 358] width 449 height 31
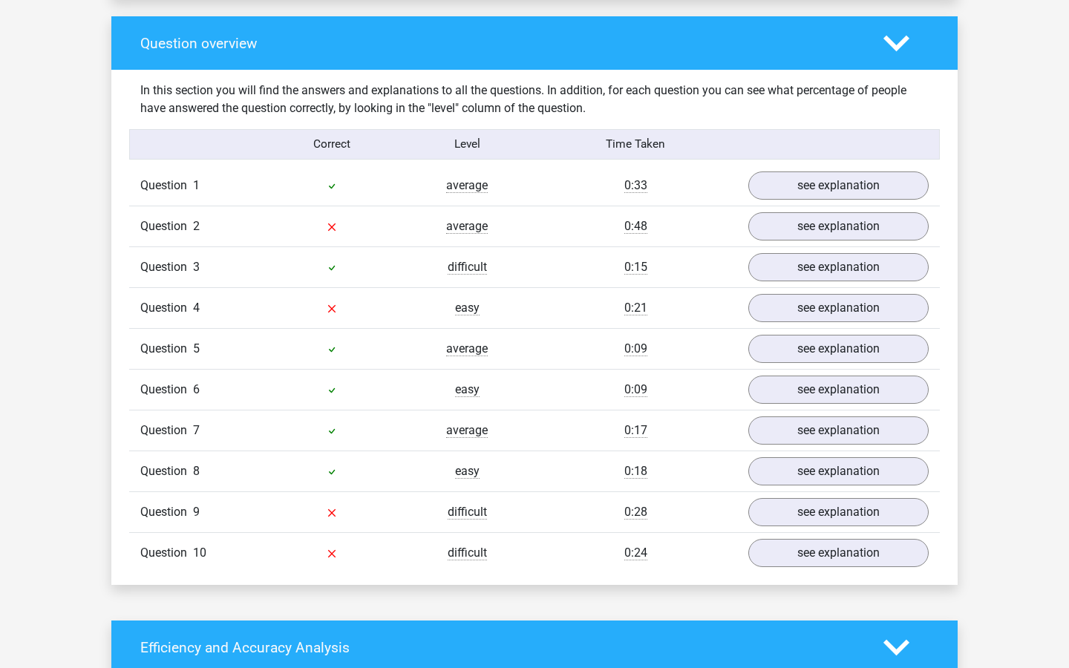
scroll to position [1126, 0]
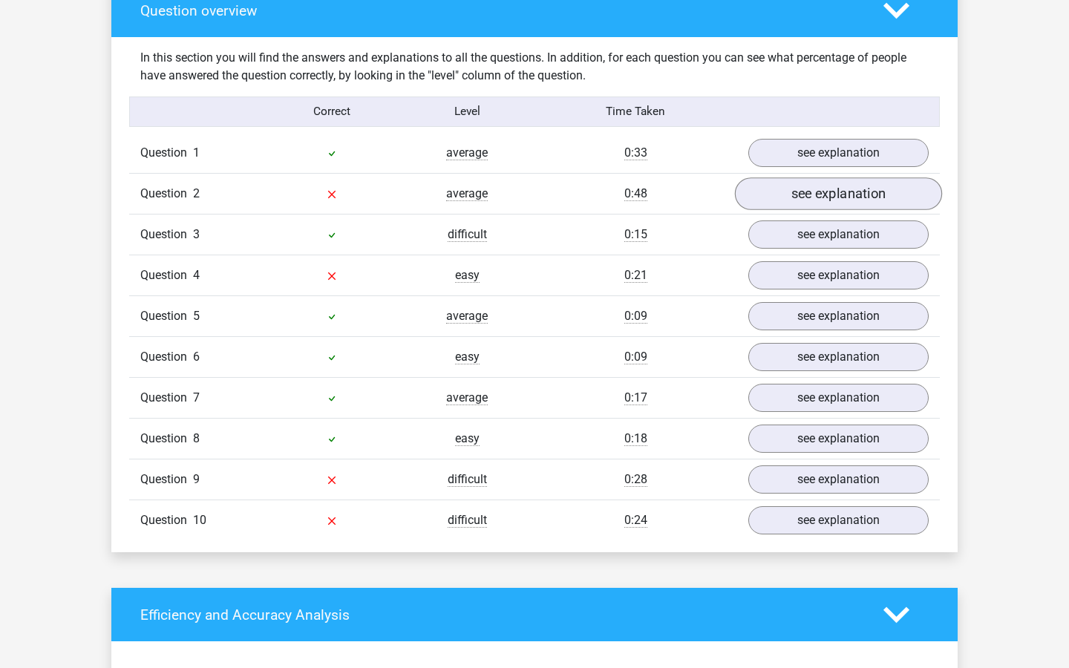
click at [775, 180] on link "see explanation" at bounding box center [838, 193] width 207 height 33
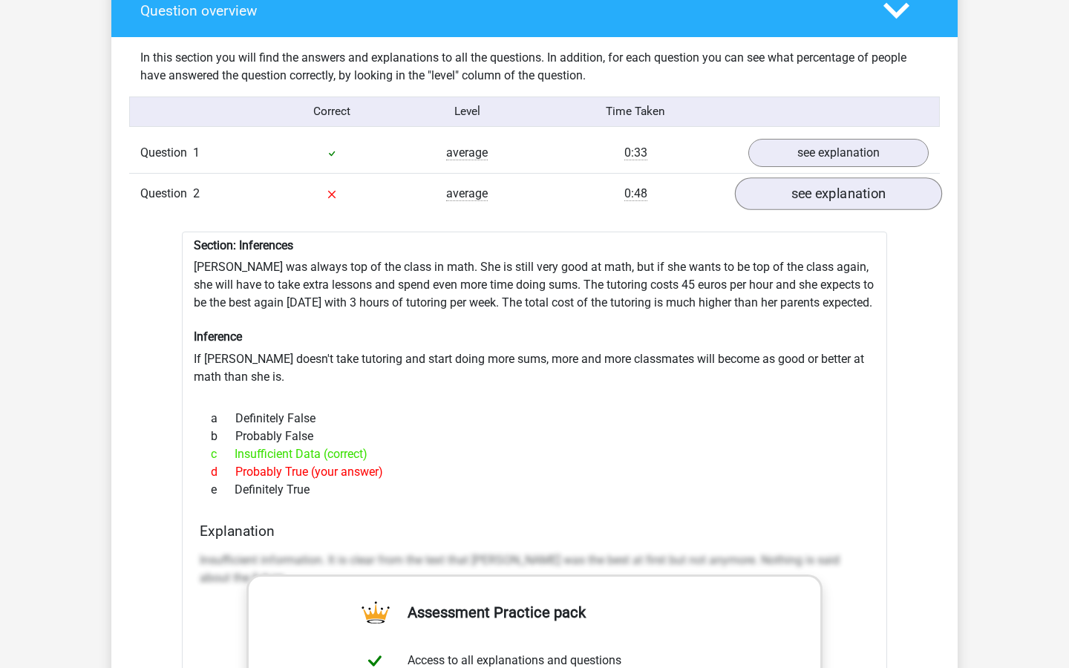
click at [812, 186] on link "see explanation" at bounding box center [838, 193] width 207 height 33
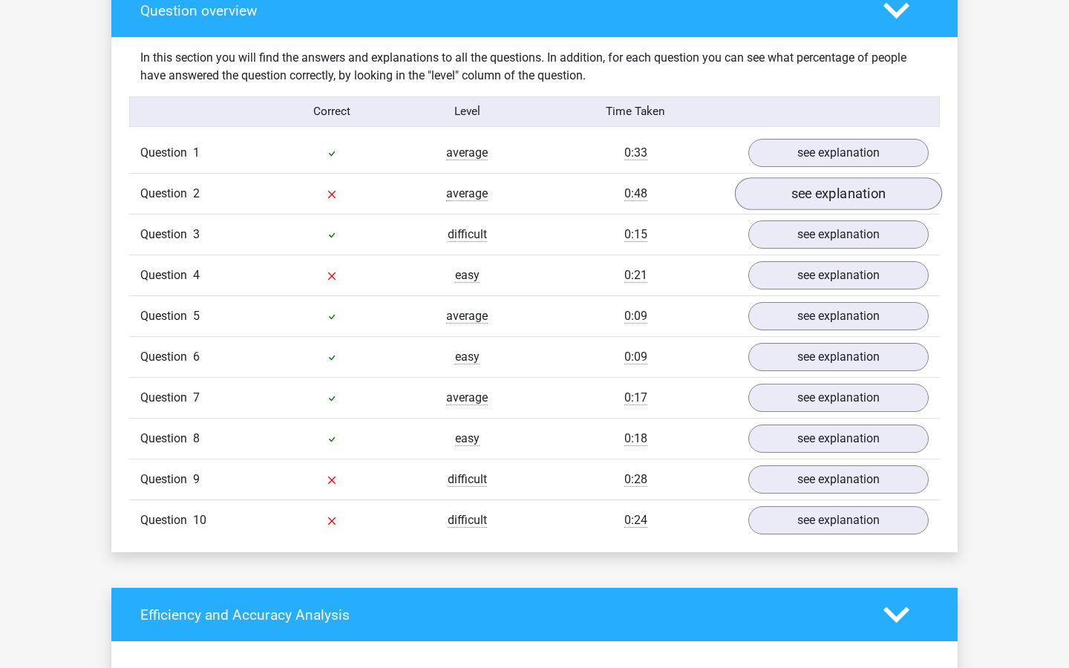
click at [811, 186] on link "see explanation" at bounding box center [838, 193] width 207 height 33
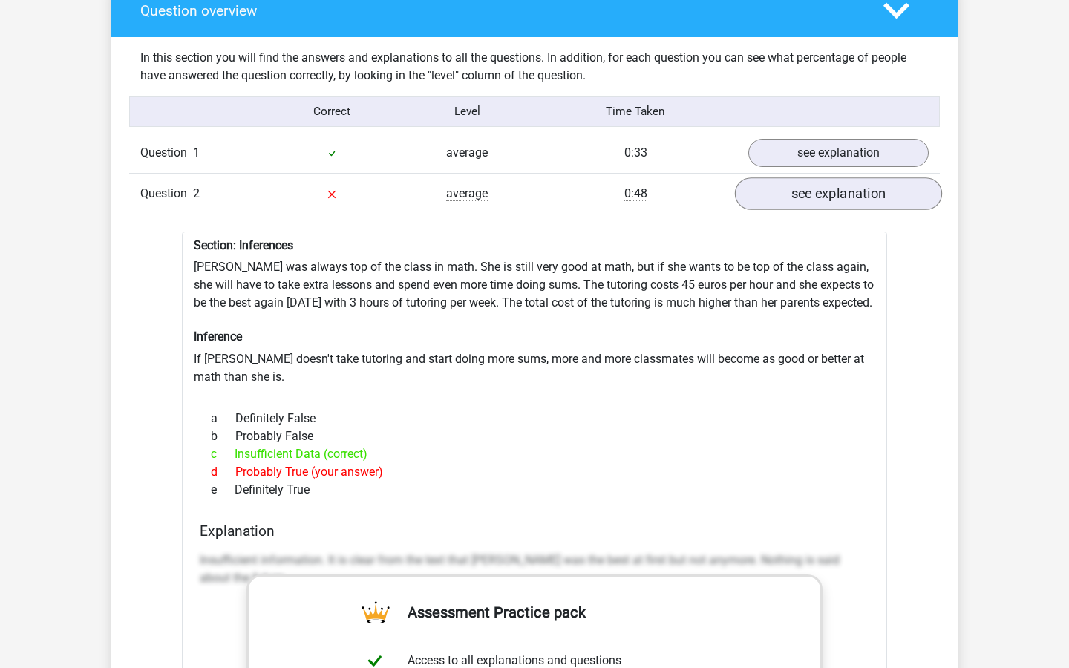
click at [811, 186] on link "see explanation" at bounding box center [838, 193] width 207 height 33
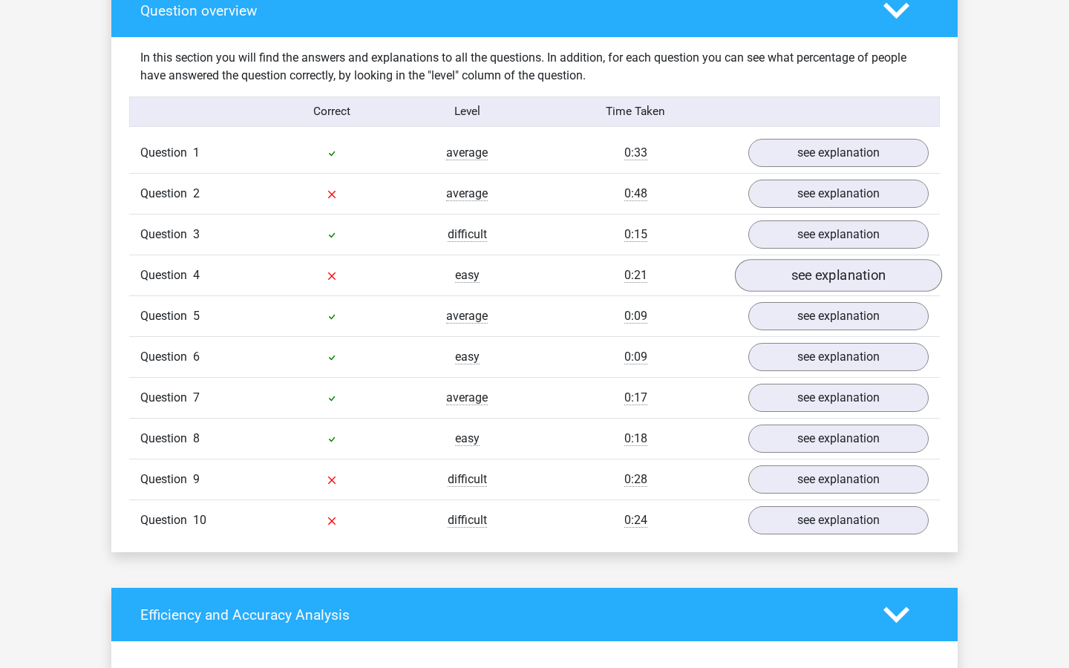
click at [799, 269] on link "see explanation" at bounding box center [838, 275] width 207 height 33
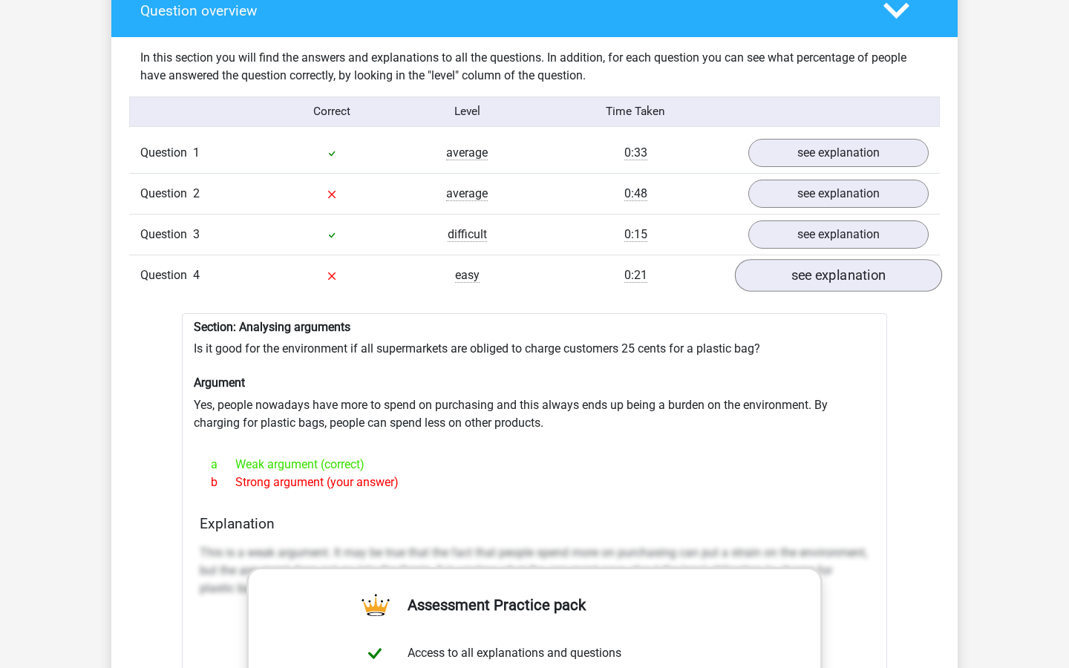
click at [799, 269] on link "see explanation" at bounding box center [838, 275] width 207 height 33
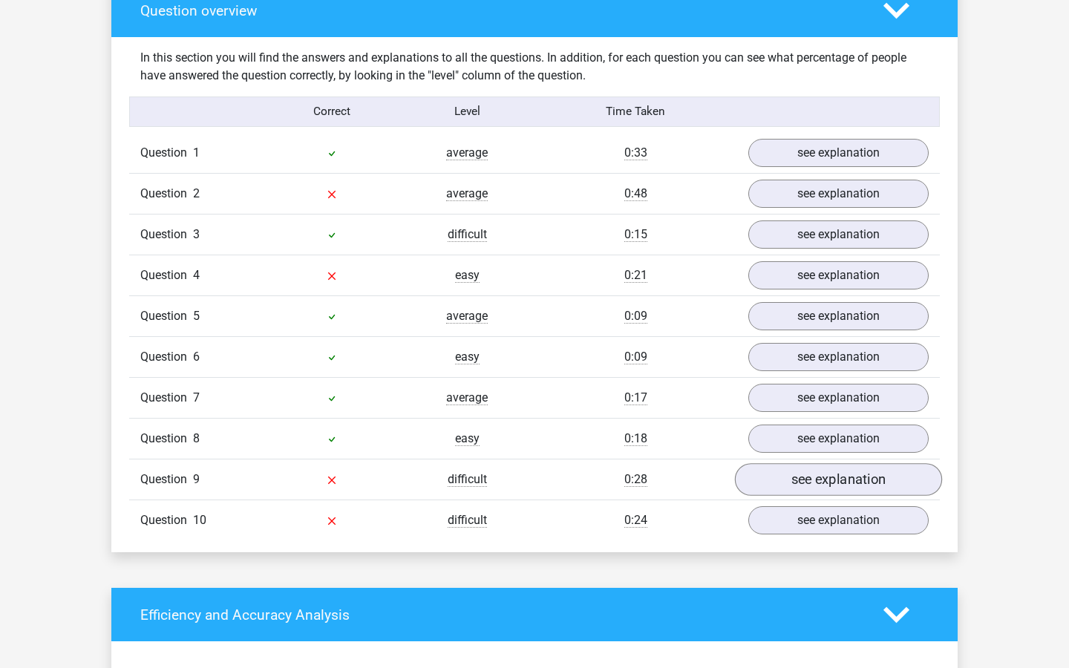
click at [801, 476] on link "see explanation" at bounding box center [838, 479] width 207 height 33
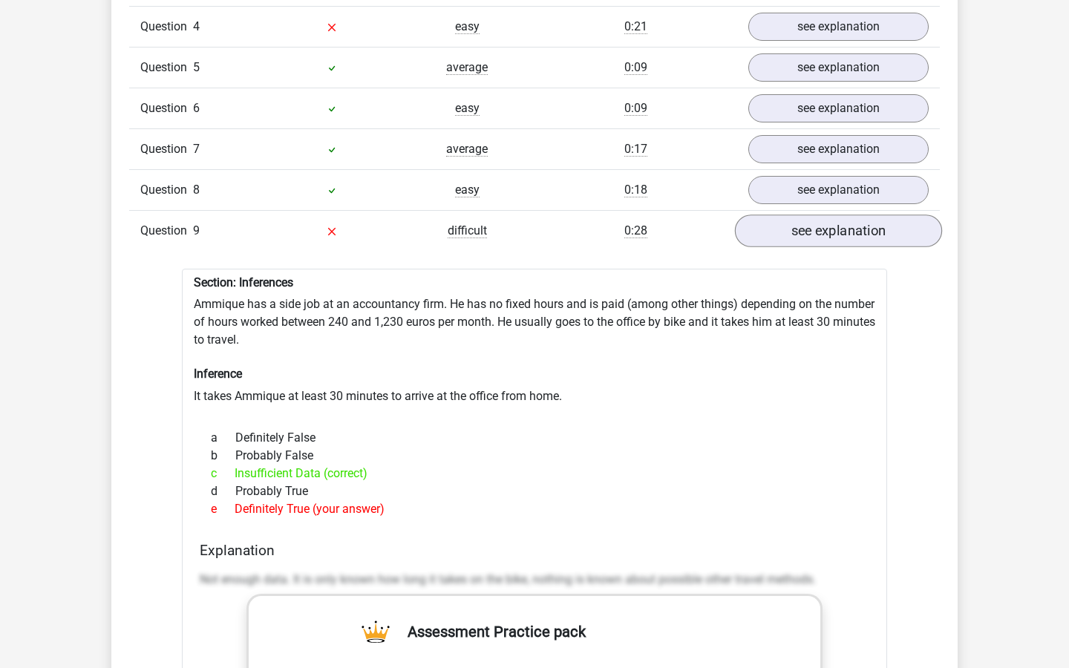
scroll to position [1377, 0]
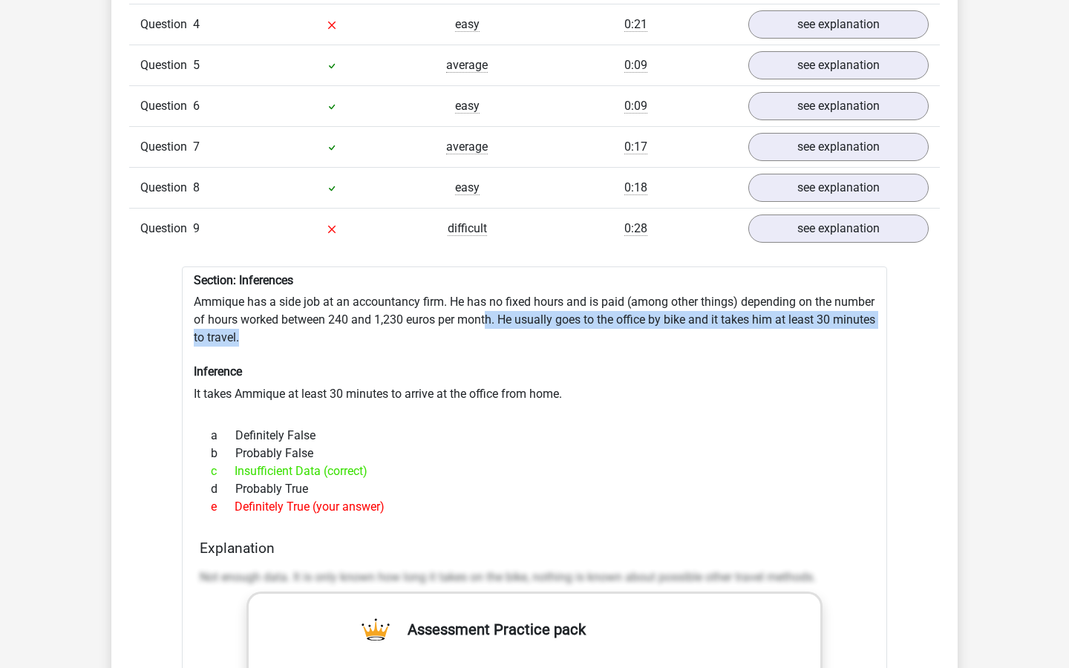
drag, startPoint x: 534, startPoint y: 301, endPoint x: 555, endPoint y: 319, distance: 27.9
click at [555, 319] on div "Section: Inferences Ammique has a side job at an accountancy firm. He has no fi…" at bounding box center [534, 671] width 705 height 810
click at [761, 221] on link "see explanation" at bounding box center [838, 228] width 207 height 33
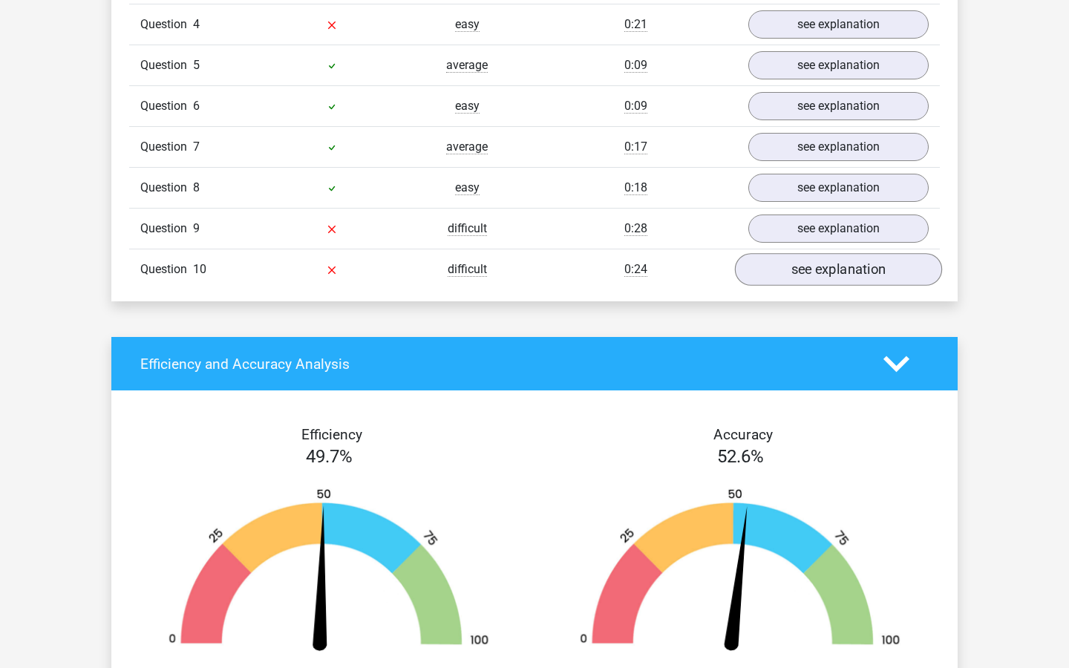
click at [768, 258] on link "see explanation" at bounding box center [838, 269] width 207 height 33
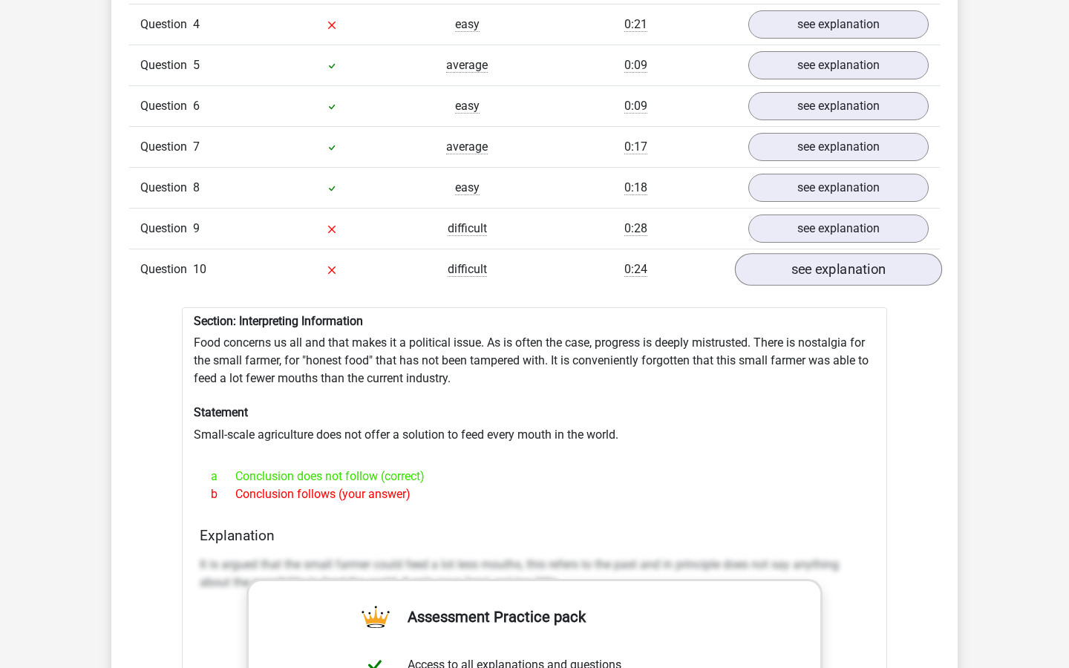
click at [768, 258] on link "see explanation" at bounding box center [838, 269] width 207 height 33
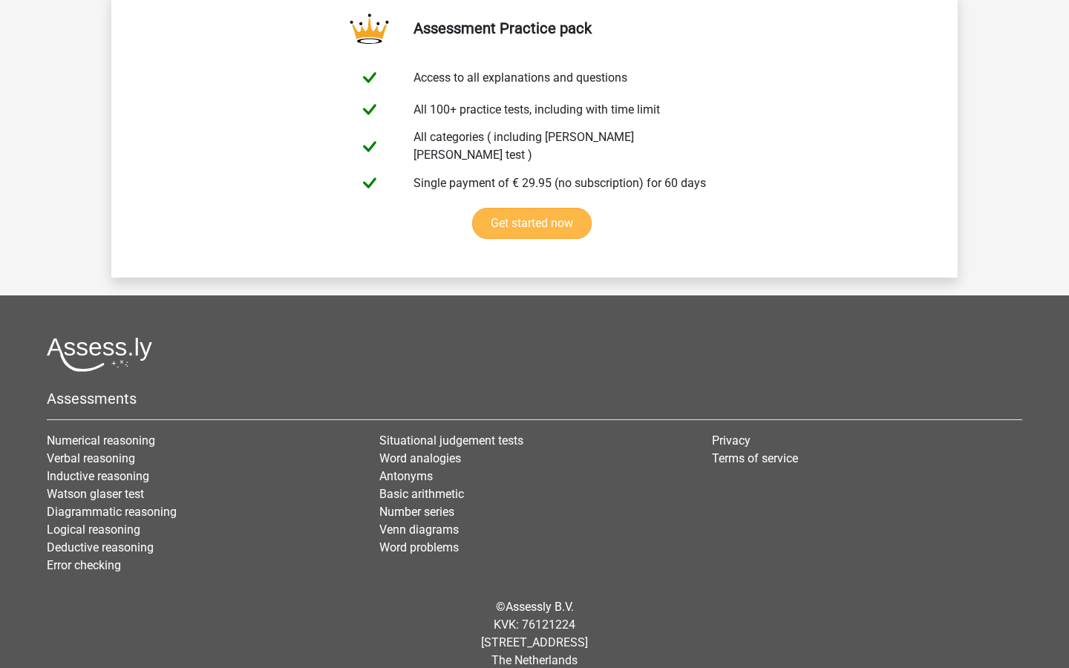
scroll to position [2507, 0]
